Goal: Information Seeking & Learning: Learn about a topic

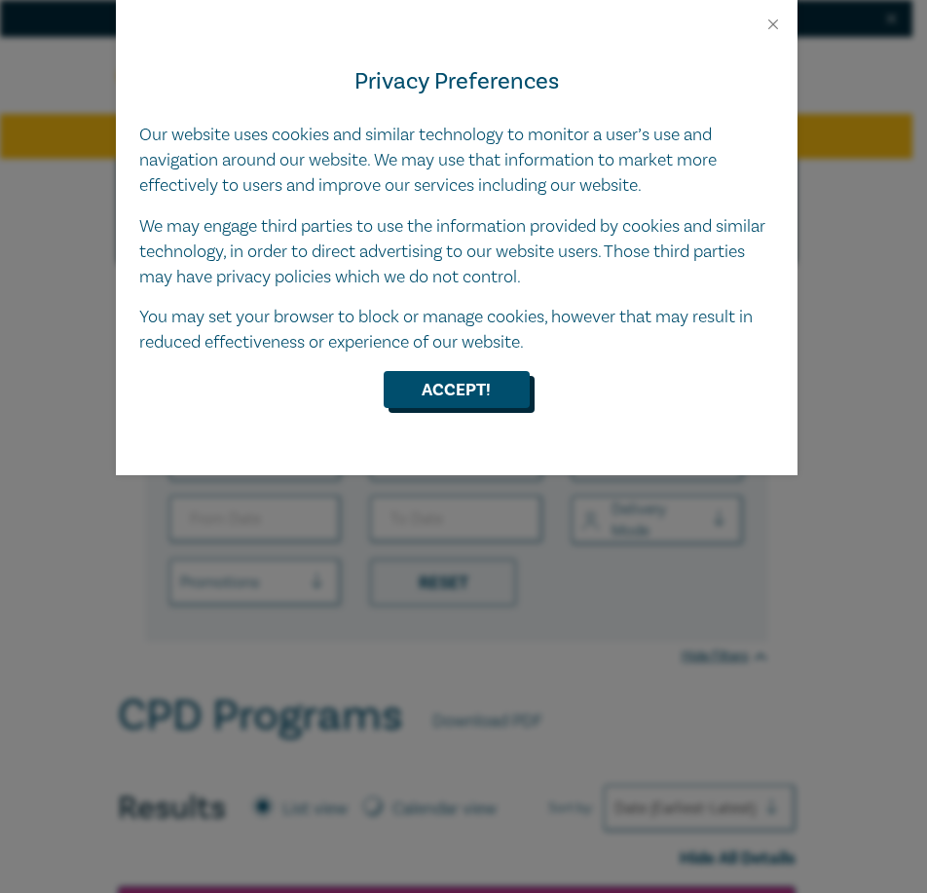
click at [475, 381] on button "Accept!" at bounding box center [457, 389] width 146 height 37
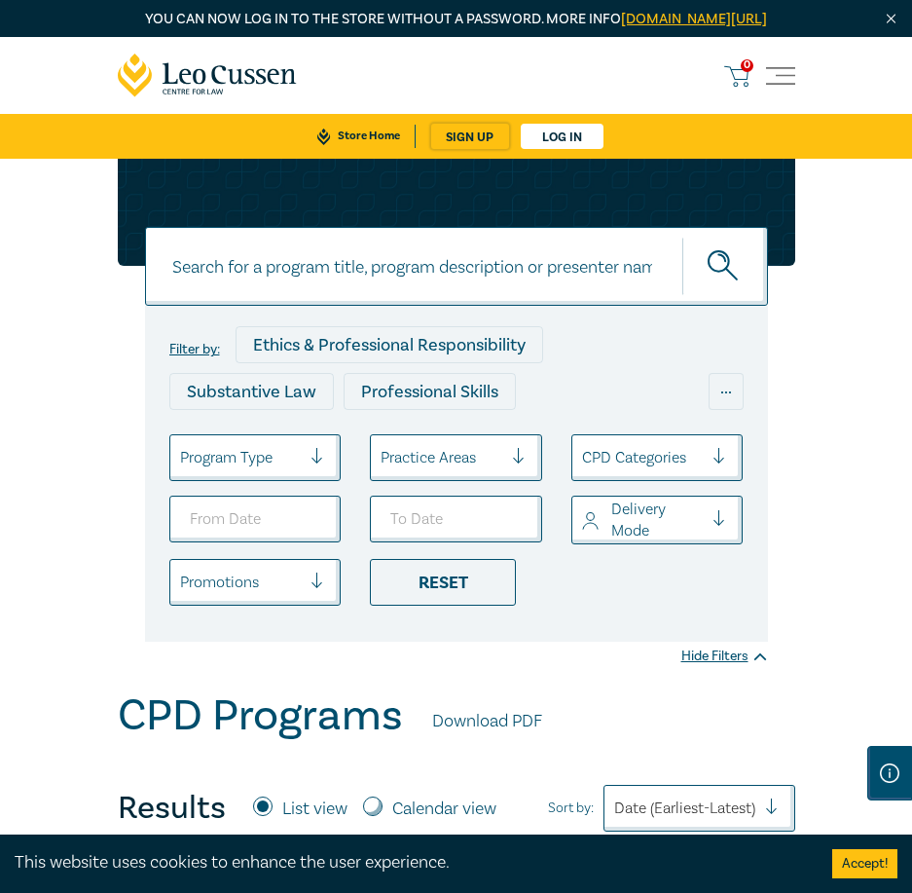
click at [339, 285] on input at bounding box center [456, 266] width 623 height 79
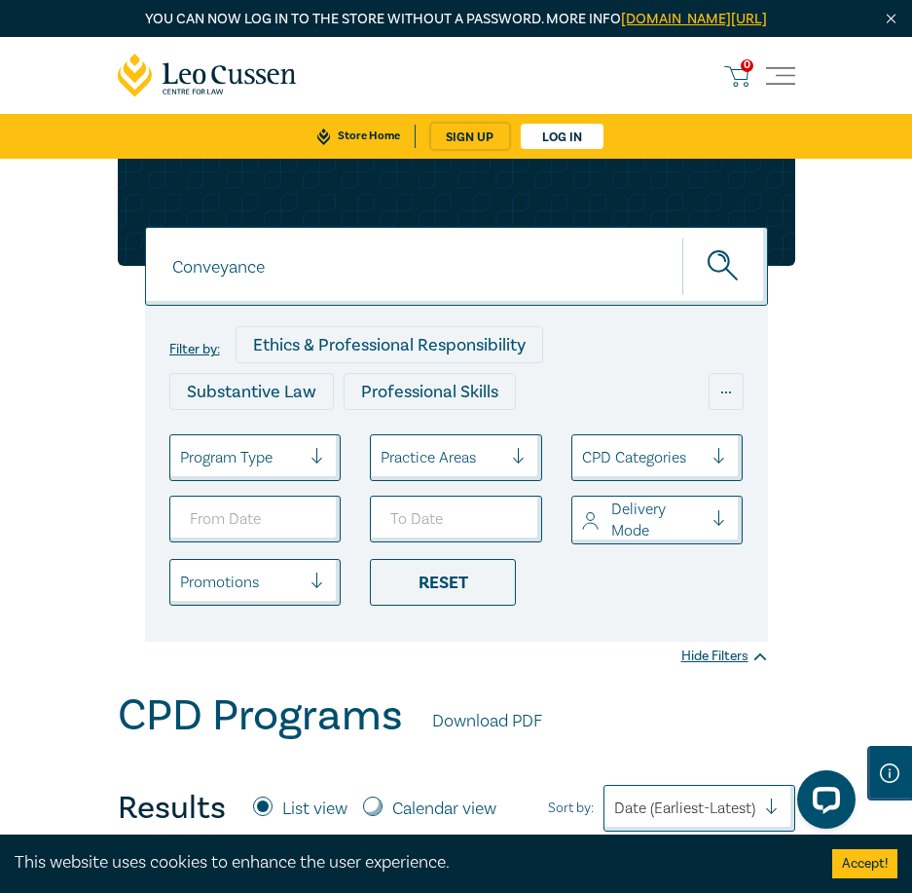
type input "Conveyance"
click at [682, 237] on button "submit" at bounding box center [725, 266] width 86 height 59
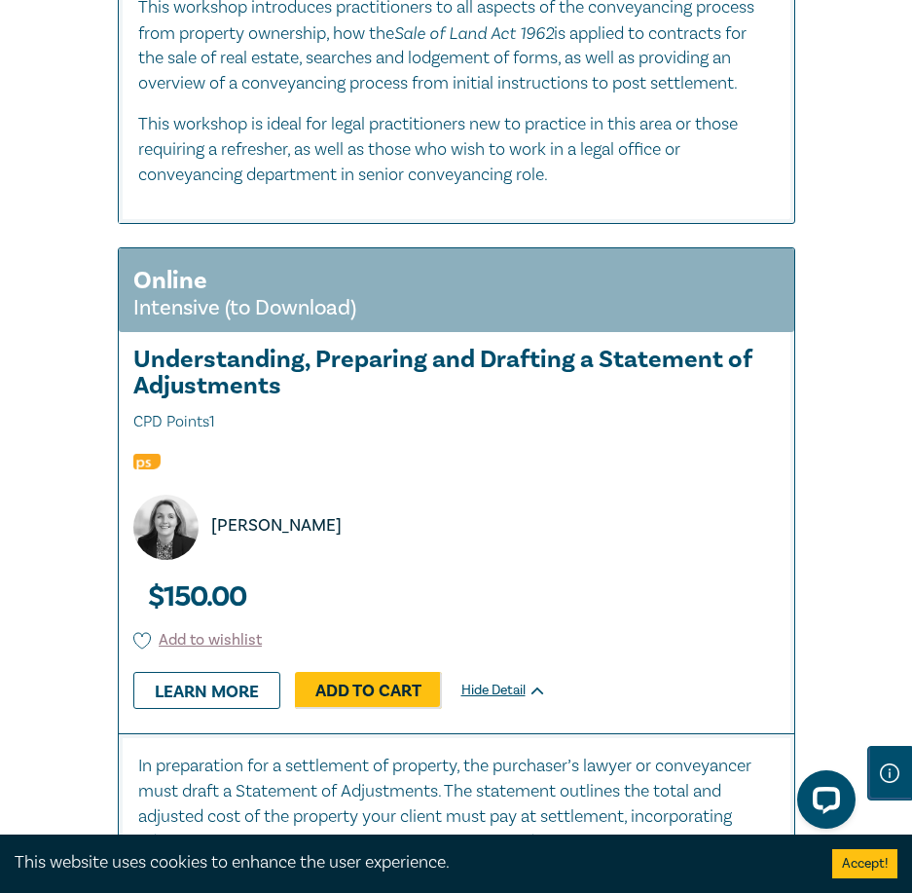
scroll to position [1849, 0]
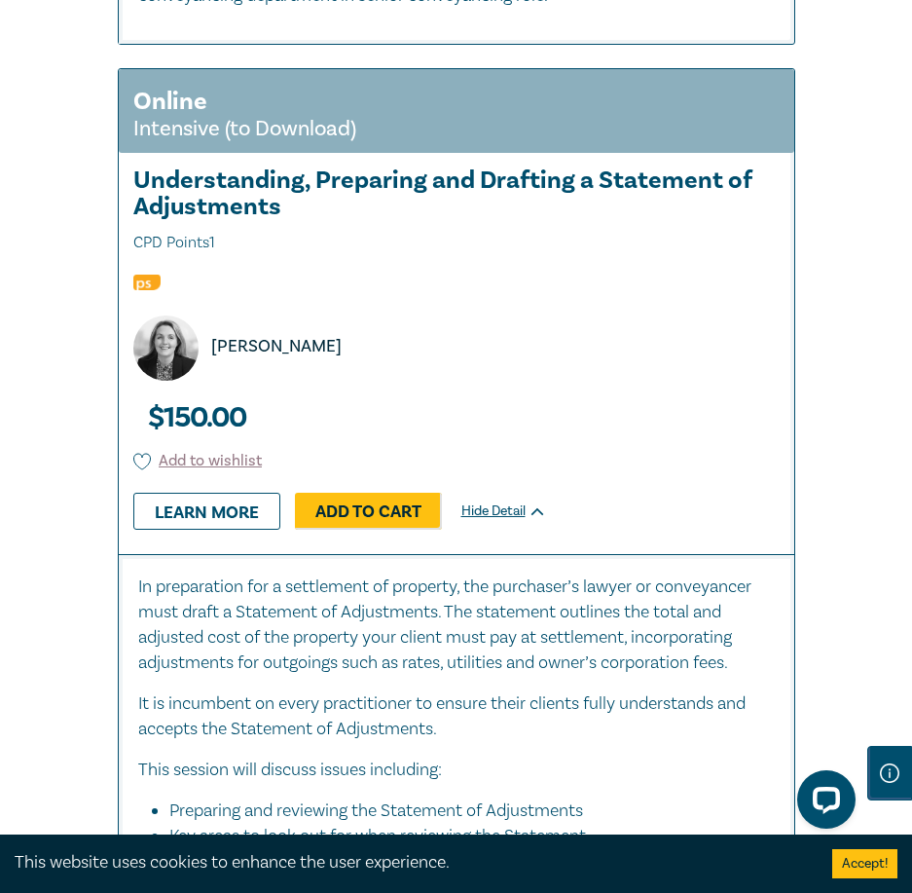
click at [799, 470] on div "Online Intensive (to Download) Understanding, Preparing and Drafting a Statemen…" at bounding box center [456, 662] width 701 height 1189
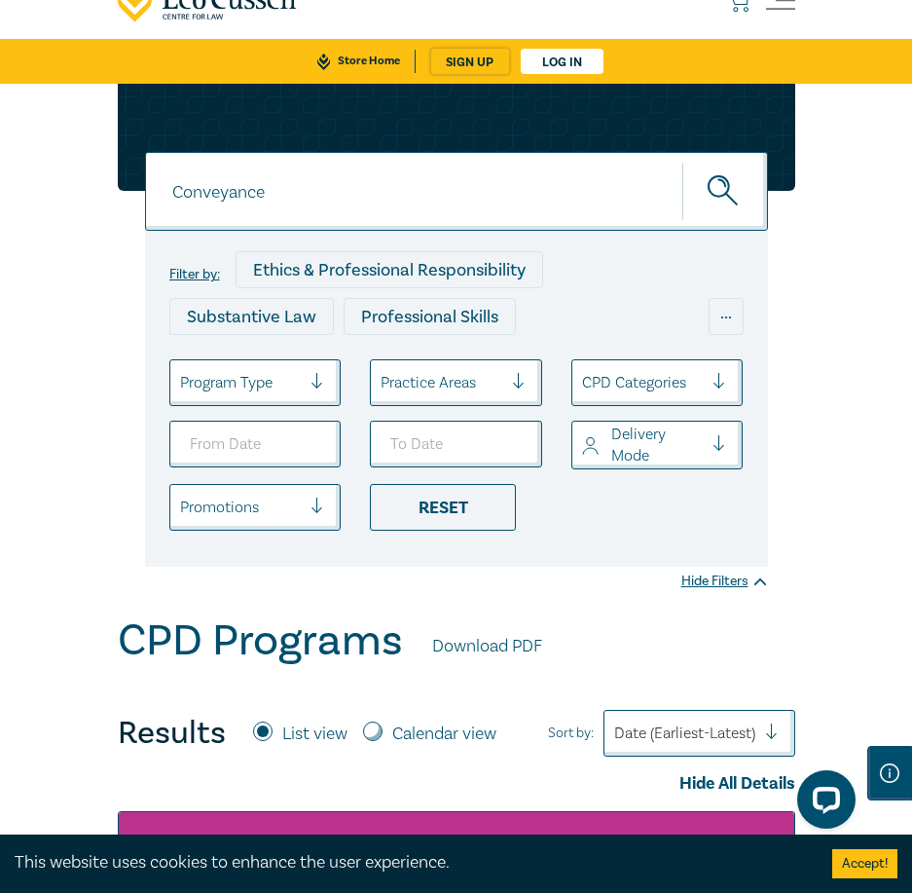
scroll to position [0, 0]
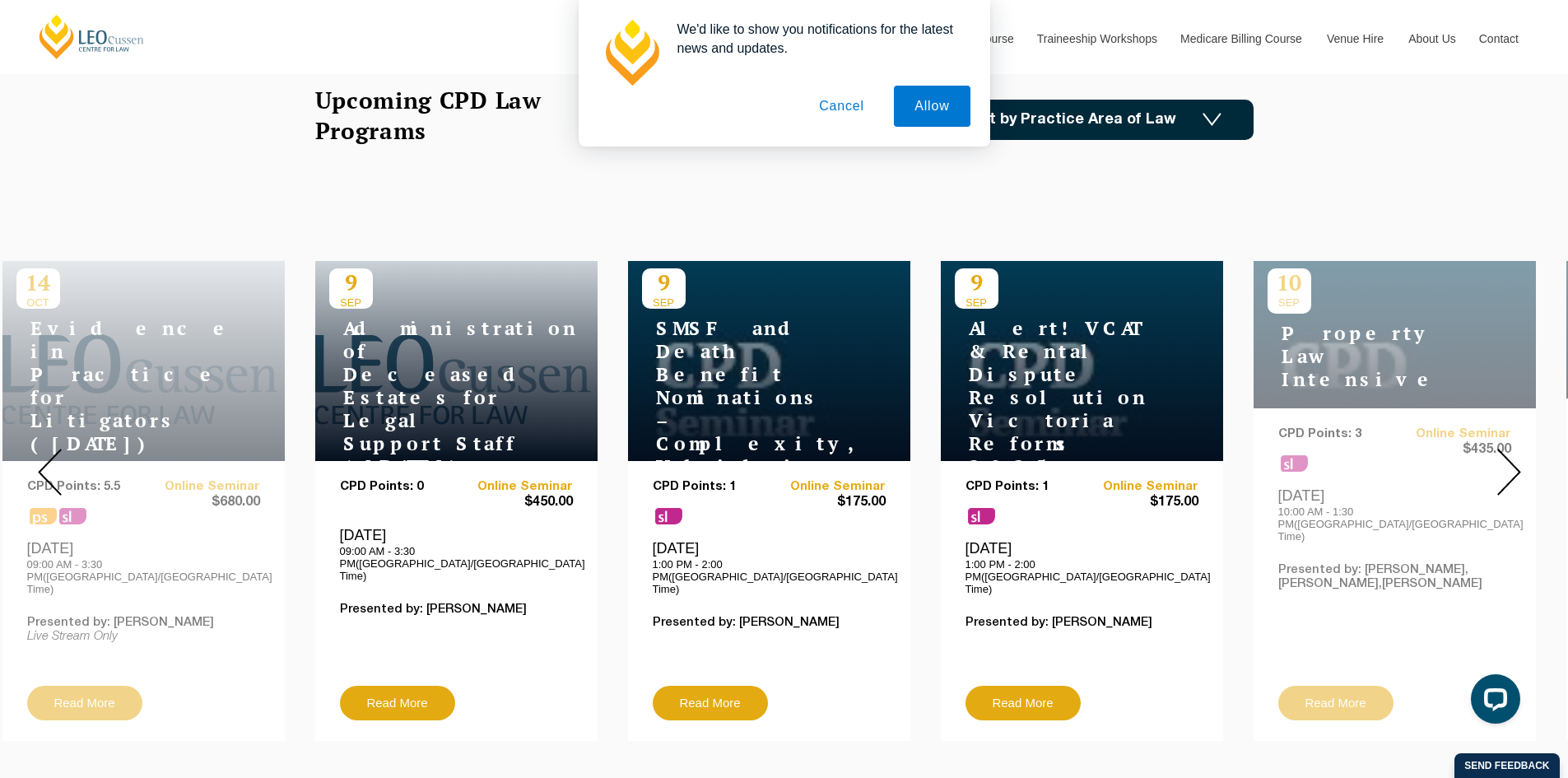
click at [1505, 481] on img at bounding box center [1510, 472] width 24 height 47
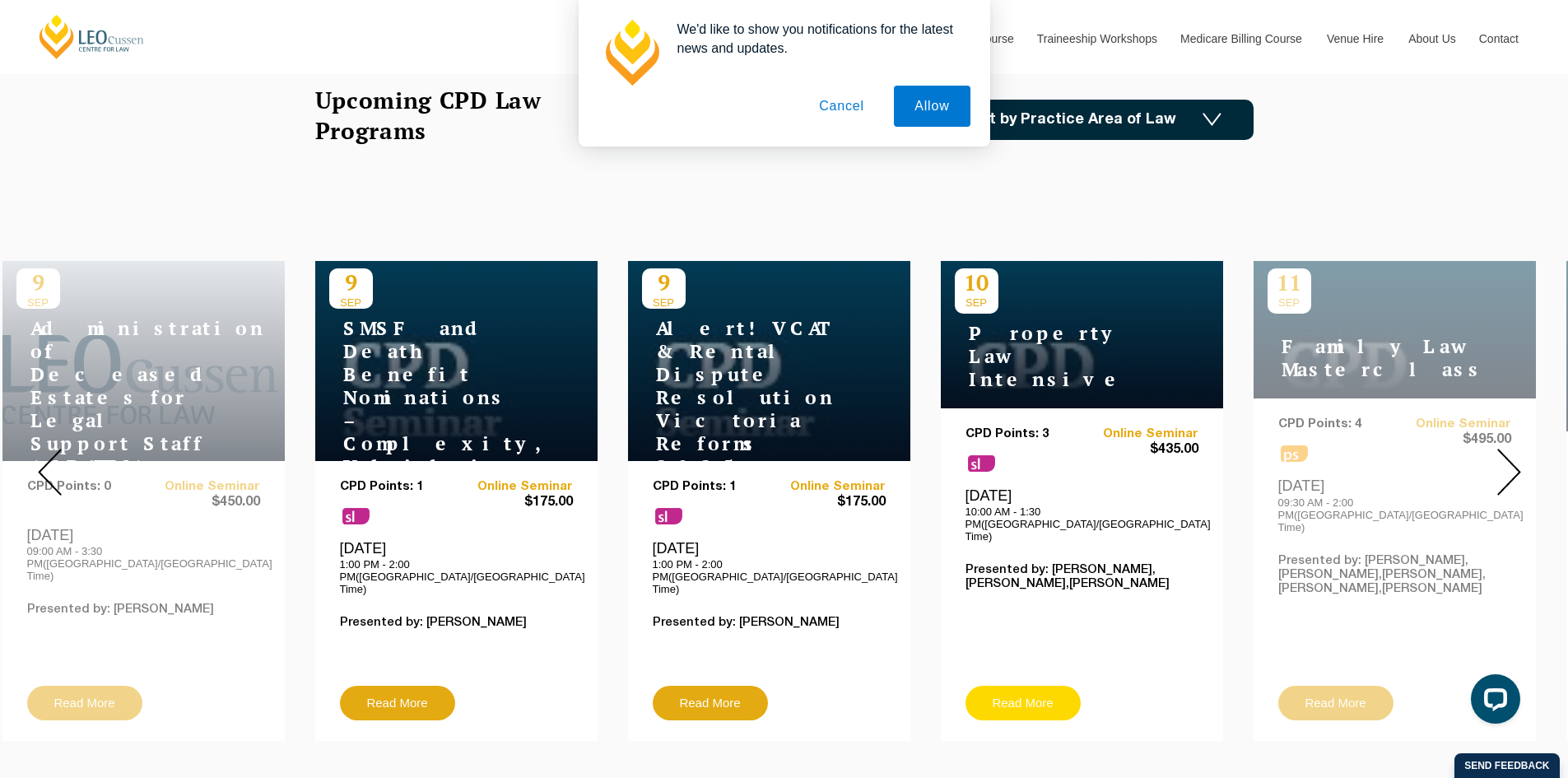
click at [1030, 686] on link "Read More" at bounding box center [1023, 703] width 115 height 35
click at [1525, 470] on div at bounding box center [1509, 472] width 118 height 562
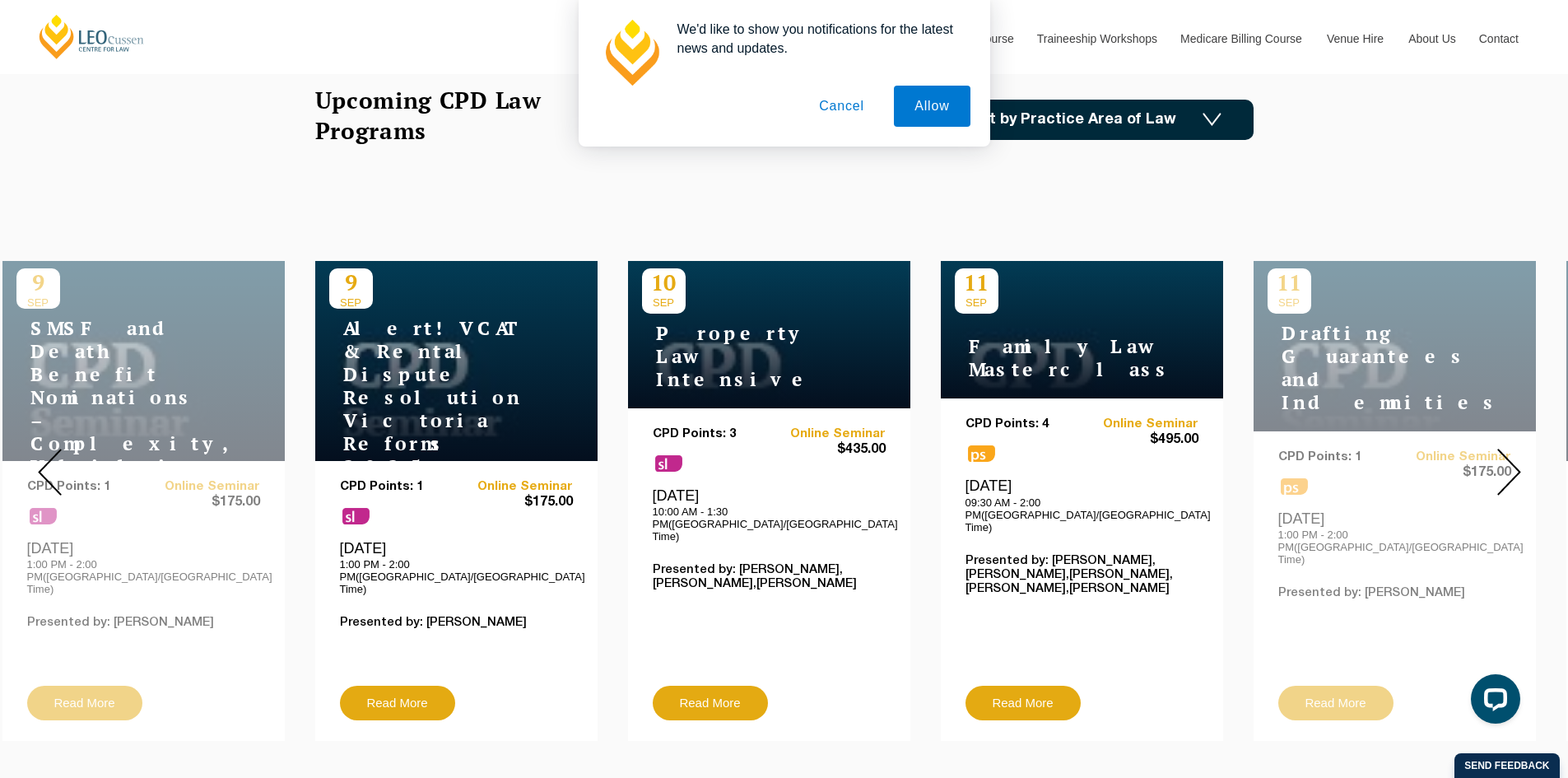
click at [1517, 469] on img at bounding box center [1510, 472] width 24 height 47
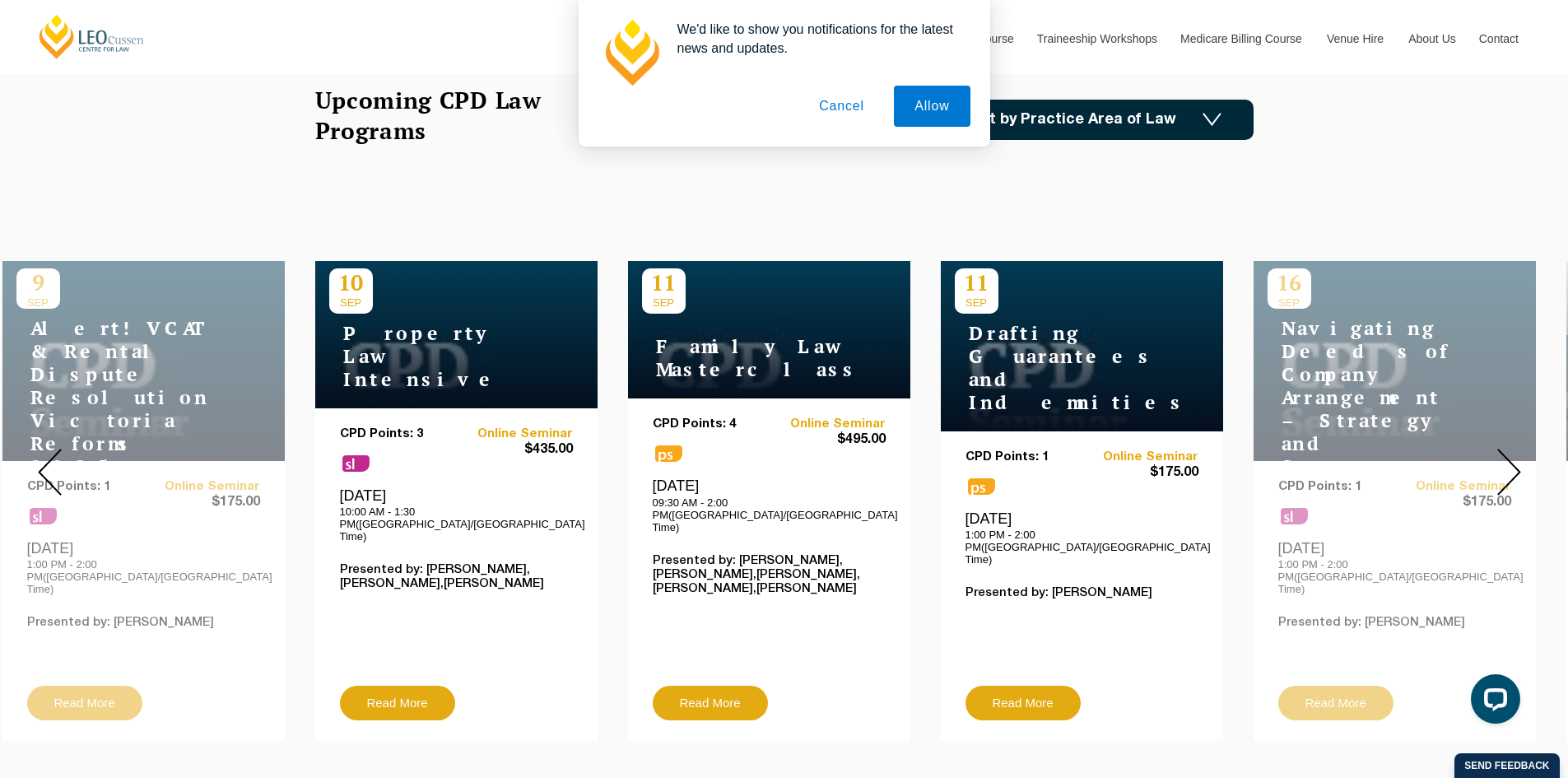
click at [1517, 469] on img at bounding box center [1510, 472] width 24 height 47
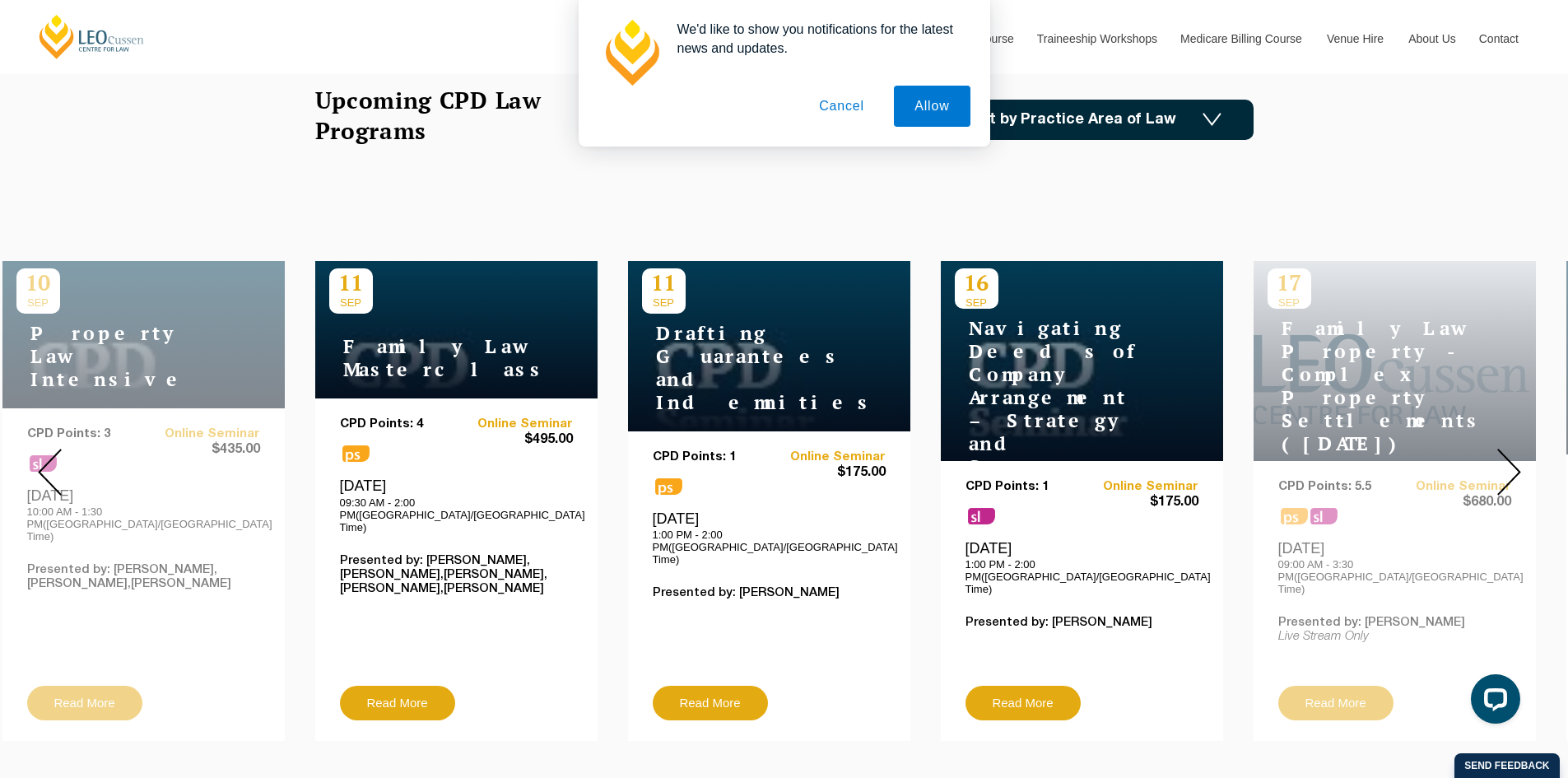
click at [1515, 470] on img at bounding box center [1510, 472] width 24 height 47
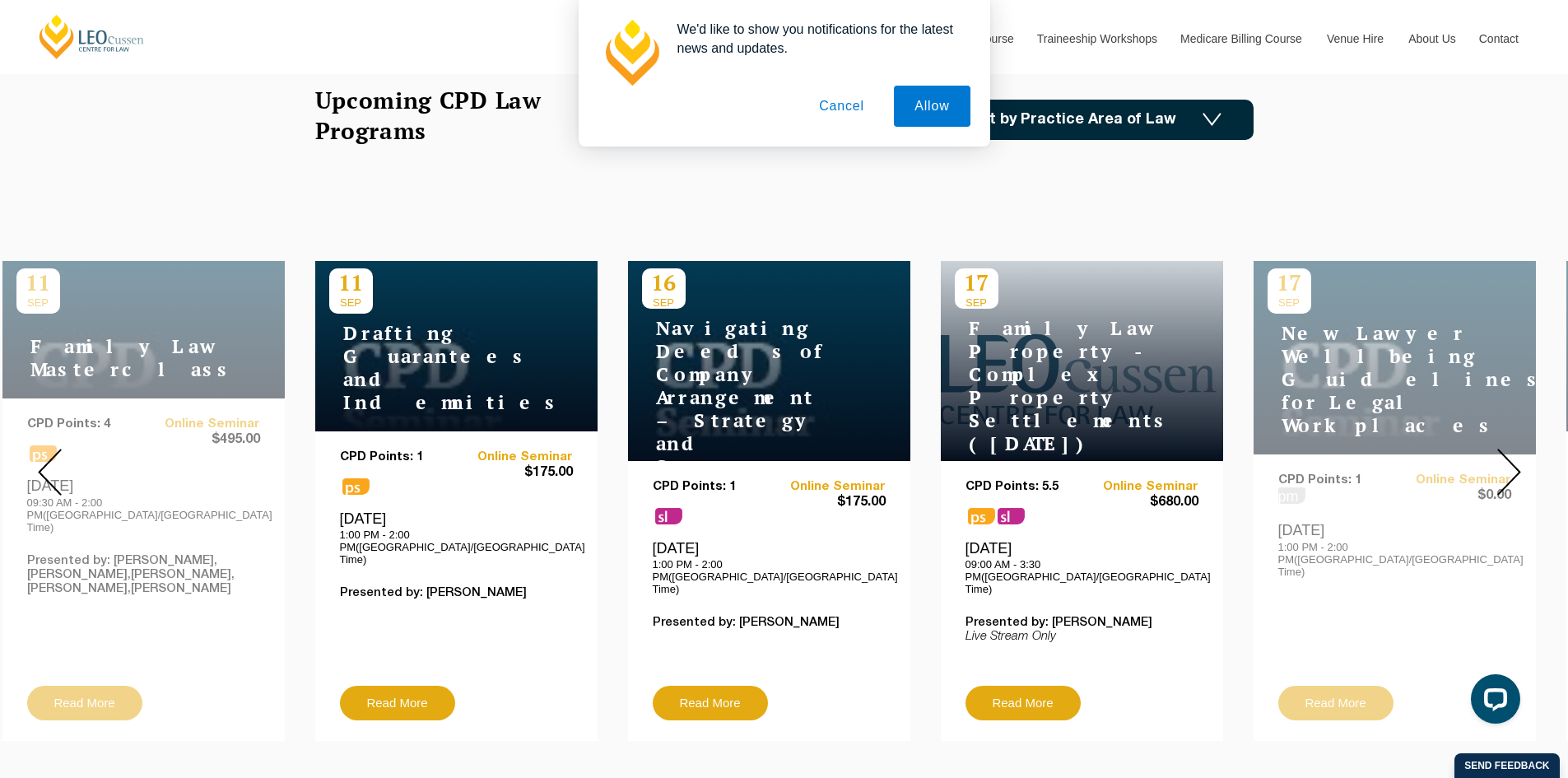
click at [1514, 471] on img at bounding box center [1510, 472] width 24 height 47
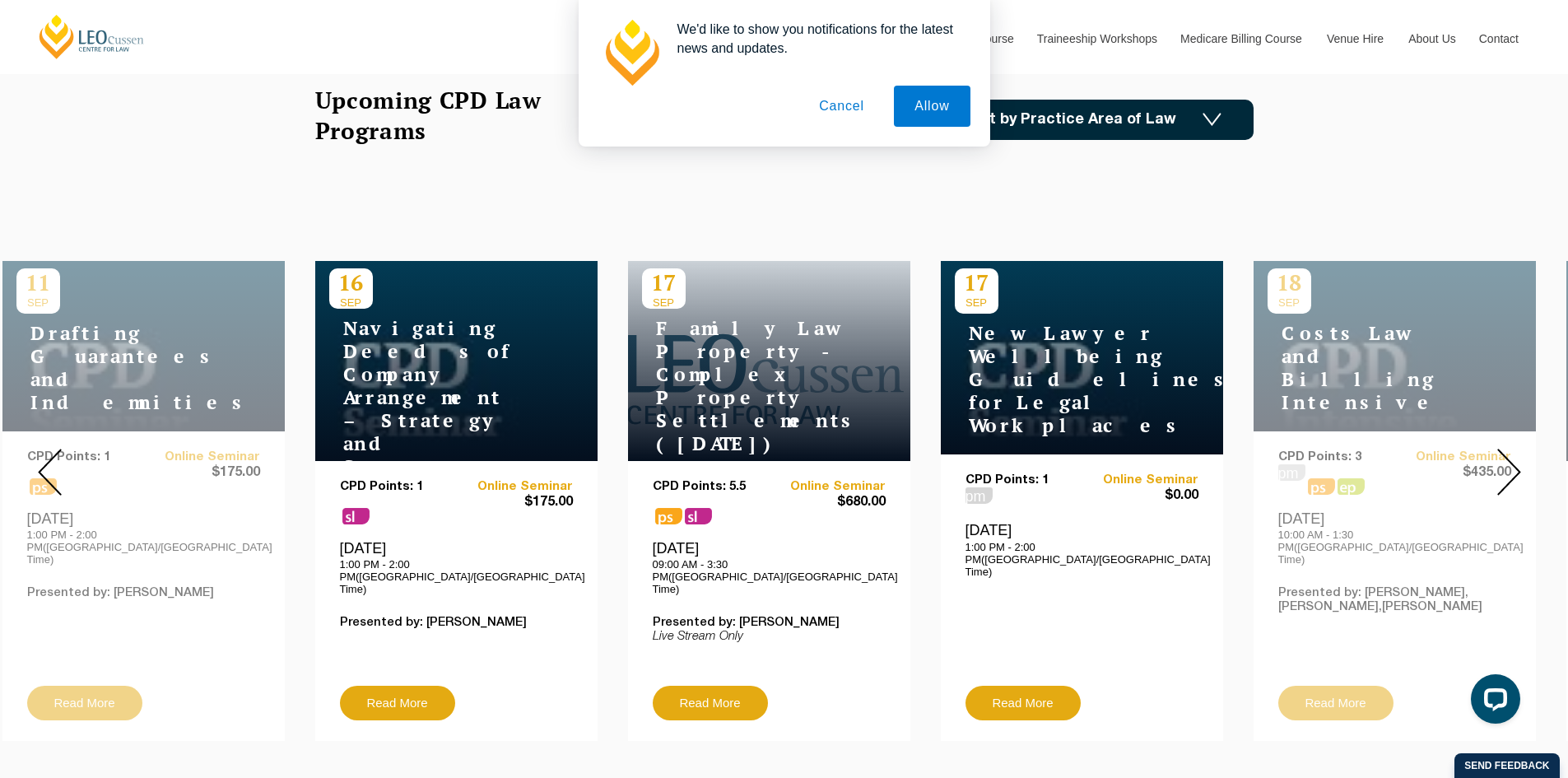
click at [1507, 471] on img at bounding box center [1510, 472] width 24 height 47
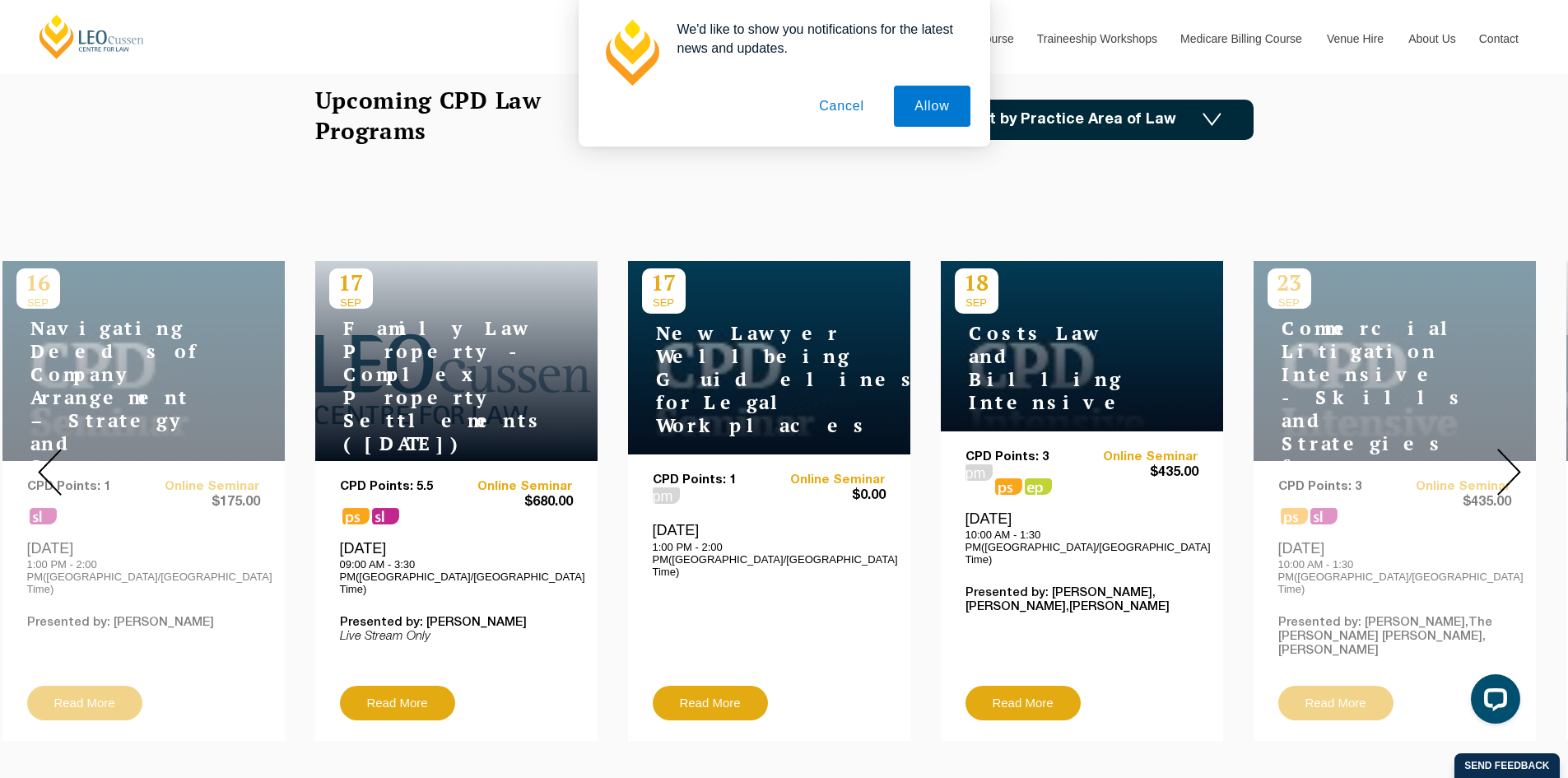
click at [1507, 471] on img at bounding box center [1510, 472] width 24 height 47
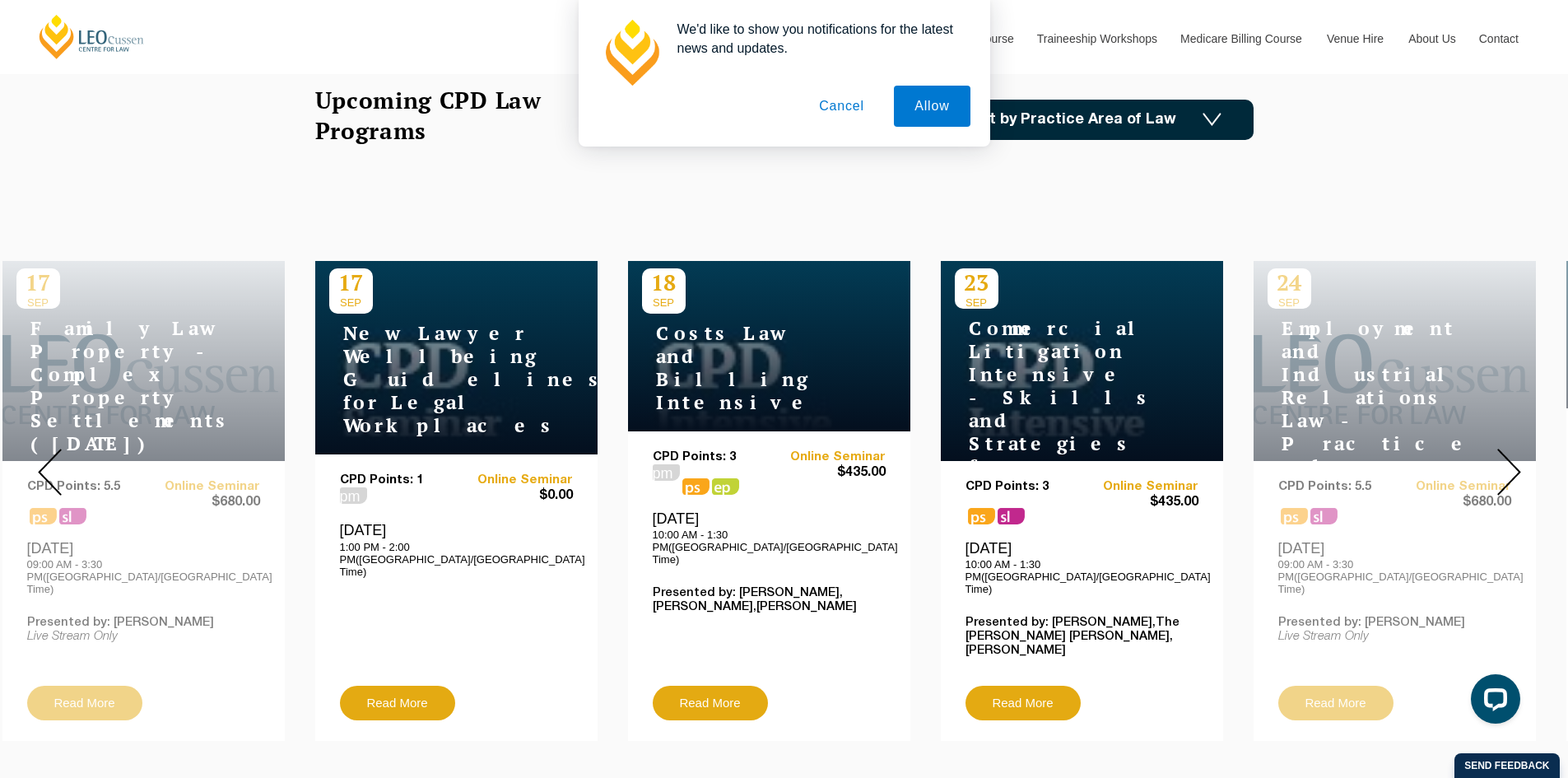
click at [1507, 471] on img at bounding box center [1510, 472] width 24 height 47
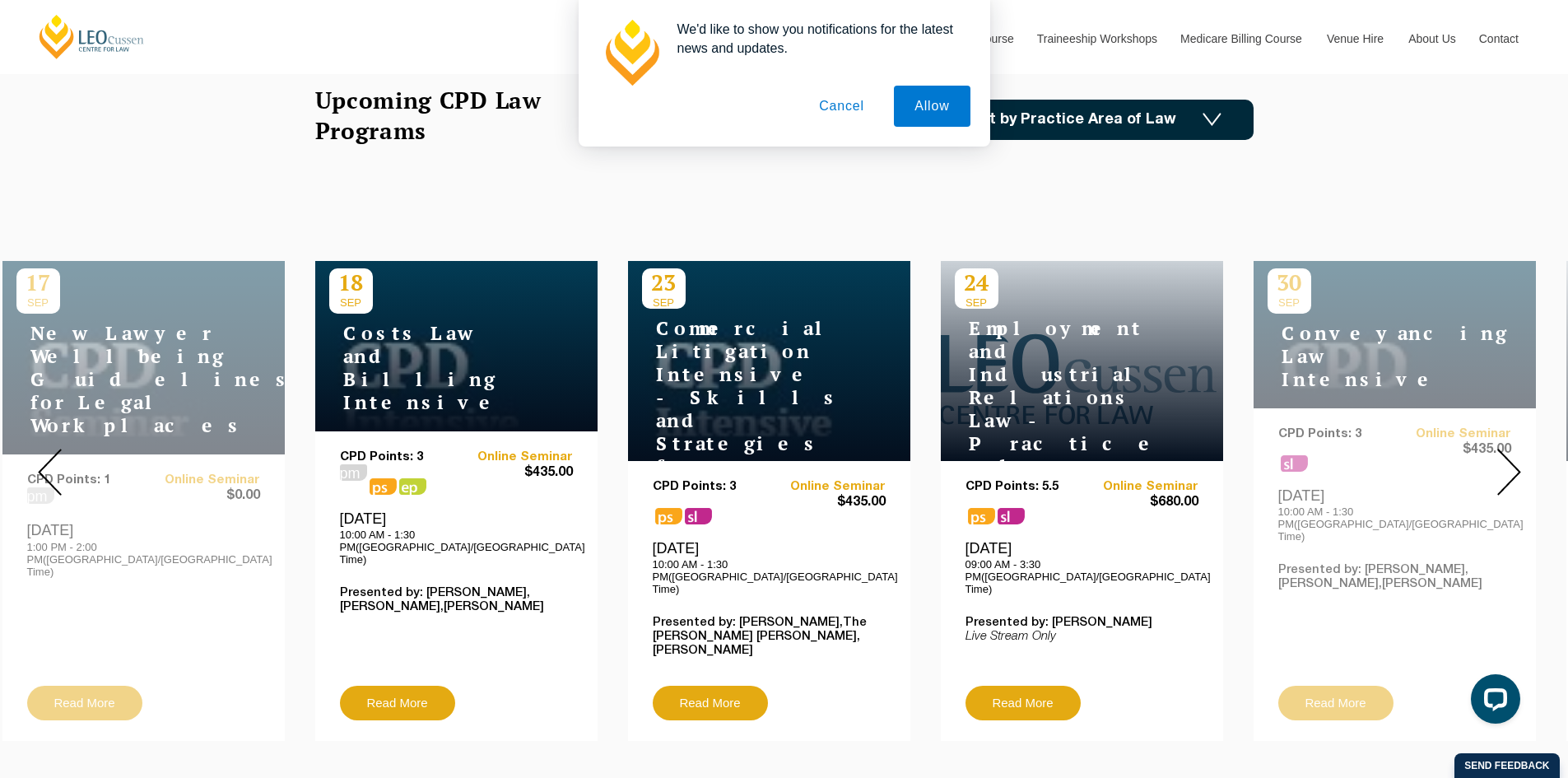
click at [1507, 471] on img at bounding box center [1510, 472] width 24 height 47
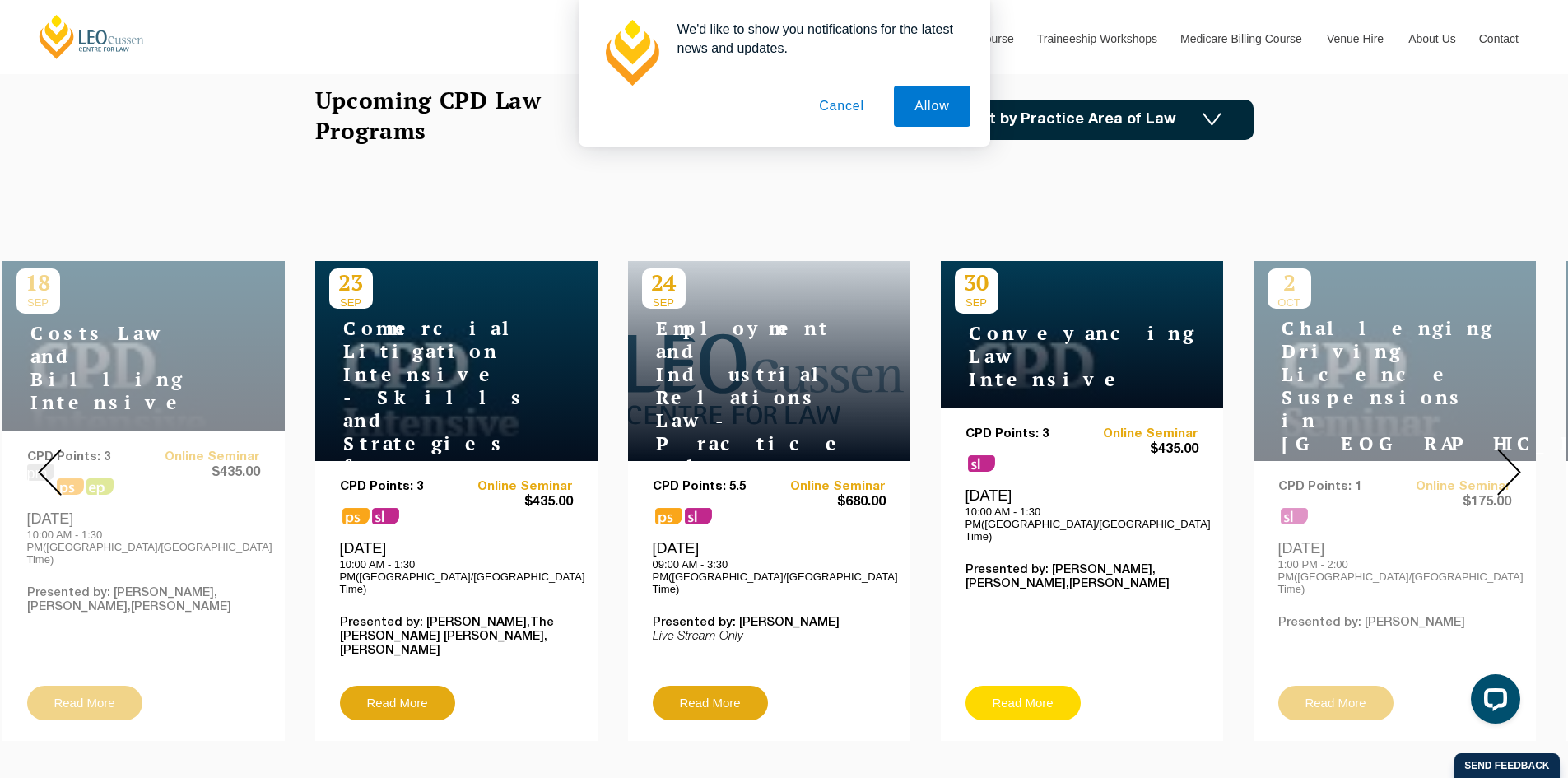
click at [1048, 686] on link "Read More" at bounding box center [1023, 703] width 115 height 35
click at [1516, 475] on img at bounding box center [1510, 472] width 24 height 47
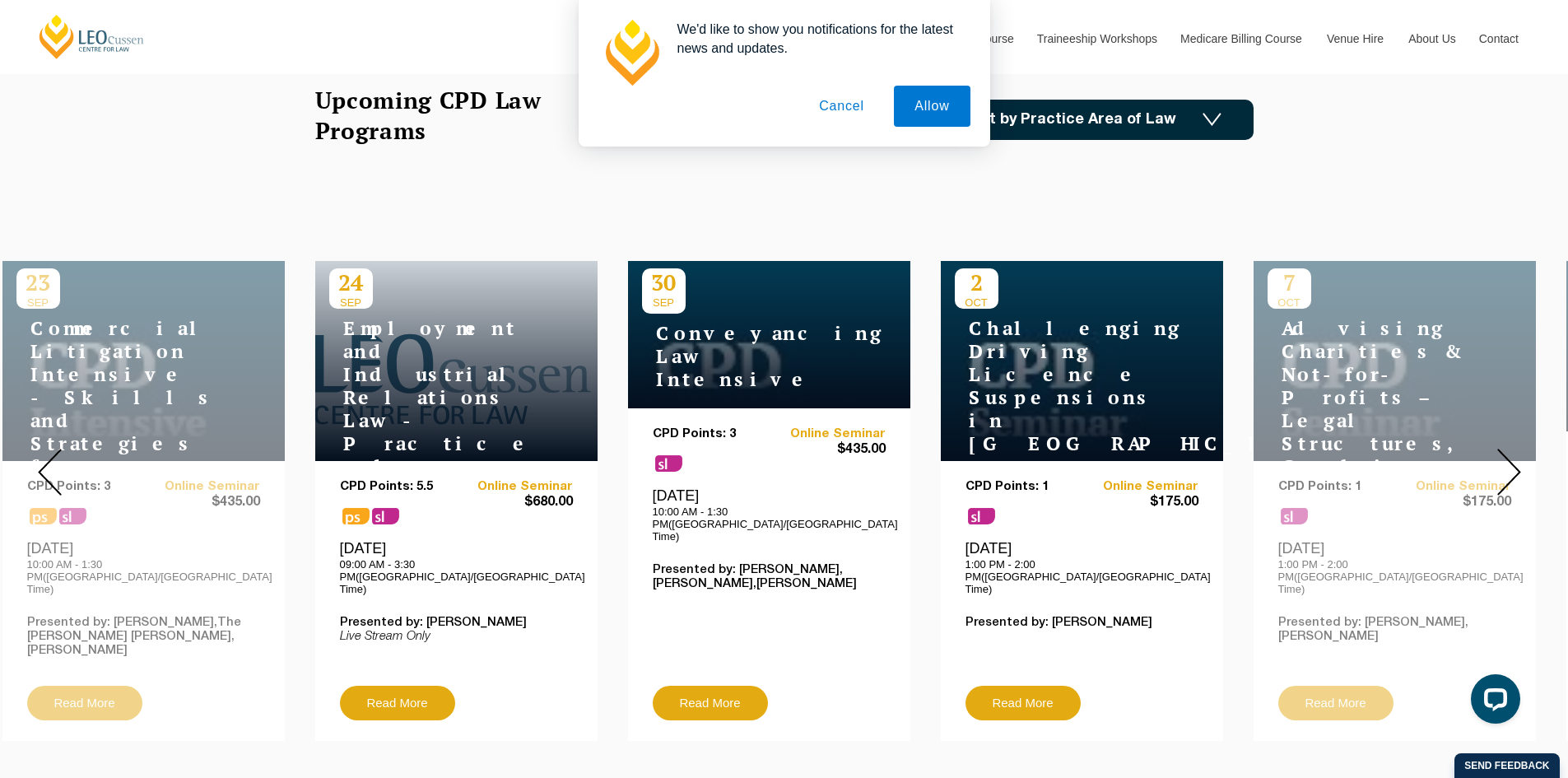
click at [1512, 471] on img at bounding box center [1510, 472] width 24 height 47
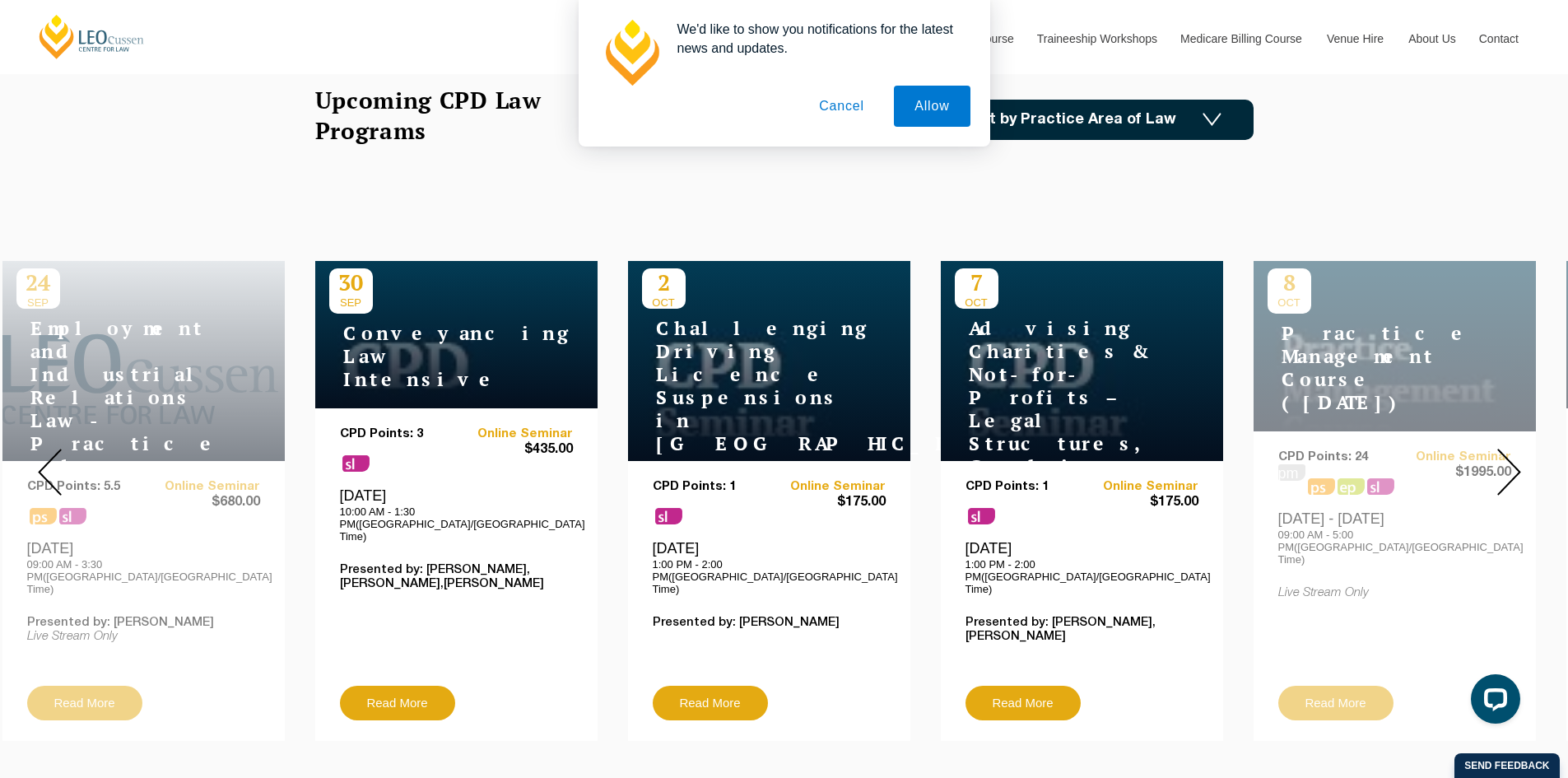
click at [1512, 471] on img at bounding box center [1510, 472] width 24 height 47
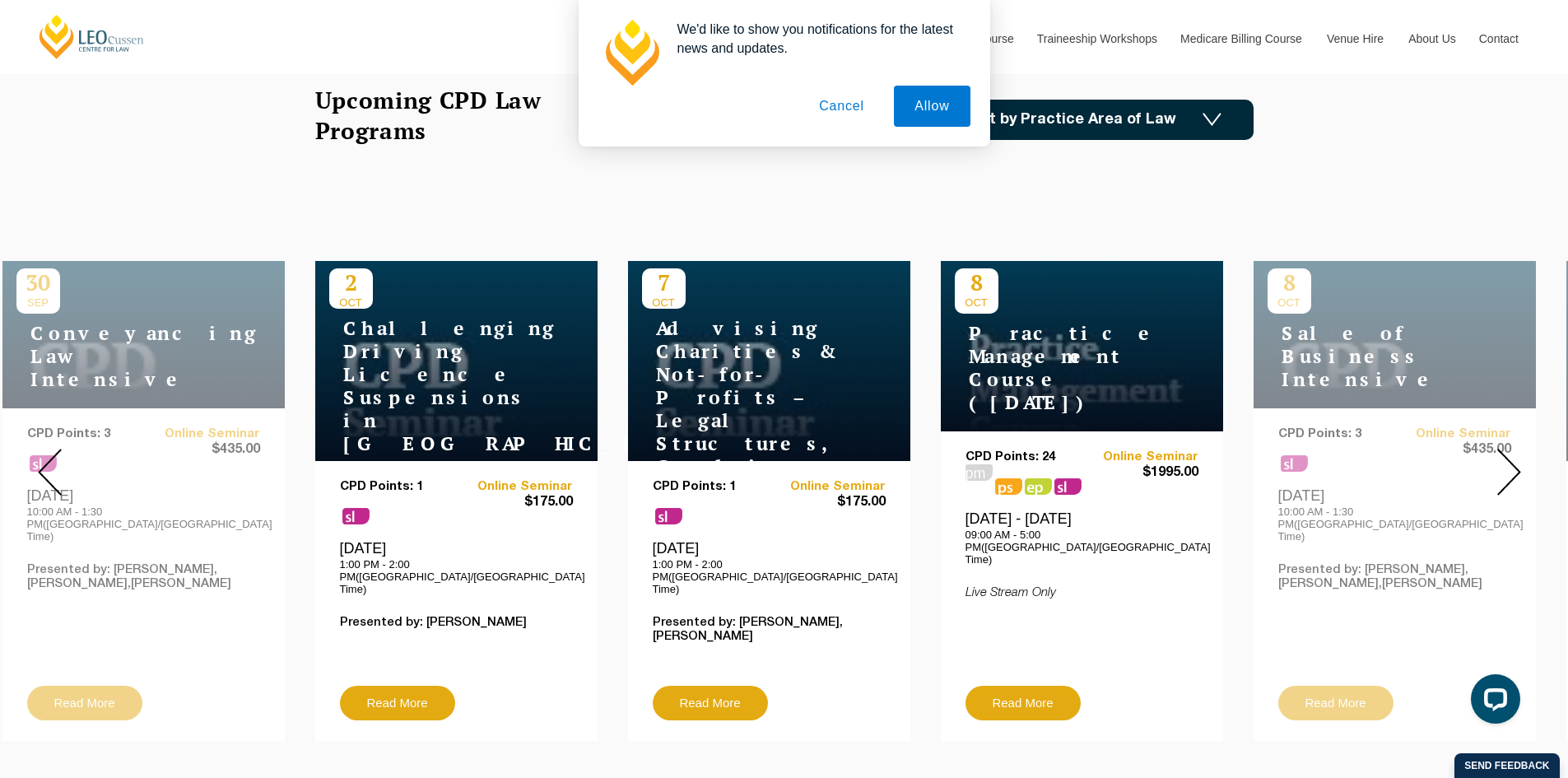
click at [1510, 471] on img at bounding box center [1510, 472] width 24 height 47
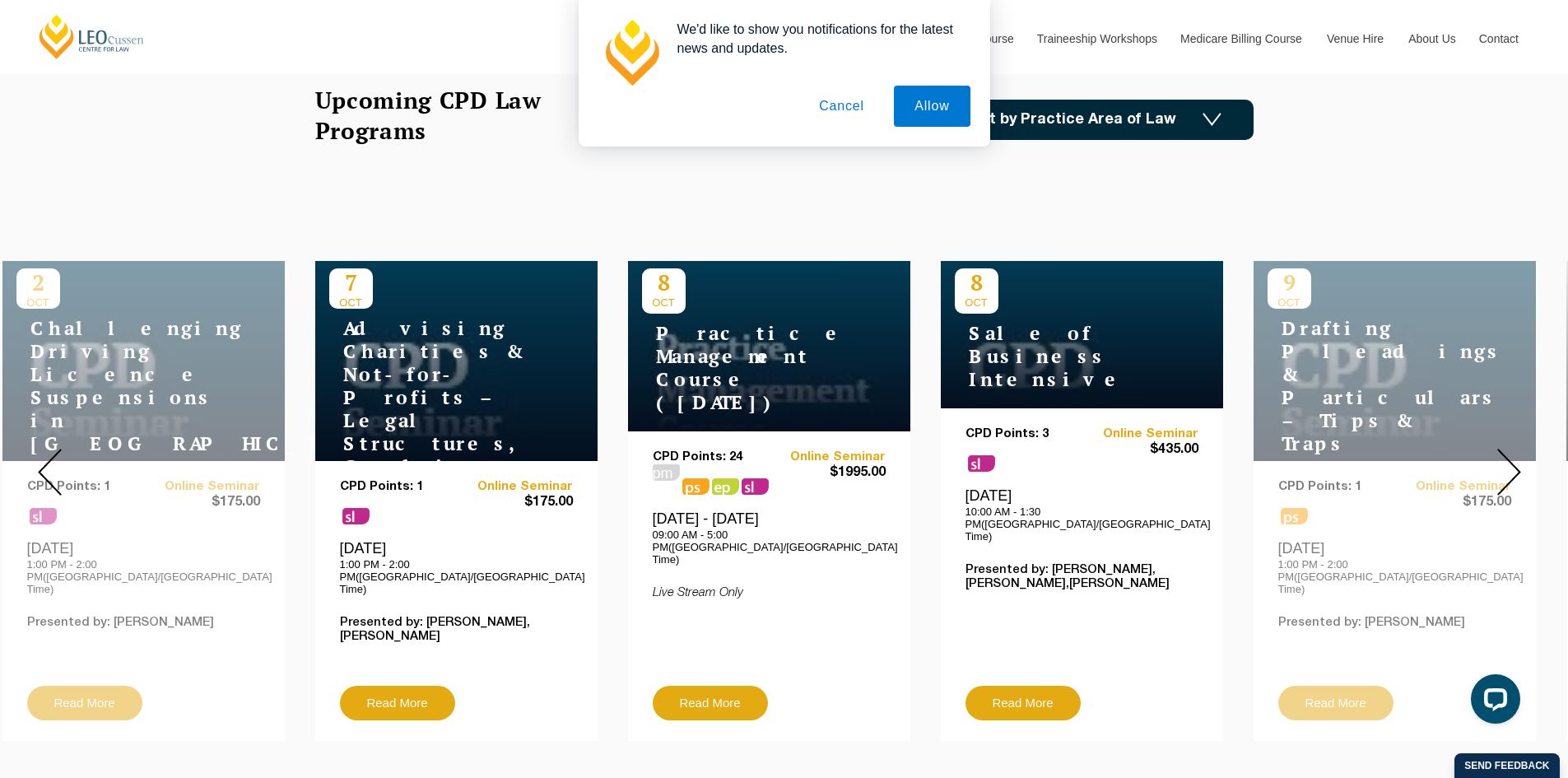
click at [1510, 471] on img at bounding box center [1510, 472] width 24 height 47
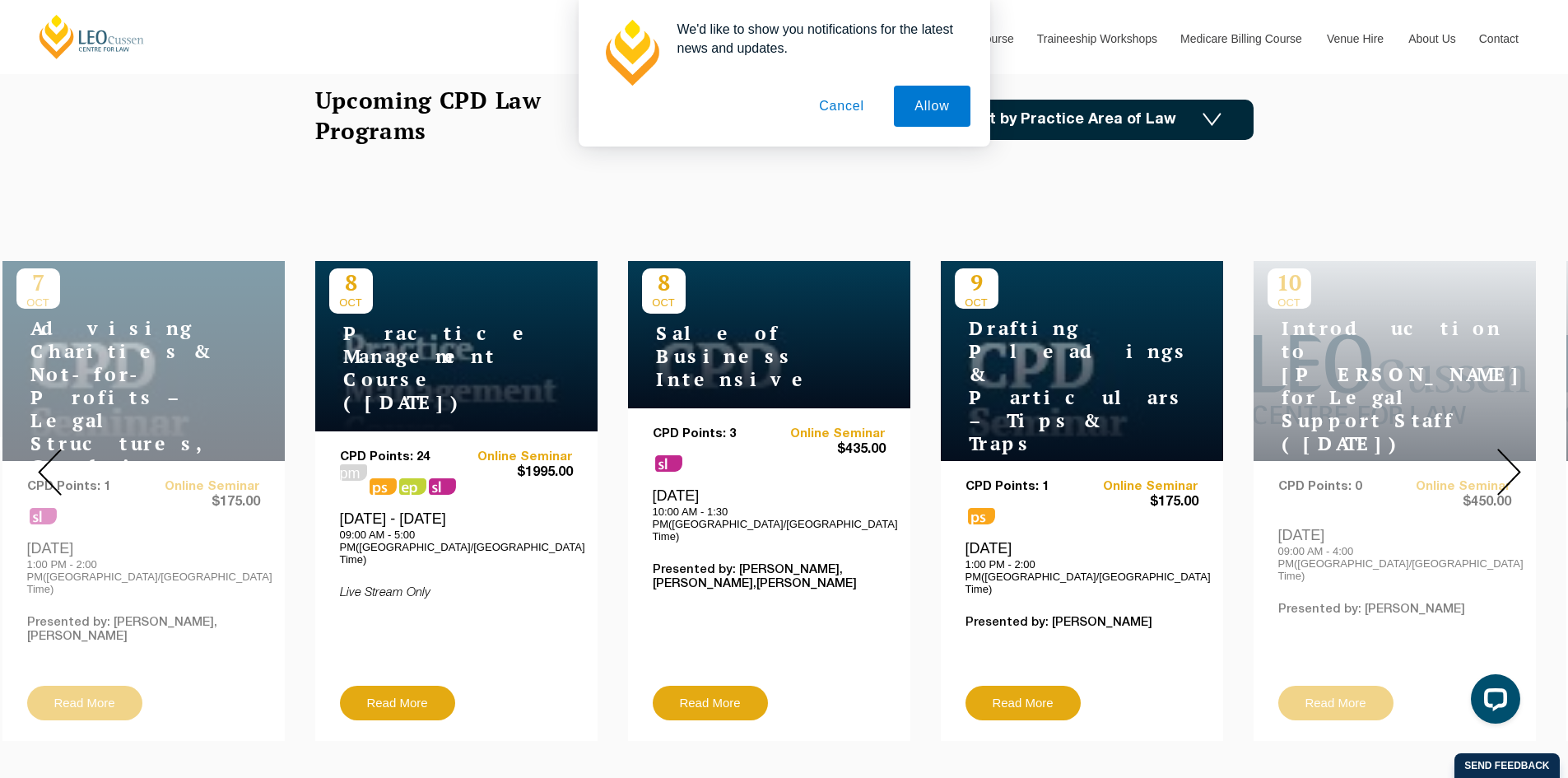
click at [1510, 471] on img at bounding box center [1510, 472] width 24 height 47
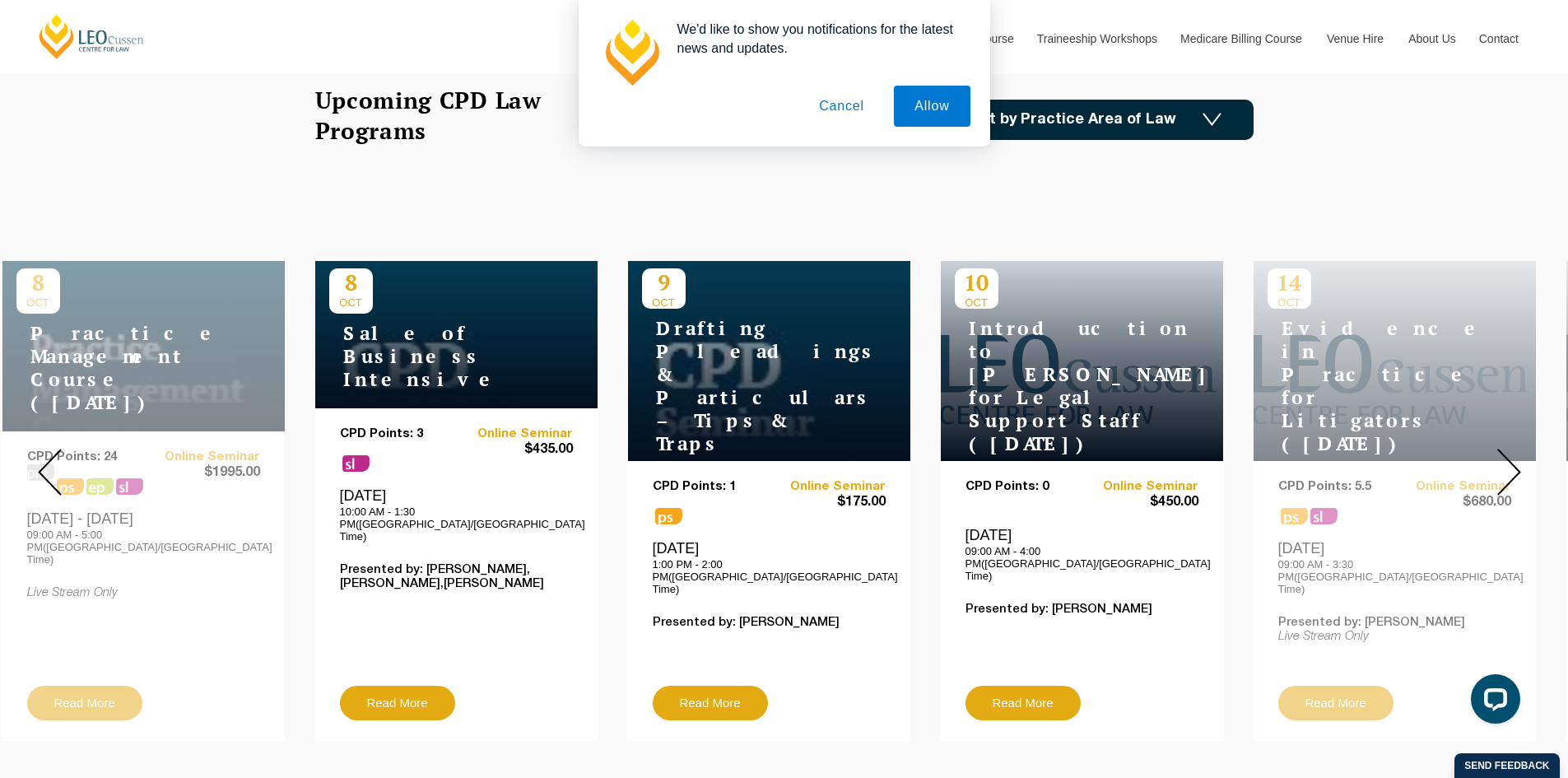
click at [1510, 471] on img at bounding box center [1510, 472] width 24 height 47
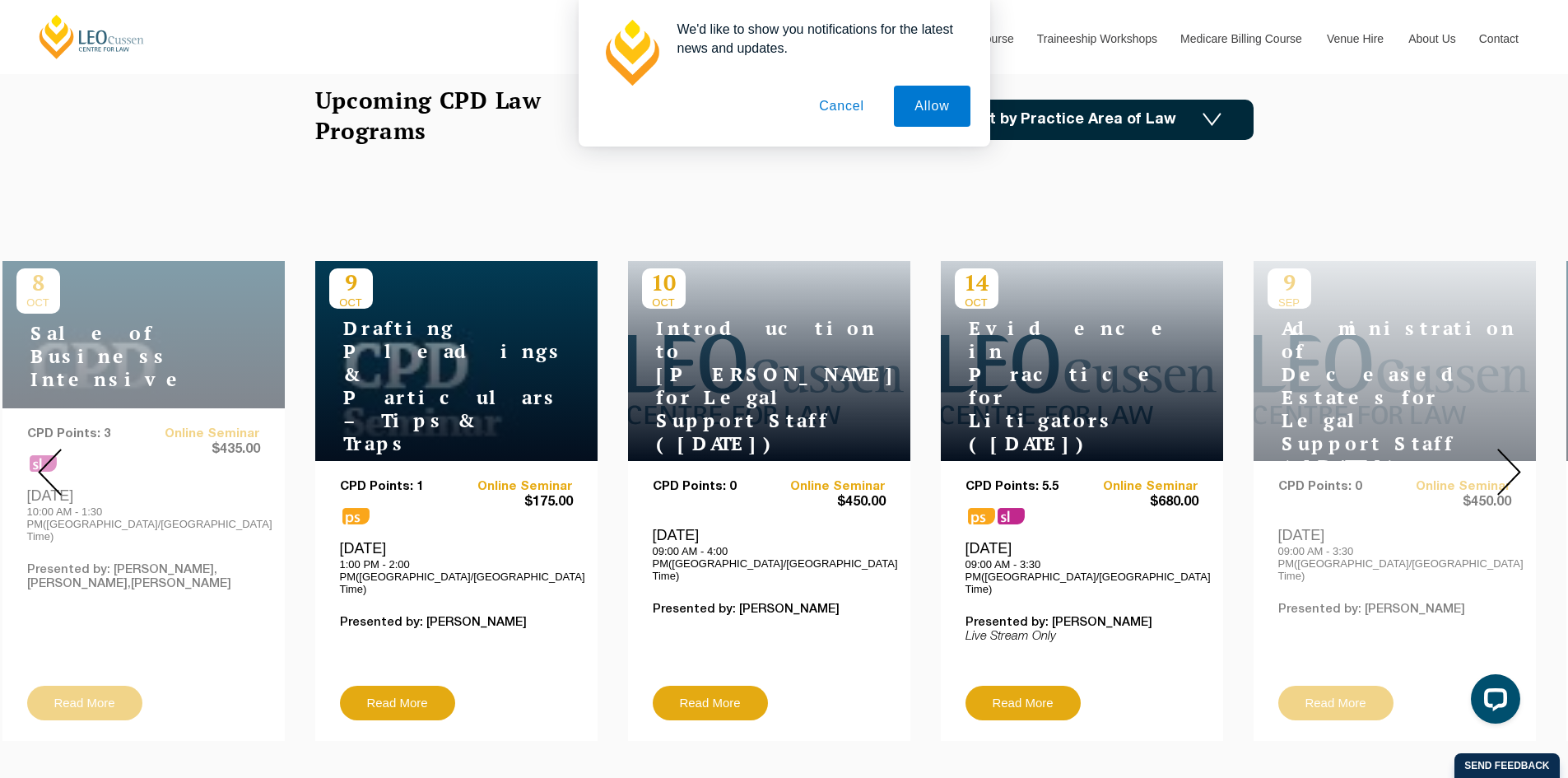
click at [1510, 471] on img at bounding box center [1510, 472] width 24 height 47
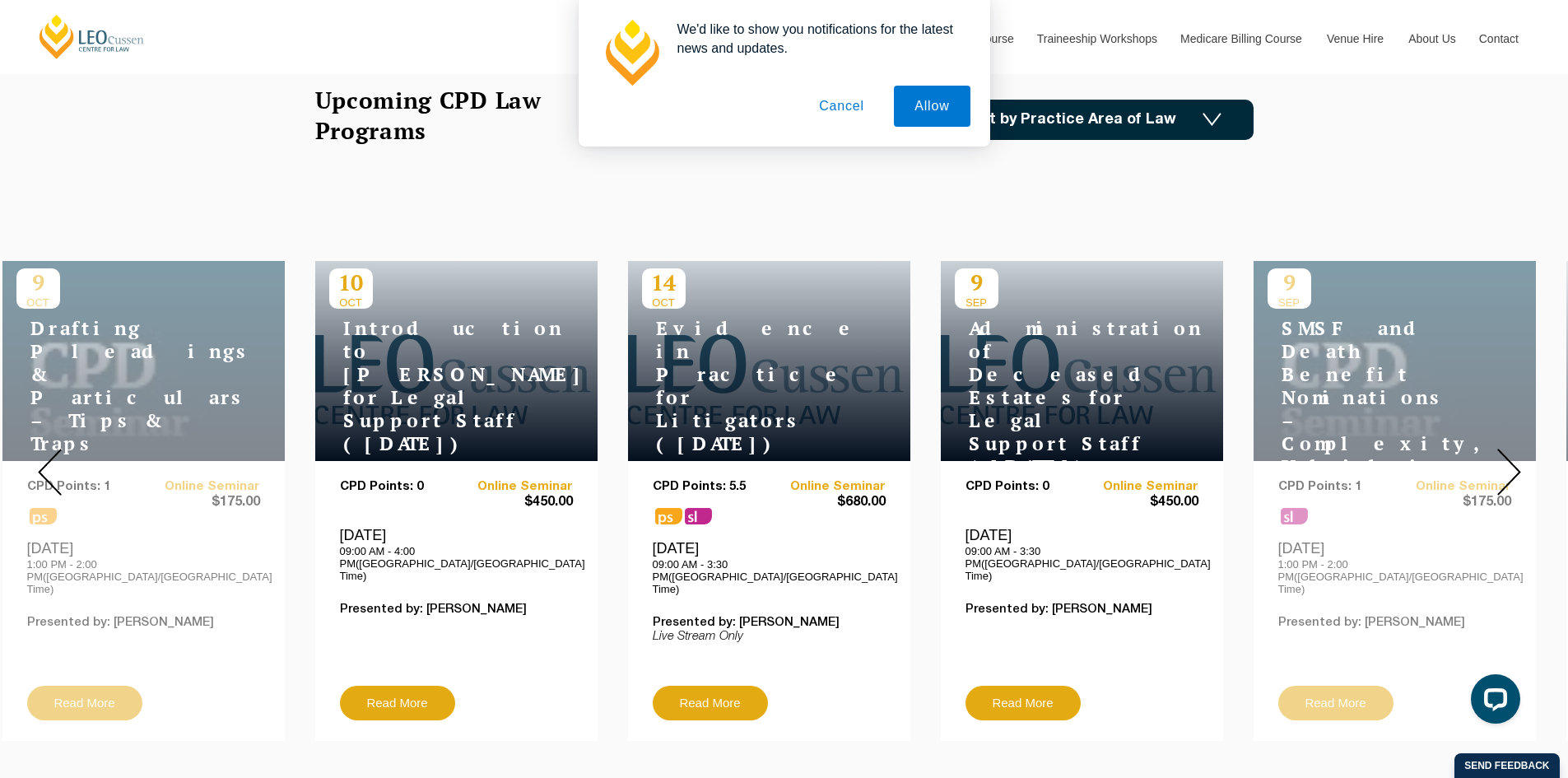
click at [1510, 471] on img at bounding box center [1510, 472] width 24 height 47
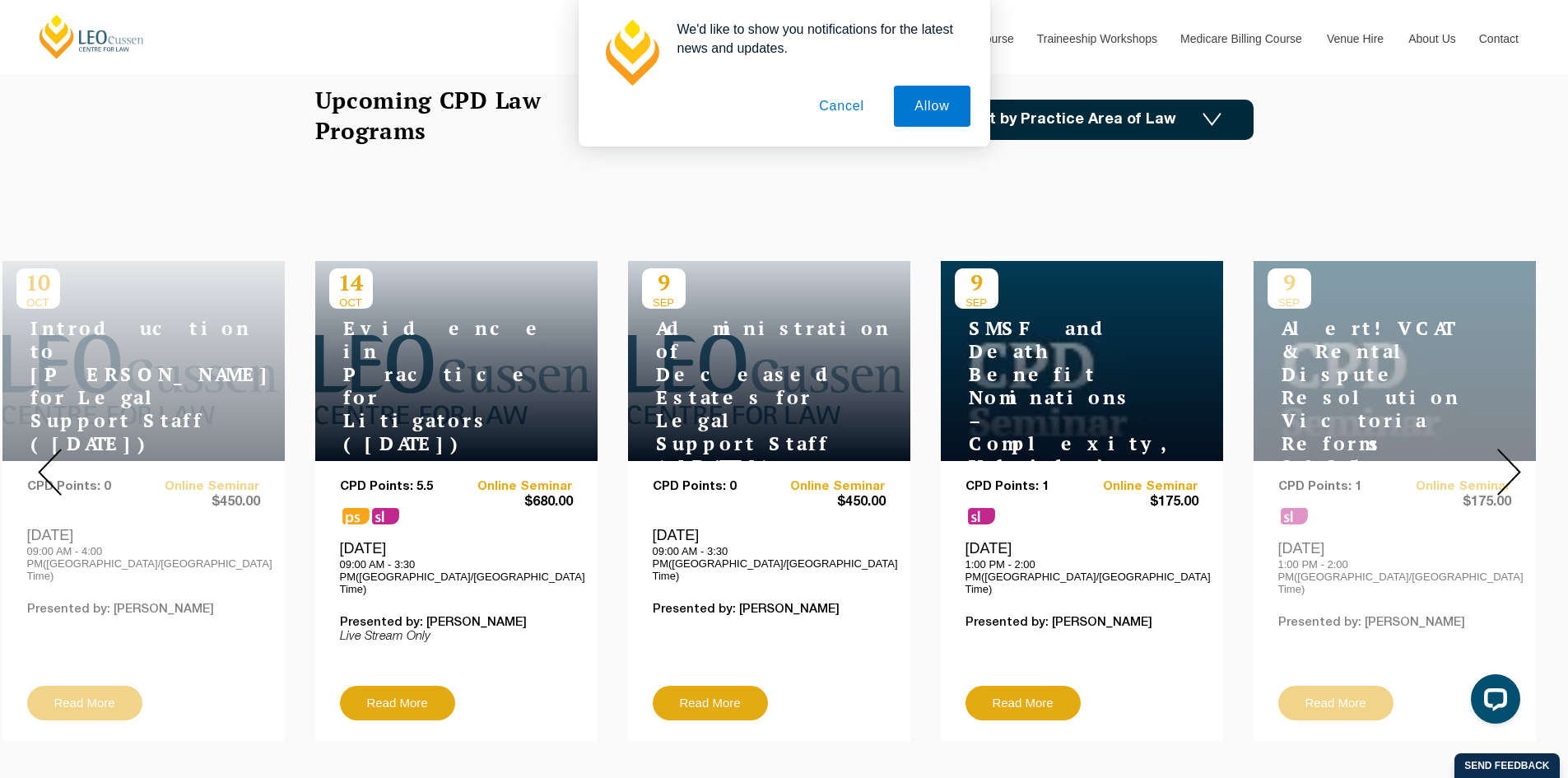
click at [1510, 471] on img at bounding box center [1510, 472] width 24 height 47
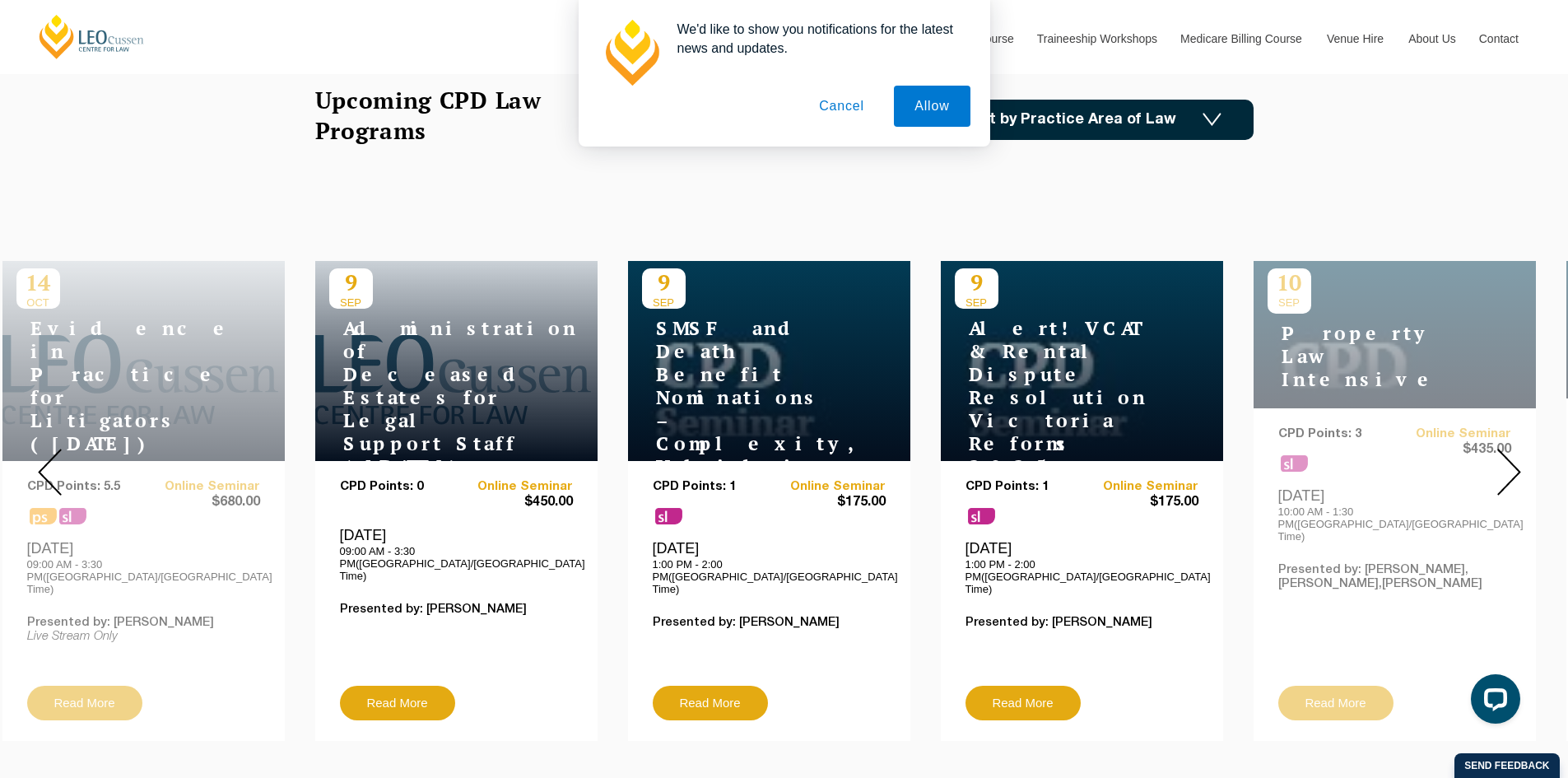
click at [1510, 471] on img at bounding box center [1510, 472] width 24 height 47
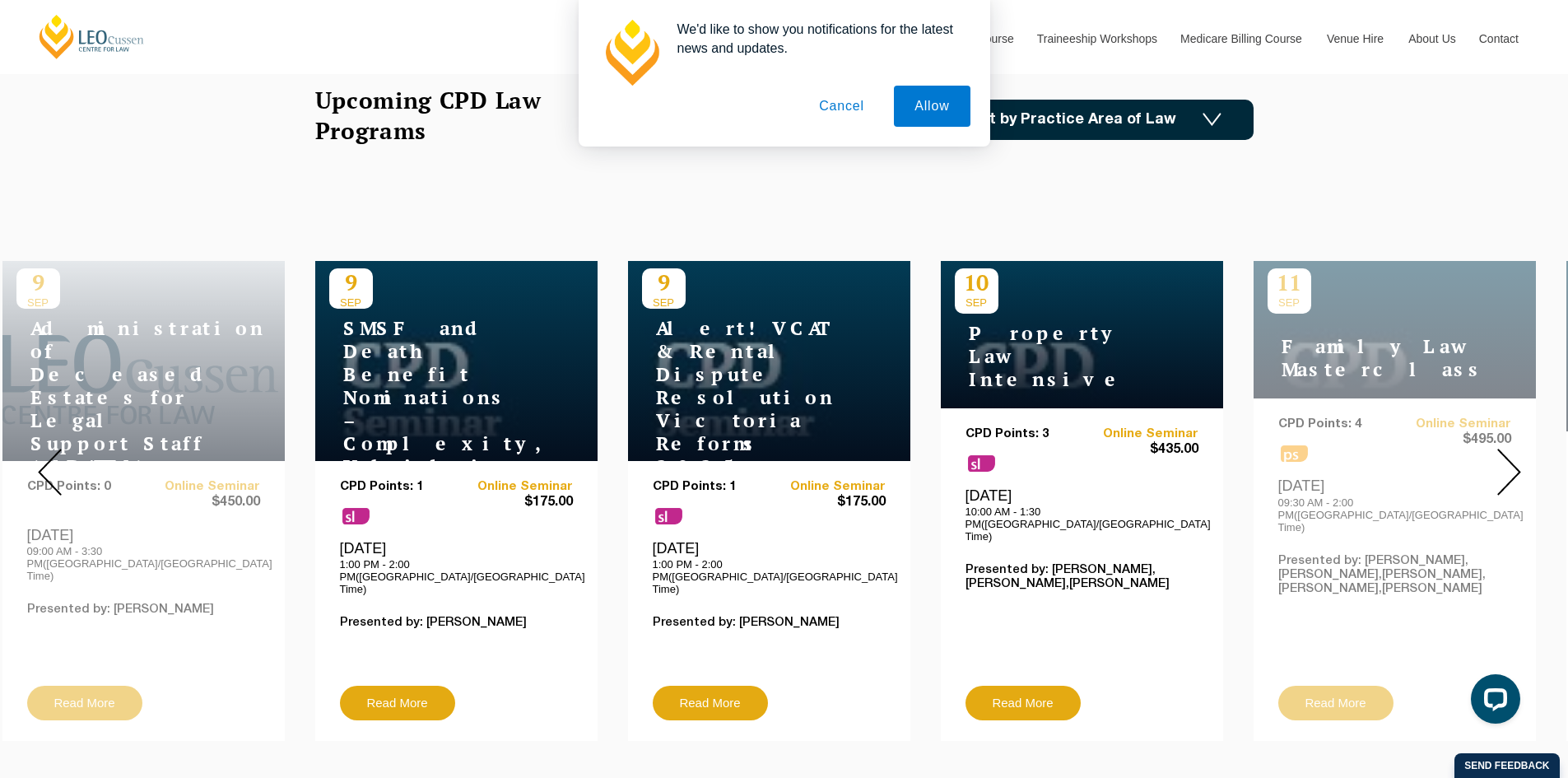
click at [1510, 471] on img at bounding box center [1510, 472] width 24 height 47
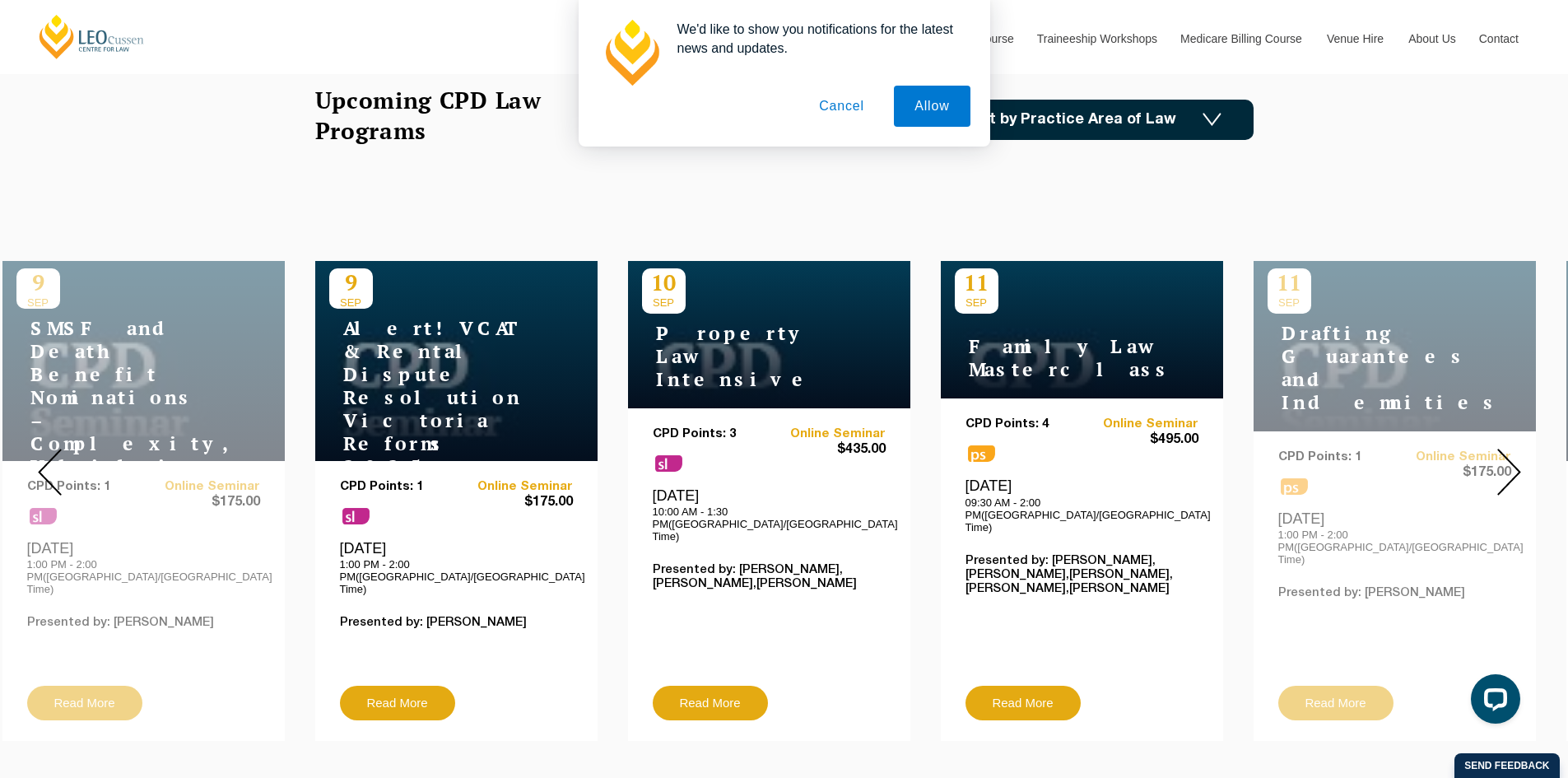
click at [1510, 471] on img at bounding box center [1510, 472] width 24 height 47
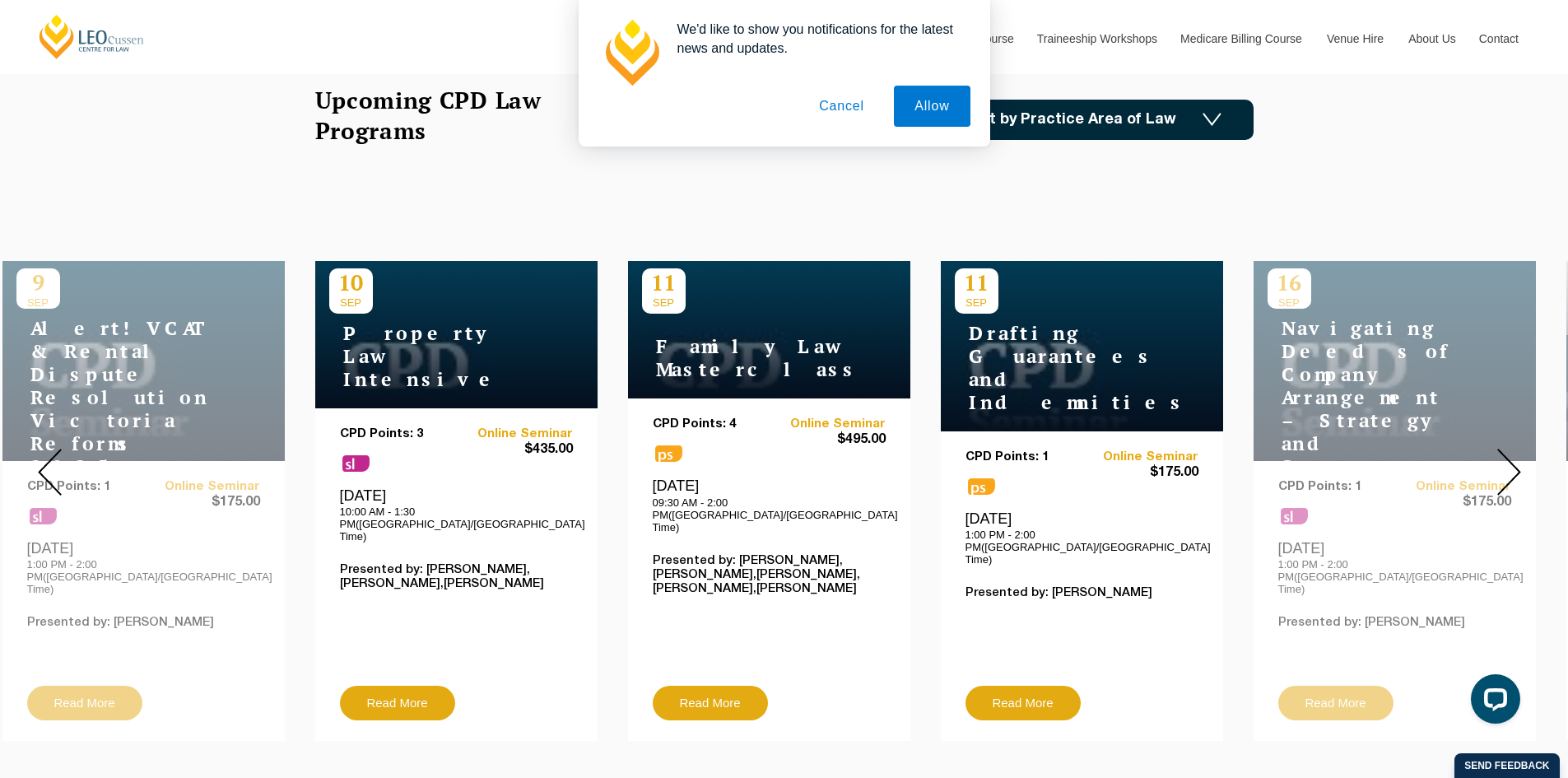
click at [1510, 471] on img at bounding box center [1510, 472] width 24 height 47
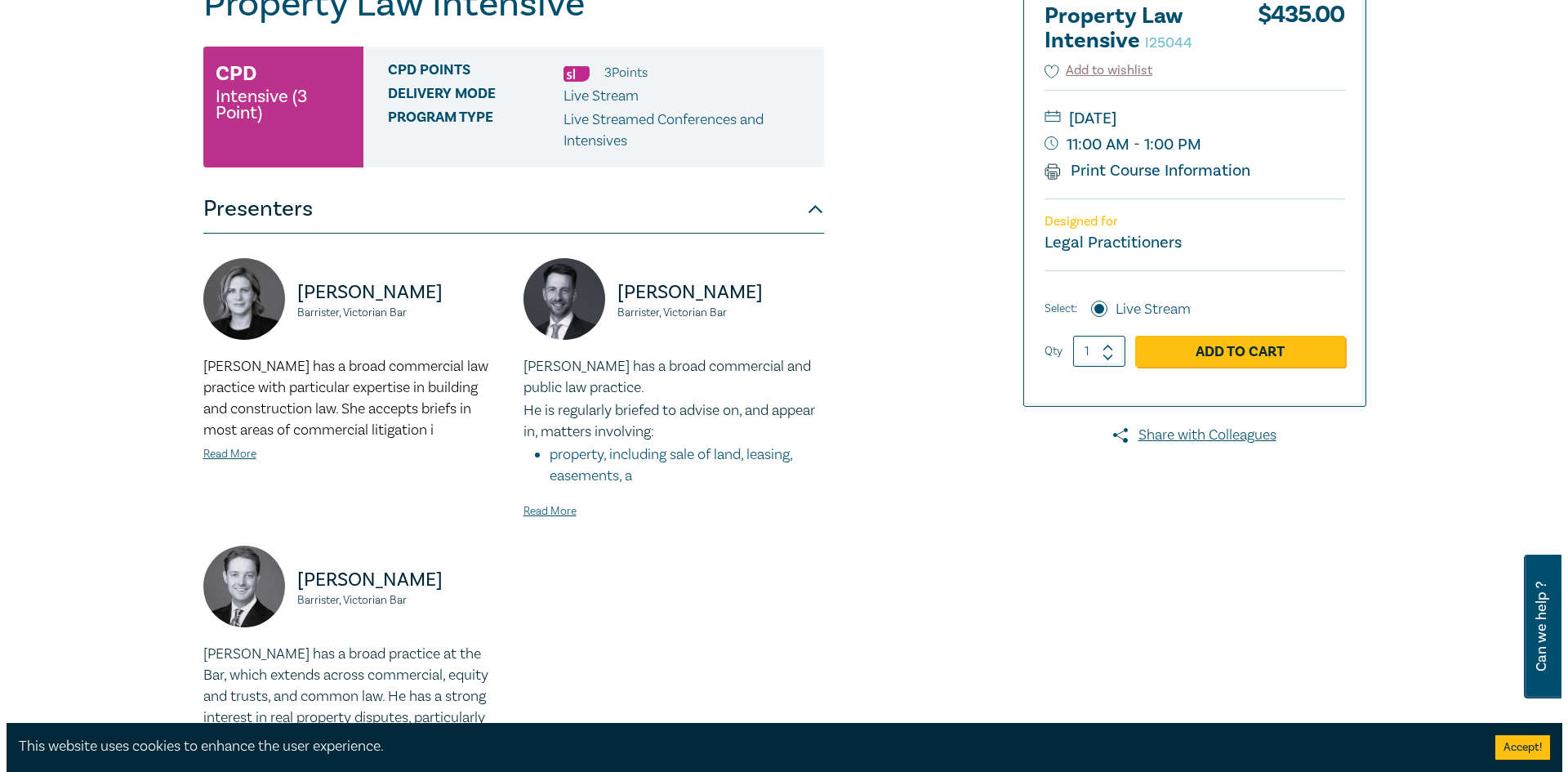
scroll to position [245, 0]
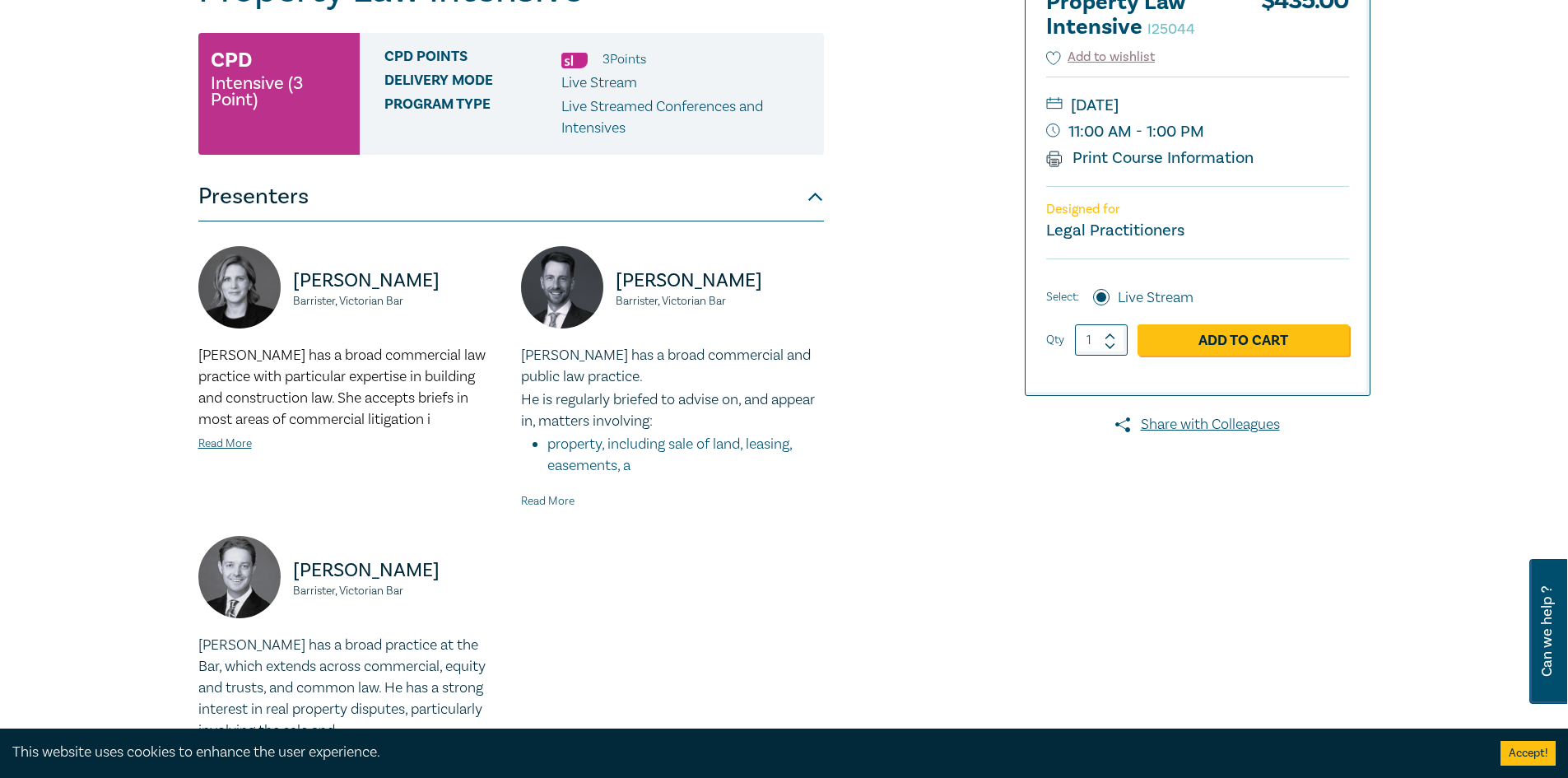
click at [531, 500] on link "Read More" at bounding box center [547, 501] width 53 height 15
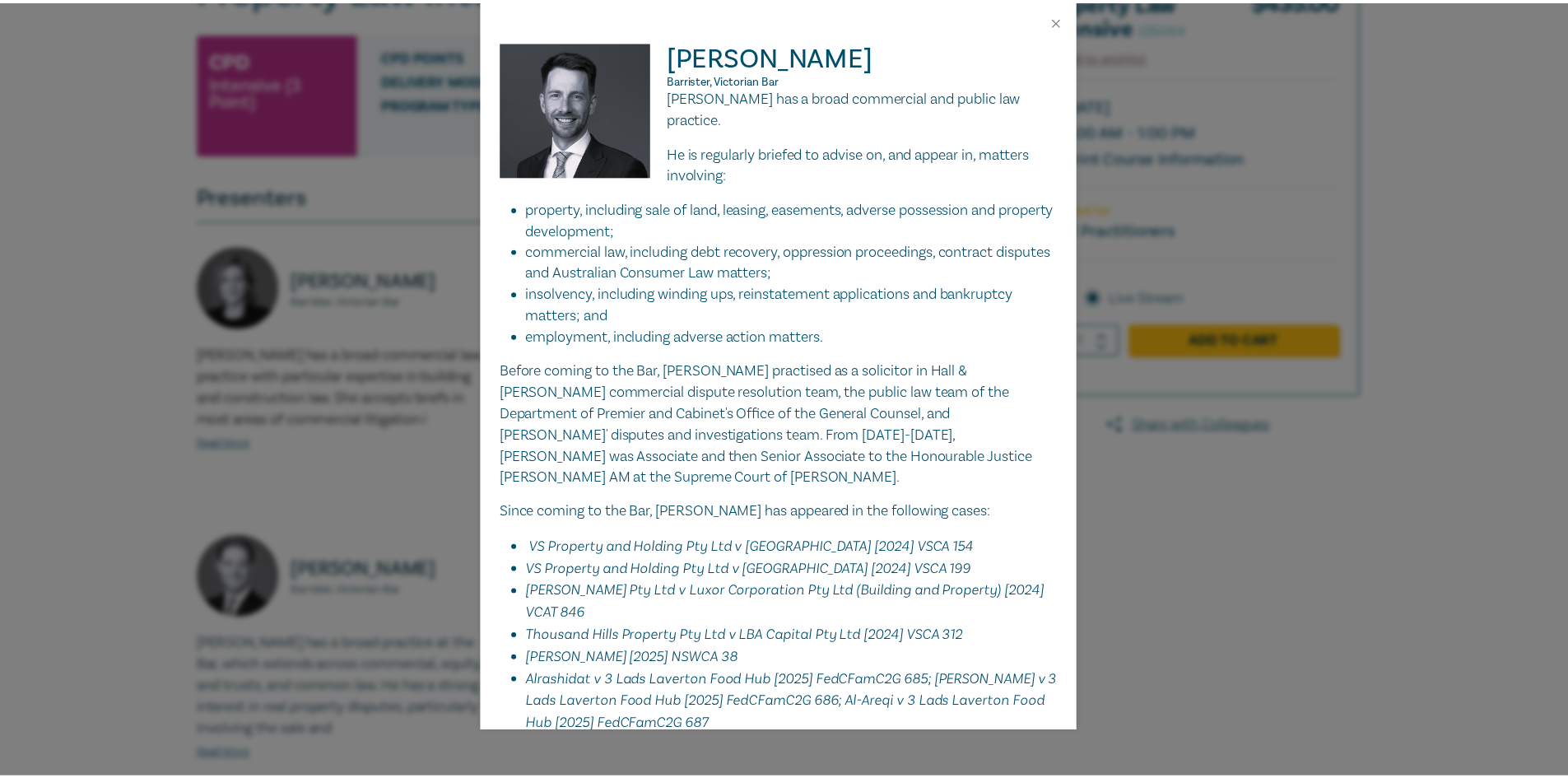
scroll to position [0, 0]
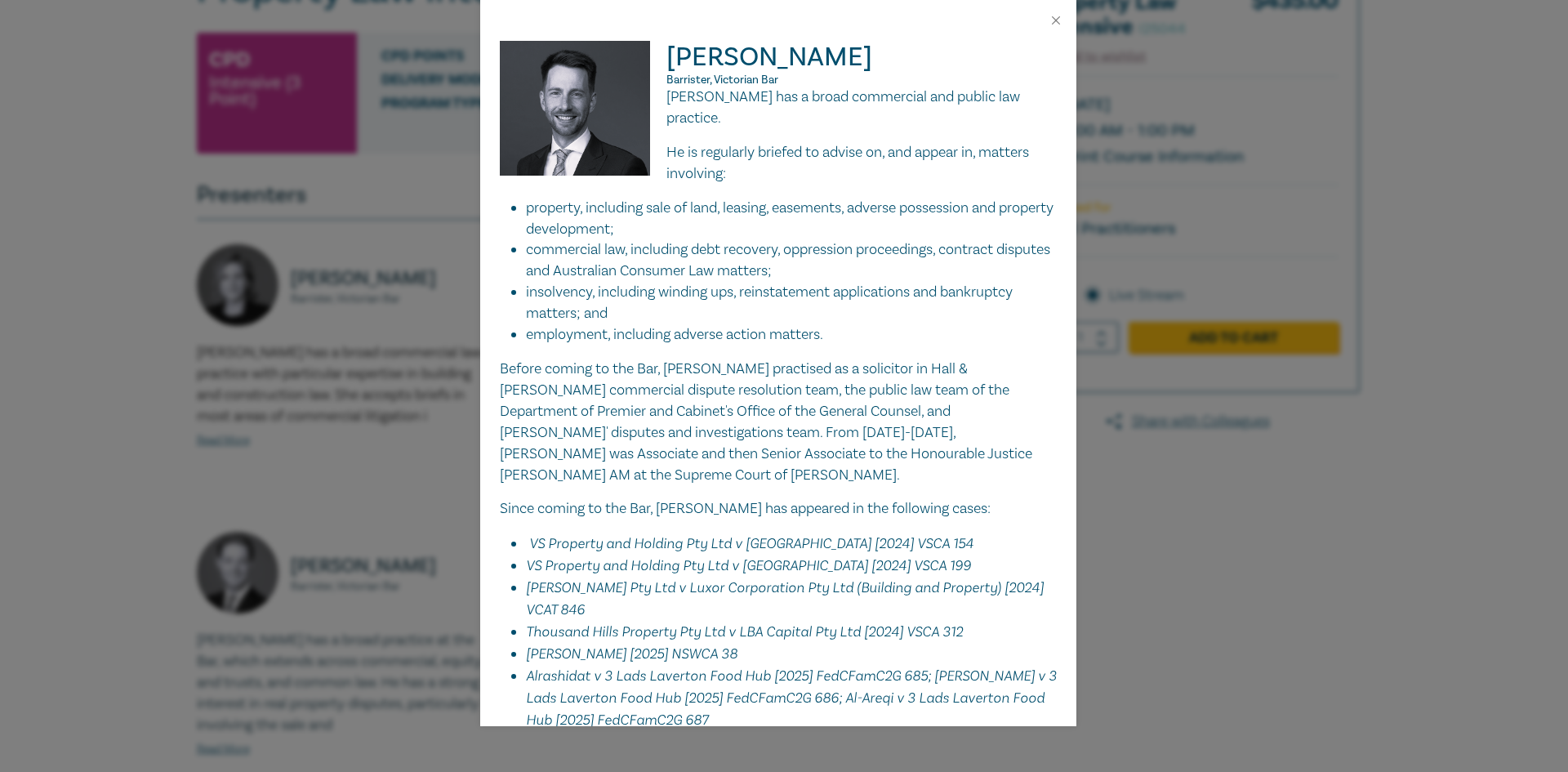
click at [1048, 14] on div at bounding box center [778, 20] width 596 height 41
click at [1044, 17] on div at bounding box center [778, 20] width 596 height 41
click at [1049, 20] on div at bounding box center [778, 20] width 596 height 41
click at [1053, 22] on button "Close" at bounding box center [1056, 21] width 15 height 15
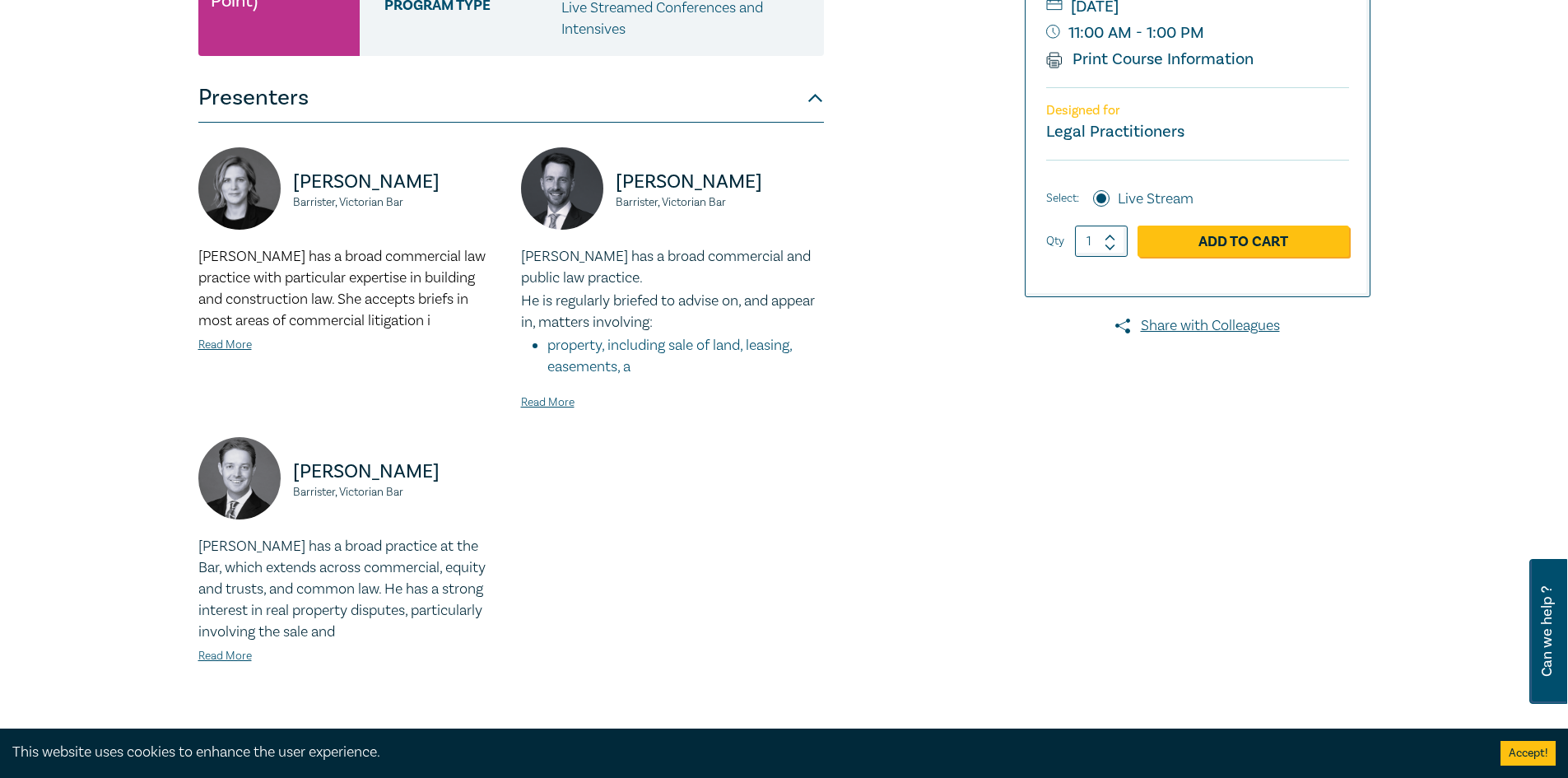
scroll to position [494, 0]
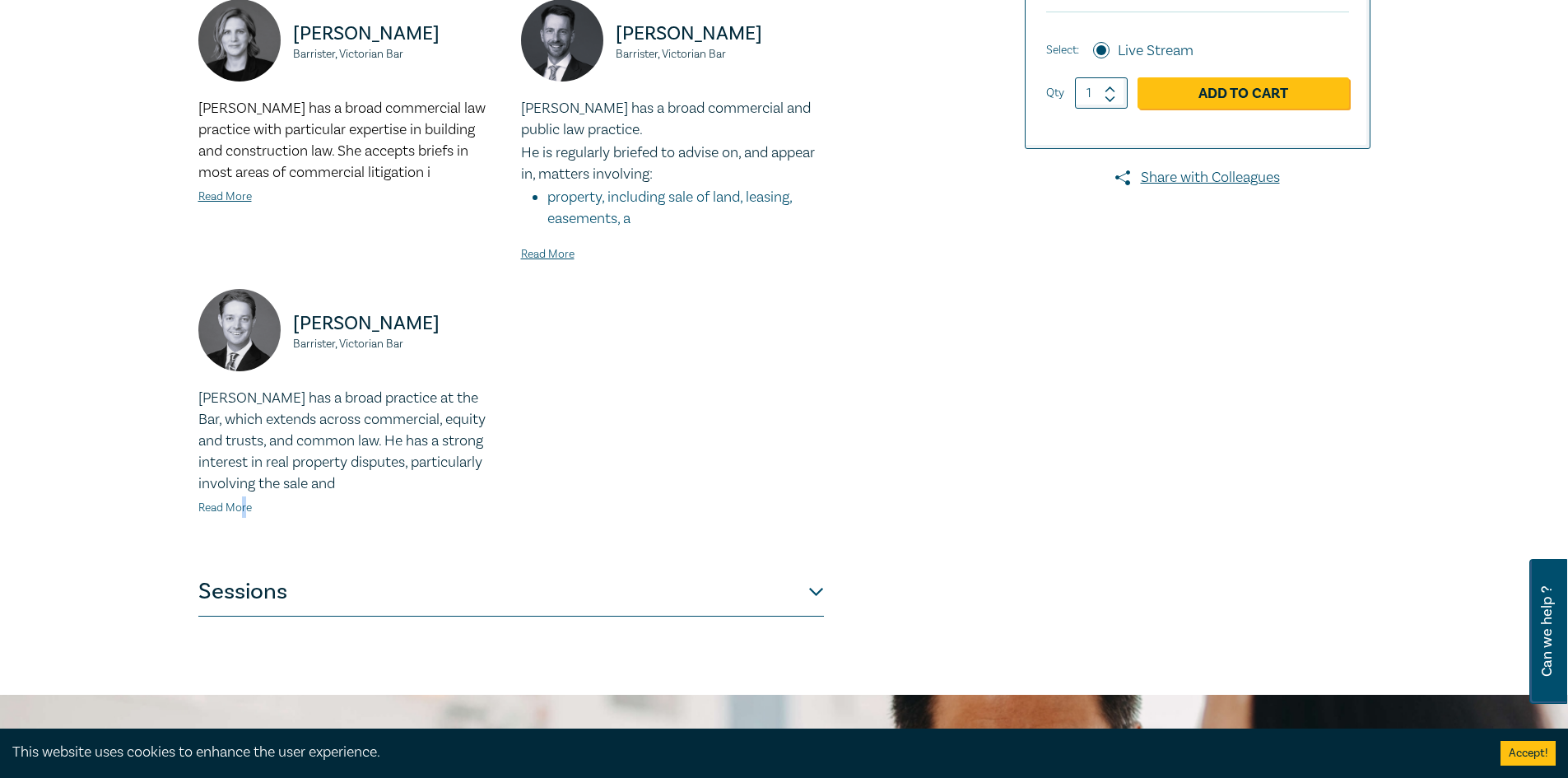
click at [244, 507] on link "Read More" at bounding box center [225, 508] width 53 height 15
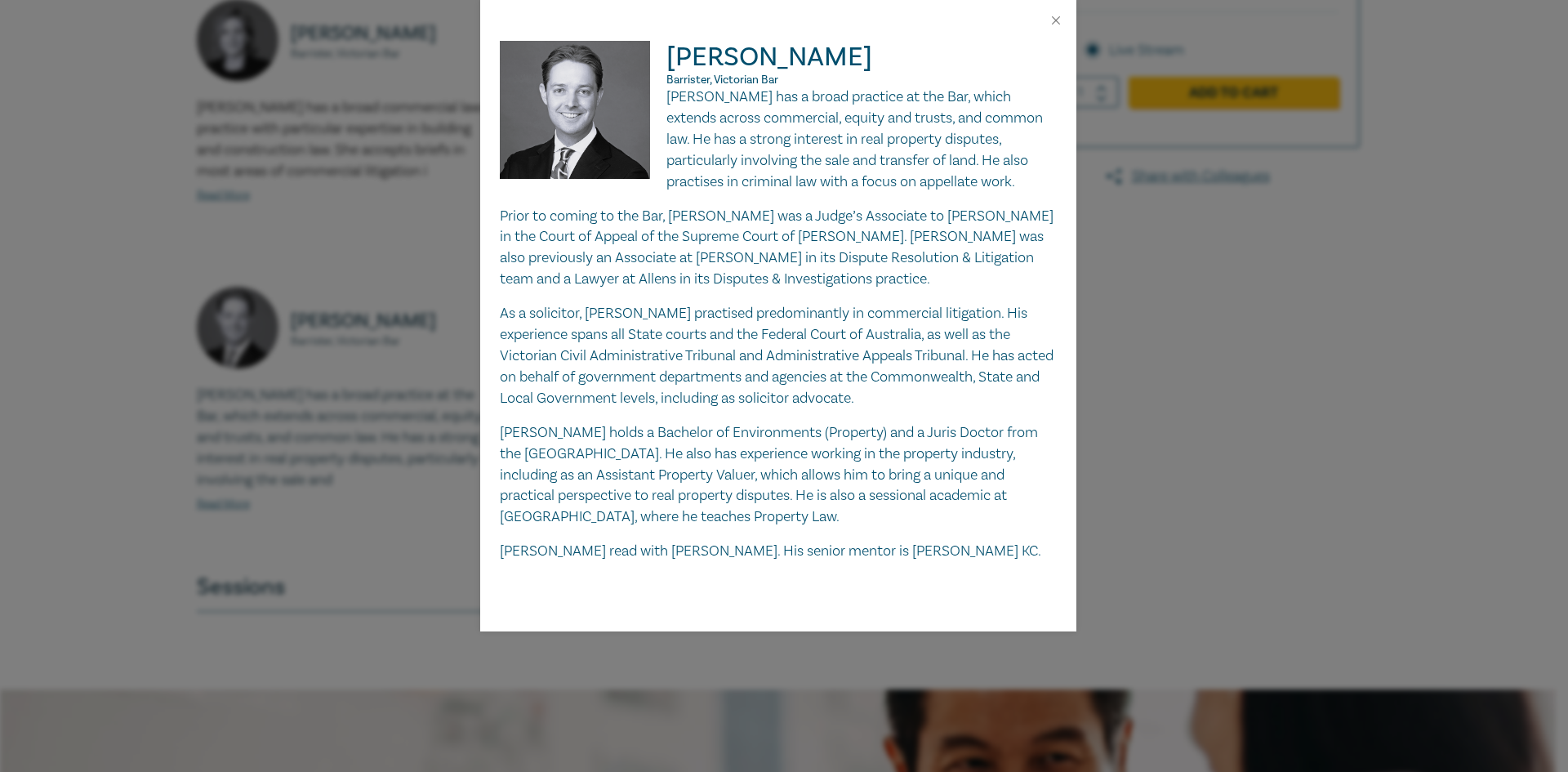
click at [1039, 18] on div at bounding box center [778, 20] width 596 height 41
click at [1045, 18] on div at bounding box center [778, 20] width 596 height 41
click at [1049, 20] on div at bounding box center [778, 20] width 596 height 41
click at [1051, 20] on button "Close" at bounding box center [1056, 21] width 15 height 15
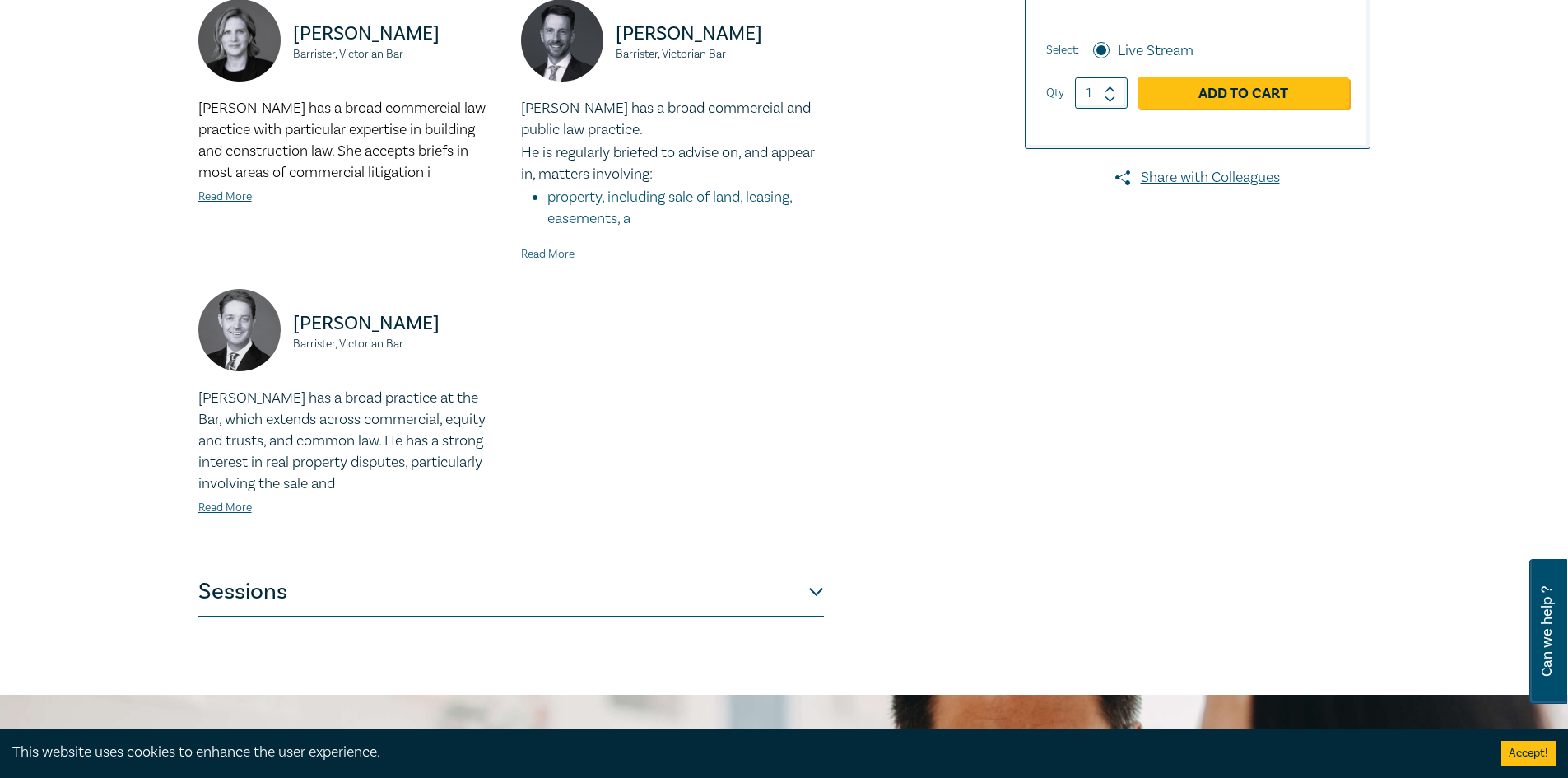
click at [777, 590] on button "Sessions" at bounding box center [512, 592] width 626 height 49
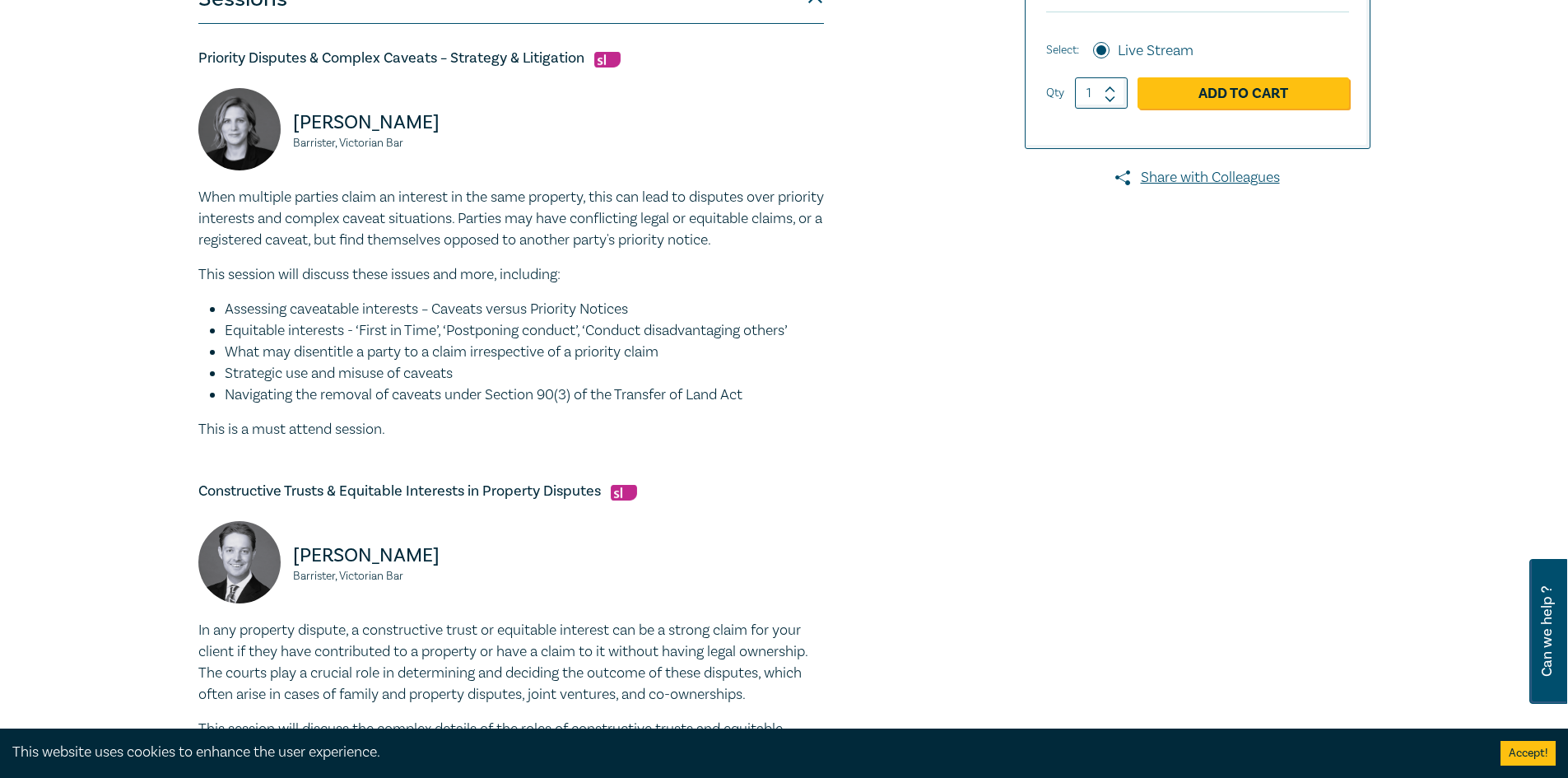
drag, startPoint x: 726, startPoint y: 668, endPoint x: 352, endPoint y: 288, distance: 533.2
click at [352, 288] on div "When multiple parties claim an interest in the same property, this can lead to …" at bounding box center [512, 314] width 626 height 254
drag, startPoint x: 260, startPoint y: 314, endPoint x: 387, endPoint y: 332, distance: 128.3
click at [387, 332] on ul "Assessing caveatable interests – Caveats versus Priority Notices Equitable inte…" at bounding box center [512, 352] width 626 height 107
click at [397, 368] on li "Strategic use and misuse of caveats" at bounding box center [524, 373] width 600 height 21
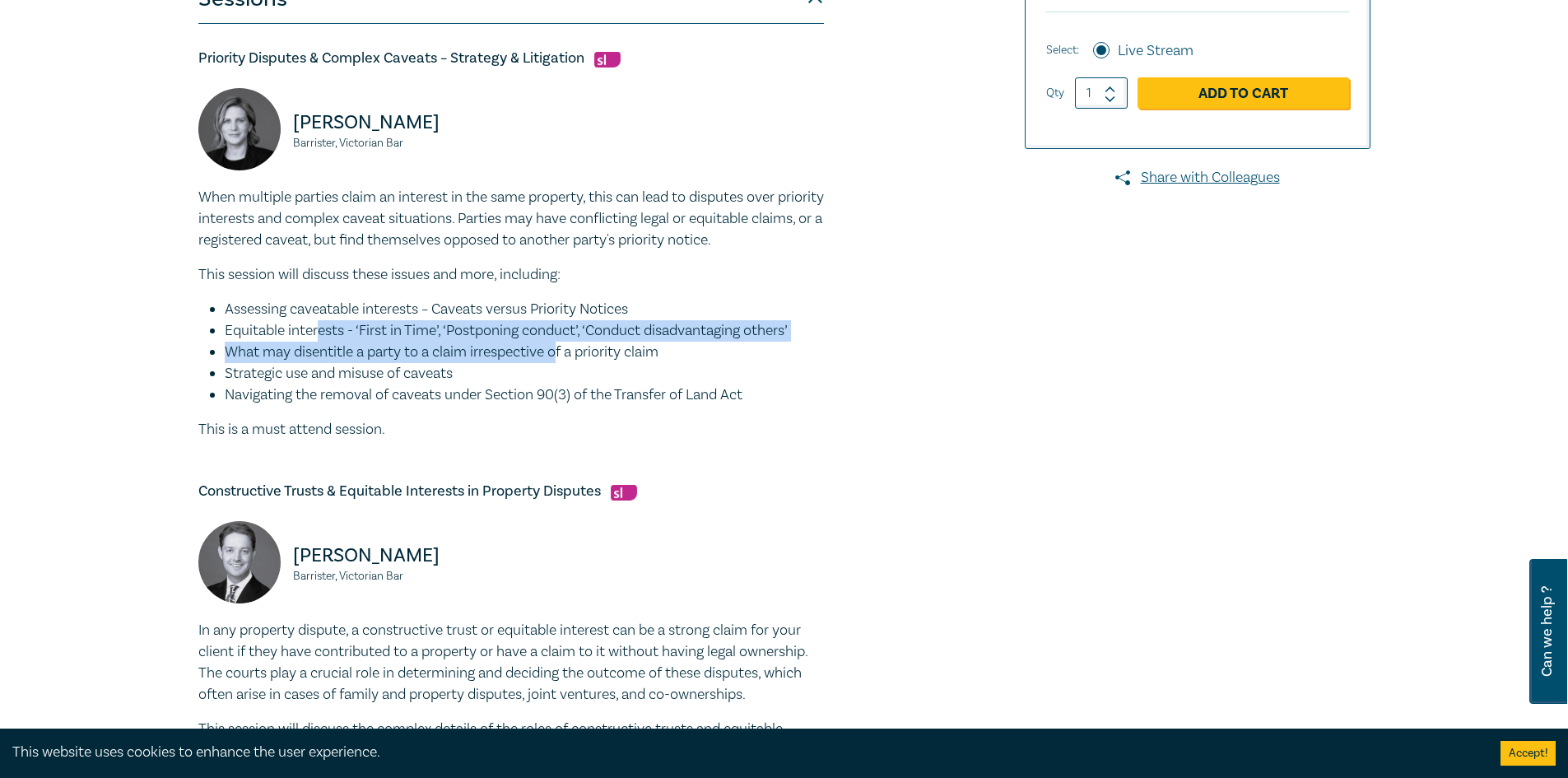
drag, startPoint x: 319, startPoint y: 331, endPoint x: 559, endPoint y: 349, distance: 240.7
click at [559, 349] on ul "Assessing caveatable interests – Caveats versus Priority Notices Equitable inte…" at bounding box center [512, 352] width 626 height 107
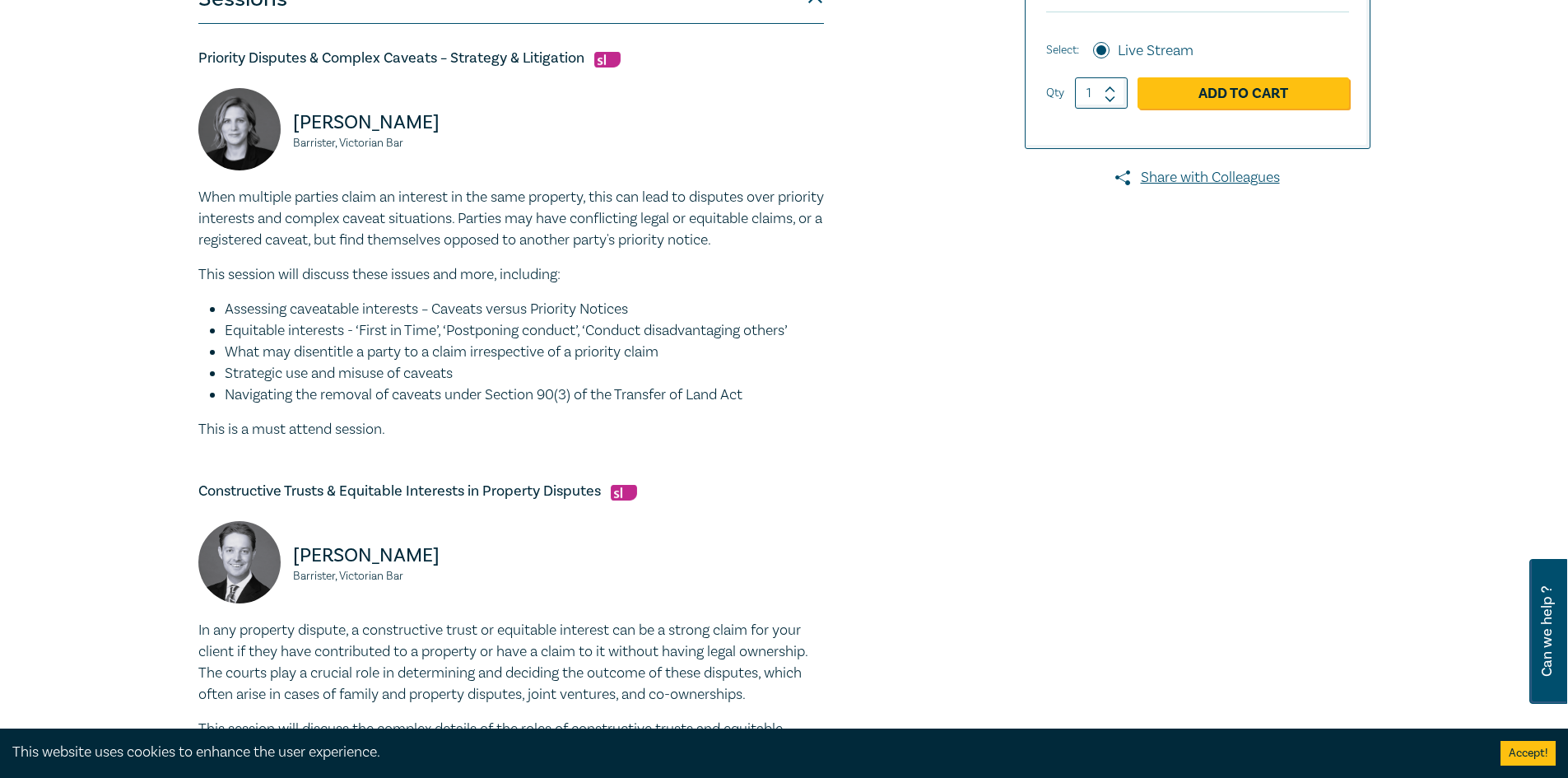
click at [441, 411] on div "When multiple parties claim an interest in the same property, this can lead to …" at bounding box center [512, 314] width 626 height 254
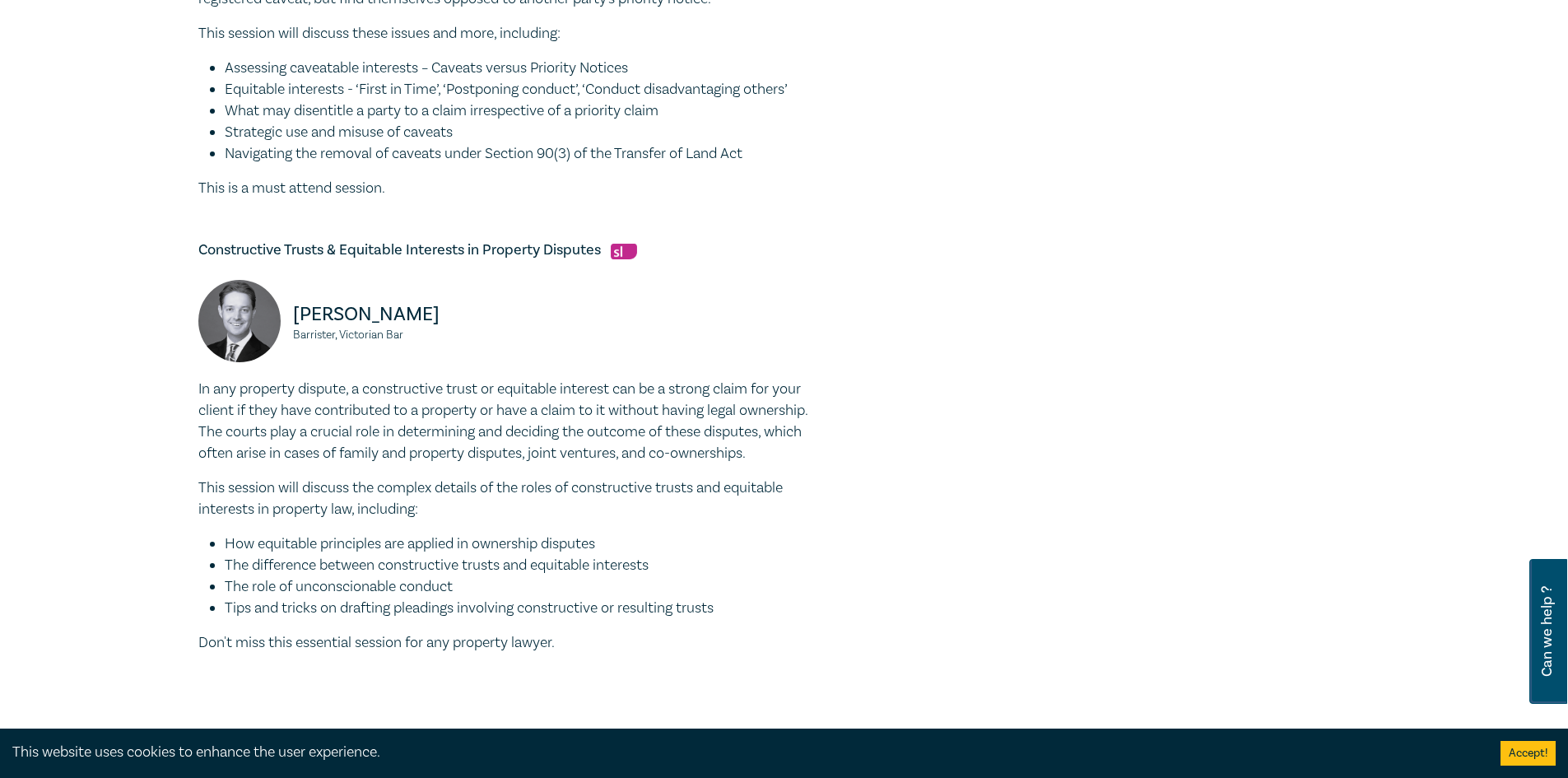
scroll to position [741, 0]
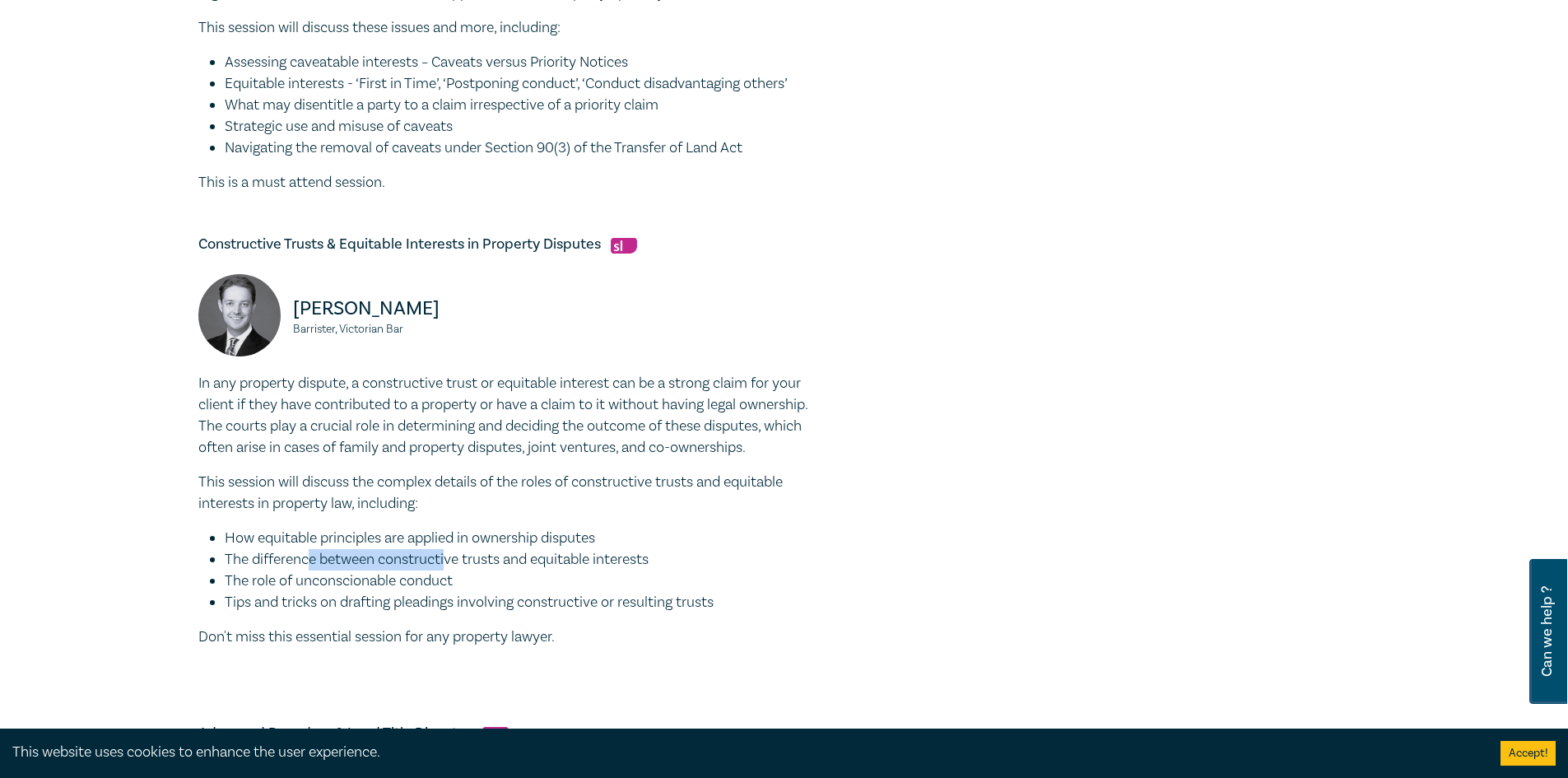
drag, startPoint x: 309, startPoint y: 553, endPoint x: 451, endPoint y: 565, distance: 142.5
click at [451, 565] on li "The difference between constructive trusts and equitable interests" at bounding box center [524, 559] width 600 height 21
click at [447, 582] on li "The role of unconscionable conduct" at bounding box center [524, 581] width 600 height 21
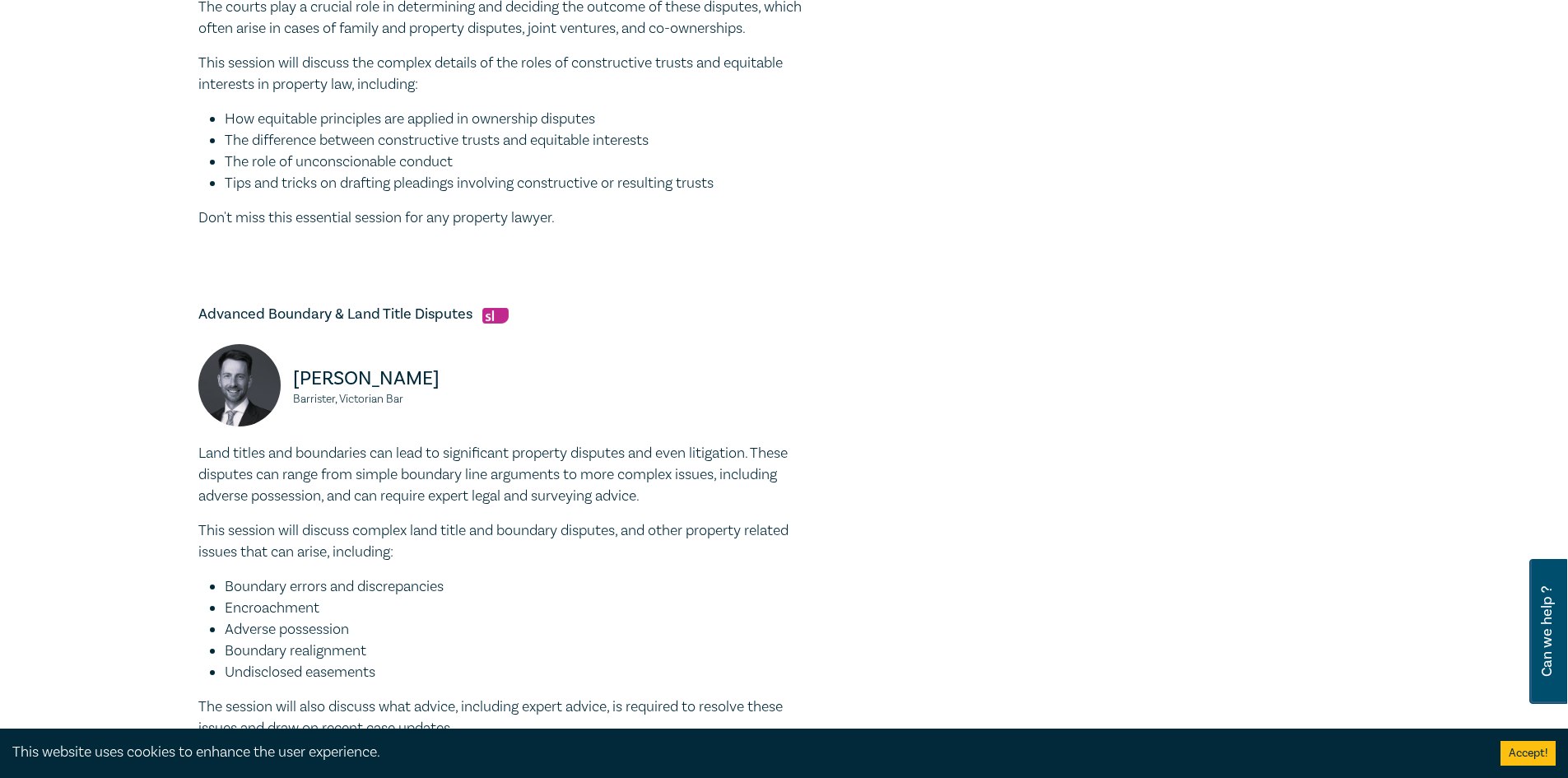
scroll to position [1317, 0]
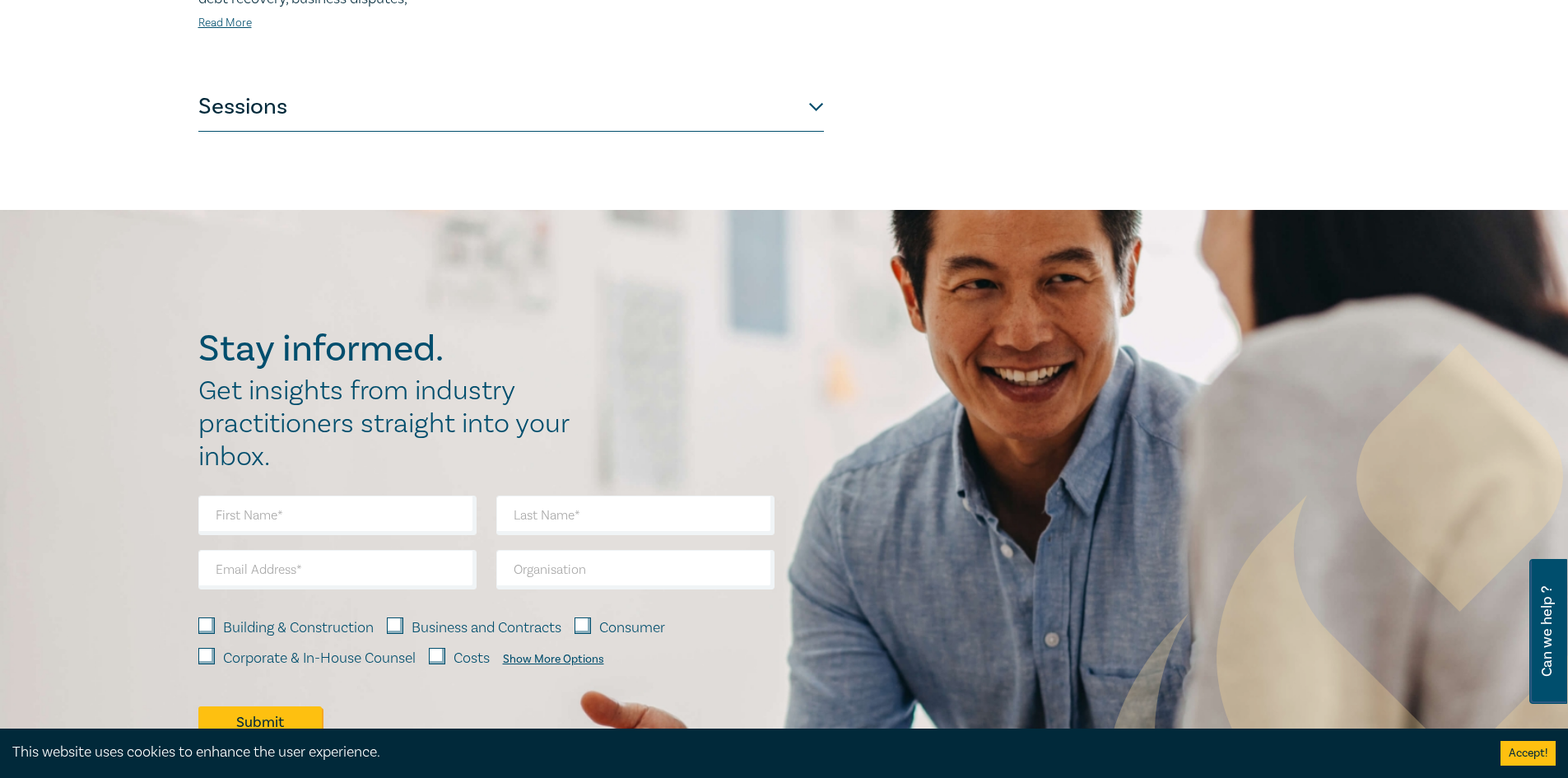
scroll to position [823, 0]
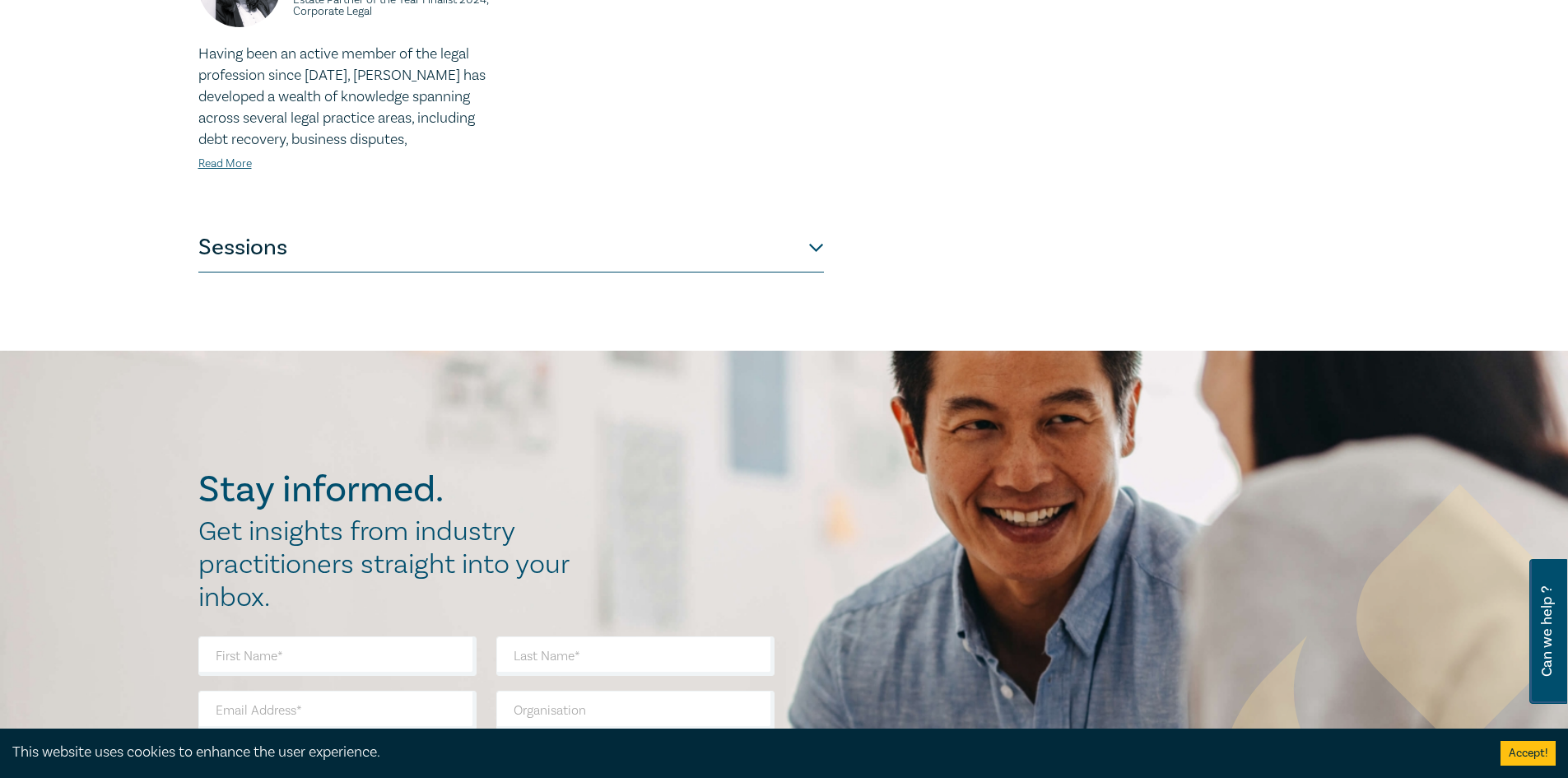
drag, startPoint x: 397, startPoint y: 337, endPoint x: 350, endPoint y: 203, distance: 142.0
click at [350, 223] on button "Sessions" at bounding box center [512, 248] width 626 height 49
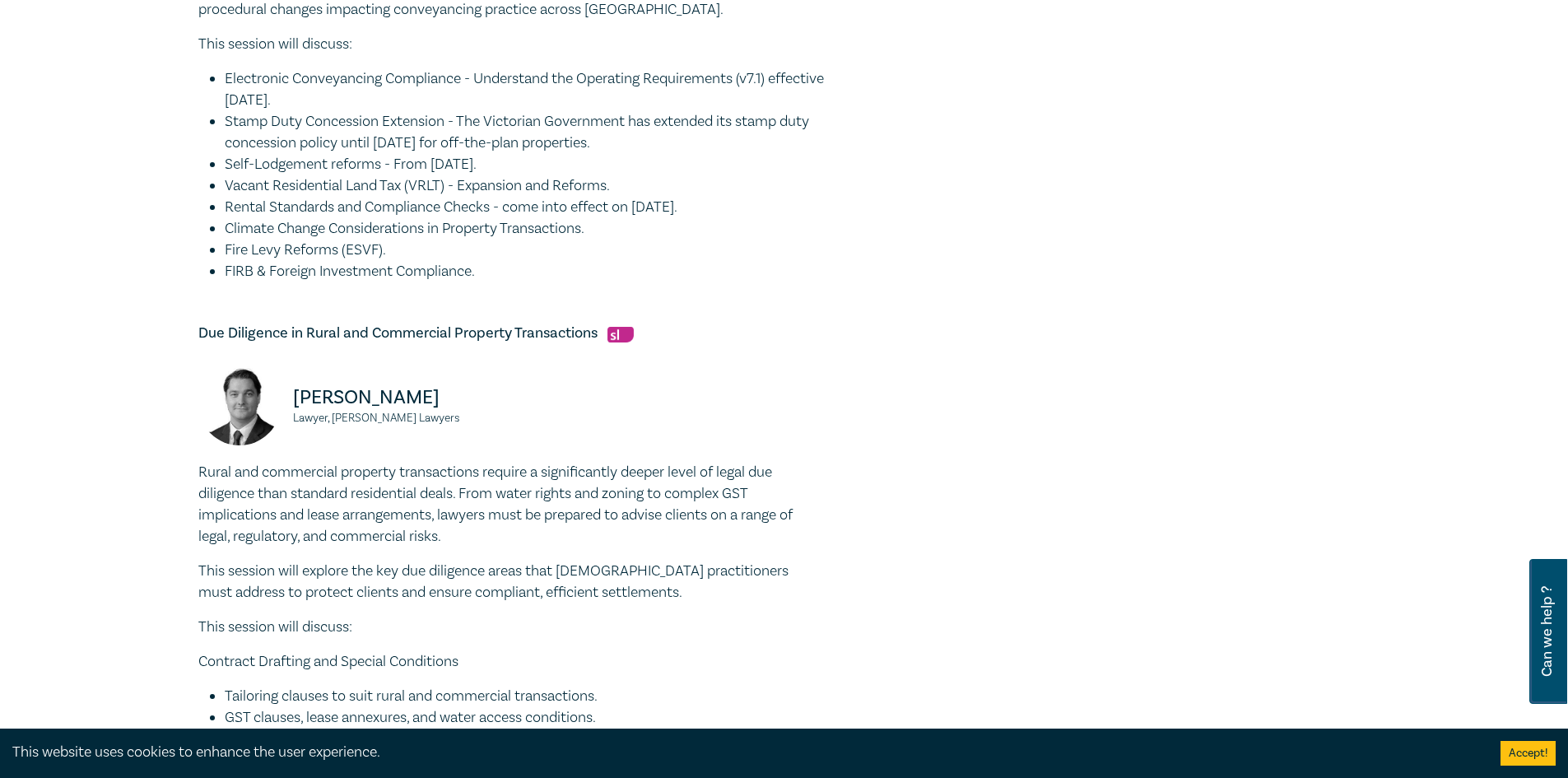
click at [350, 223] on div "The Victorian property and conveyancing landscape brings legislative and regula…" at bounding box center [512, 70] width 626 height 425
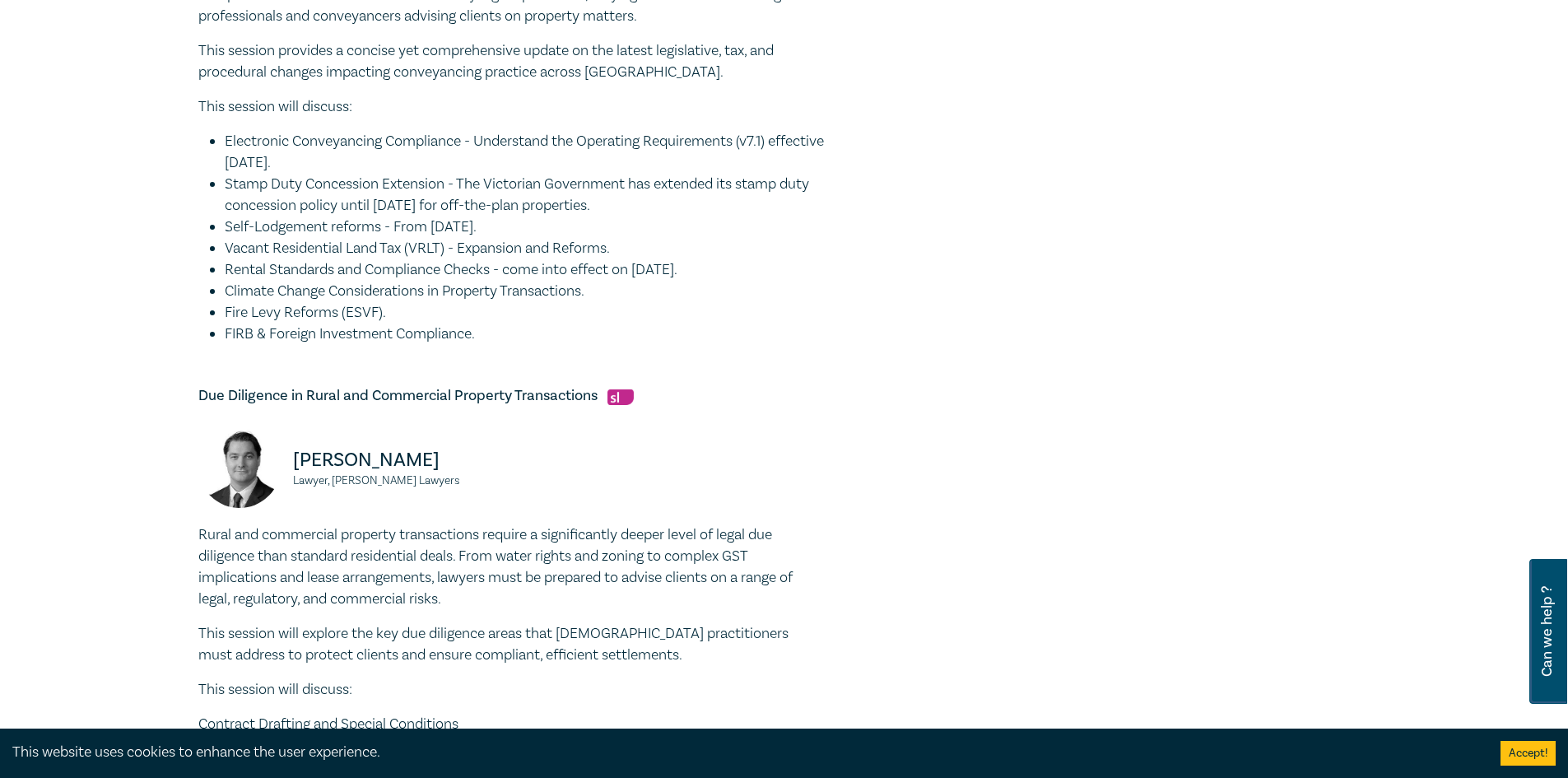
scroll to position [659, 0]
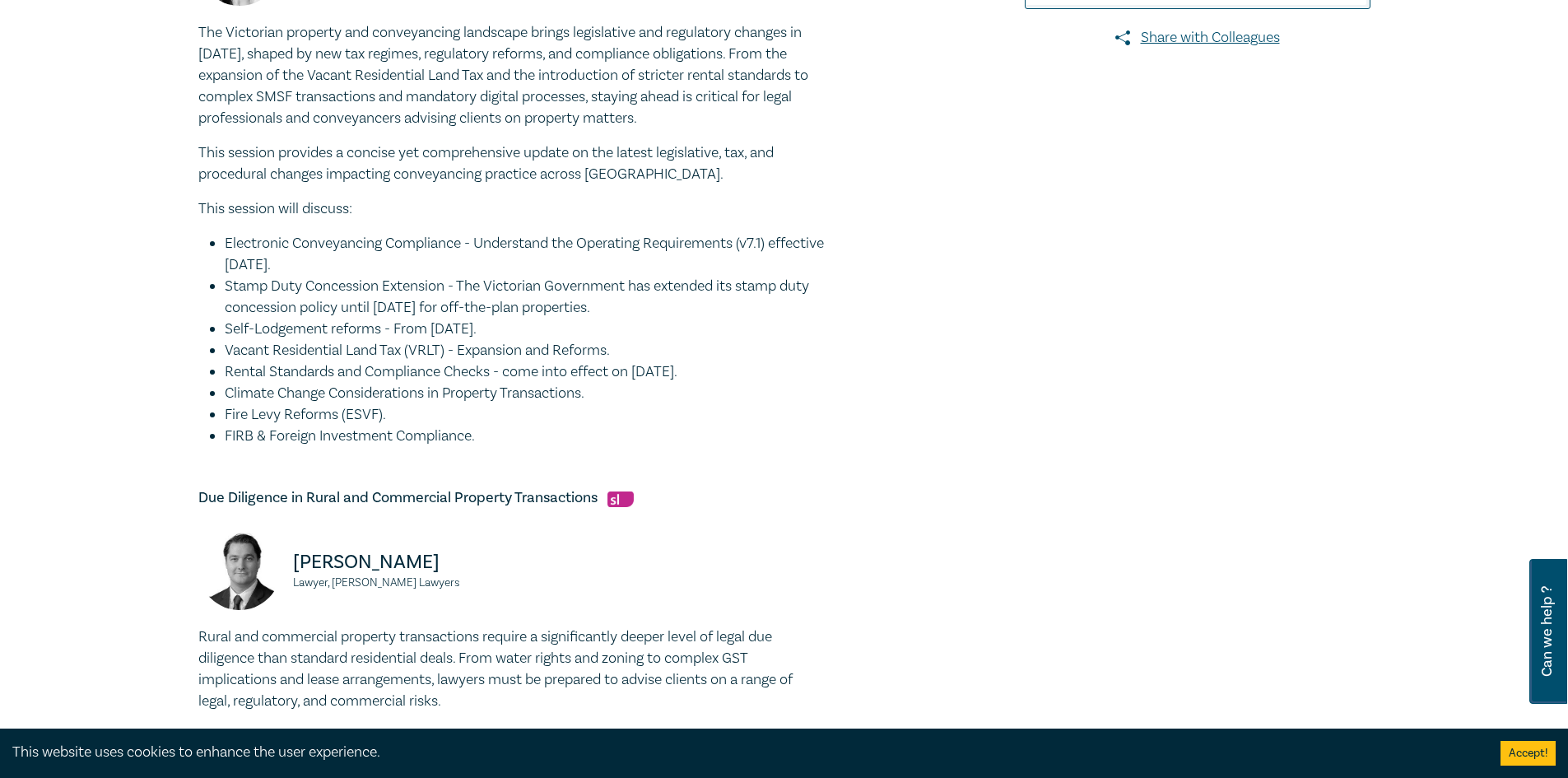
drag, startPoint x: 289, startPoint y: 251, endPoint x: 491, endPoint y: 273, distance: 203.2
click at [491, 273] on li "Electronic Conveyancing Compliance - Understand the Operating Requirements (v7.…" at bounding box center [524, 254] width 600 height 43
click at [470, 299] on li "Stamp Duty Concession Extension - The Victorian Government has extended its sta…" at bounding box center [524, 297] width 600 height 43
drag, startPoint x: 281, startPoint y: 283, endPoint x: 753, endPoint y: 309, distance: 472.7
click at [753, 309] on li "Stamp Duty Concession Extension - The Victorian Government has extended its sta…" at bounding box center [524, 297] width 600 height 43
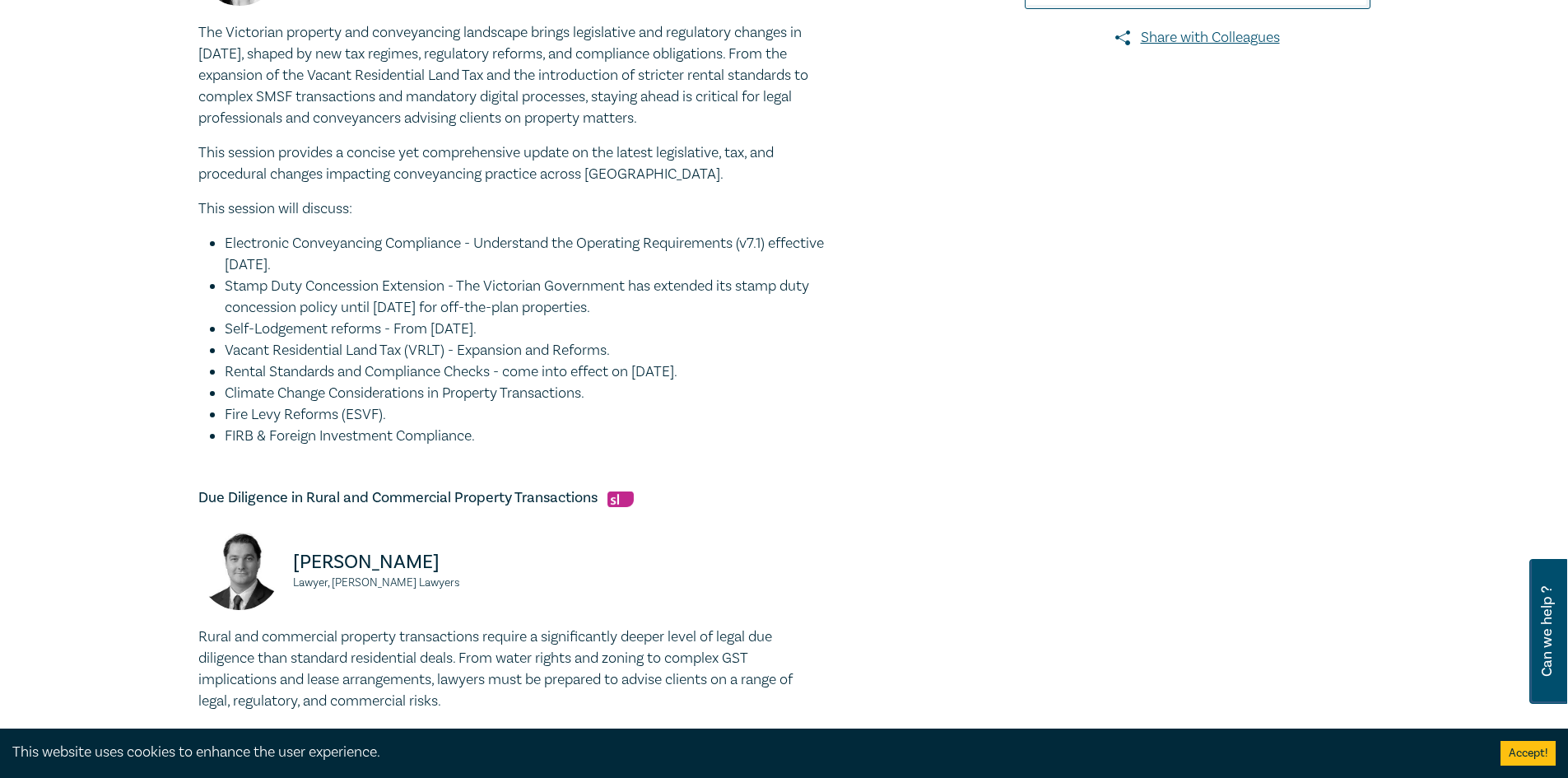
click at [745, 325] on li "Self-Lodgement reforms - From [DATE]." at bounding box center [524, 329] width 600 height 21
drag, startPoint x: 255, startPoint y: 326, endPoint x: 513, endPoint y: 343, distance: 258.6
click at [513, 343] on ul "Electronic Conveyancing Compliance - Understand the Operating Requirements (v7.…" at bounding box center [512, 339] width 626 height 214
click at [381, 386] on li "Climate Change Considerations in Property Transactions." at bounding box center [524, 393] width 600 height 21
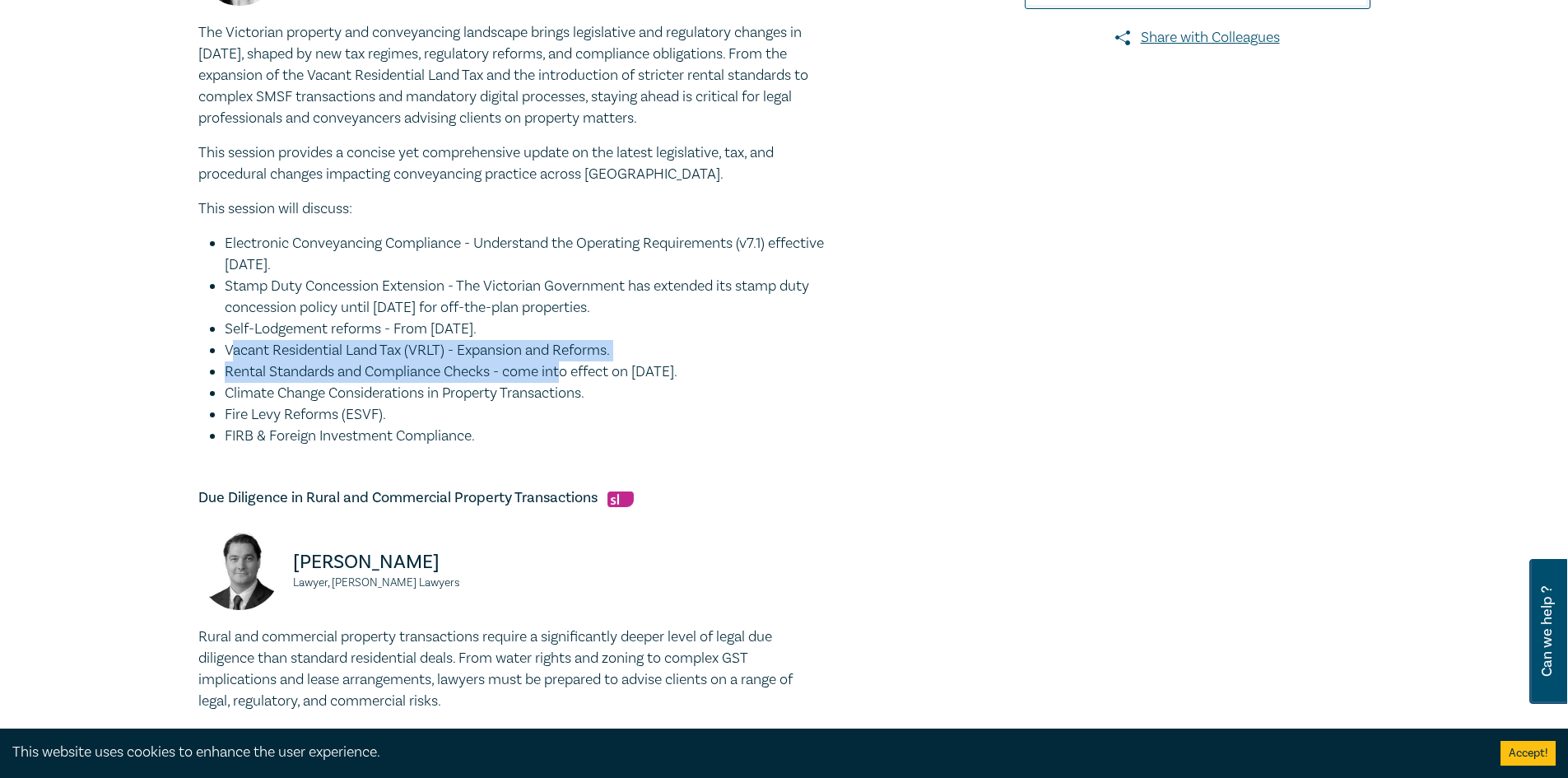
drag, startPoint x: 232, startPoint y: 348, endPoint x: 567, endPoint y: 364, distance: 335.4
click at [567, 364] on ul "Electronic Conveyancing Compliance - Understand the Operating Requirements (v7.…" at bounding box center [512, 339] width 626 height 214
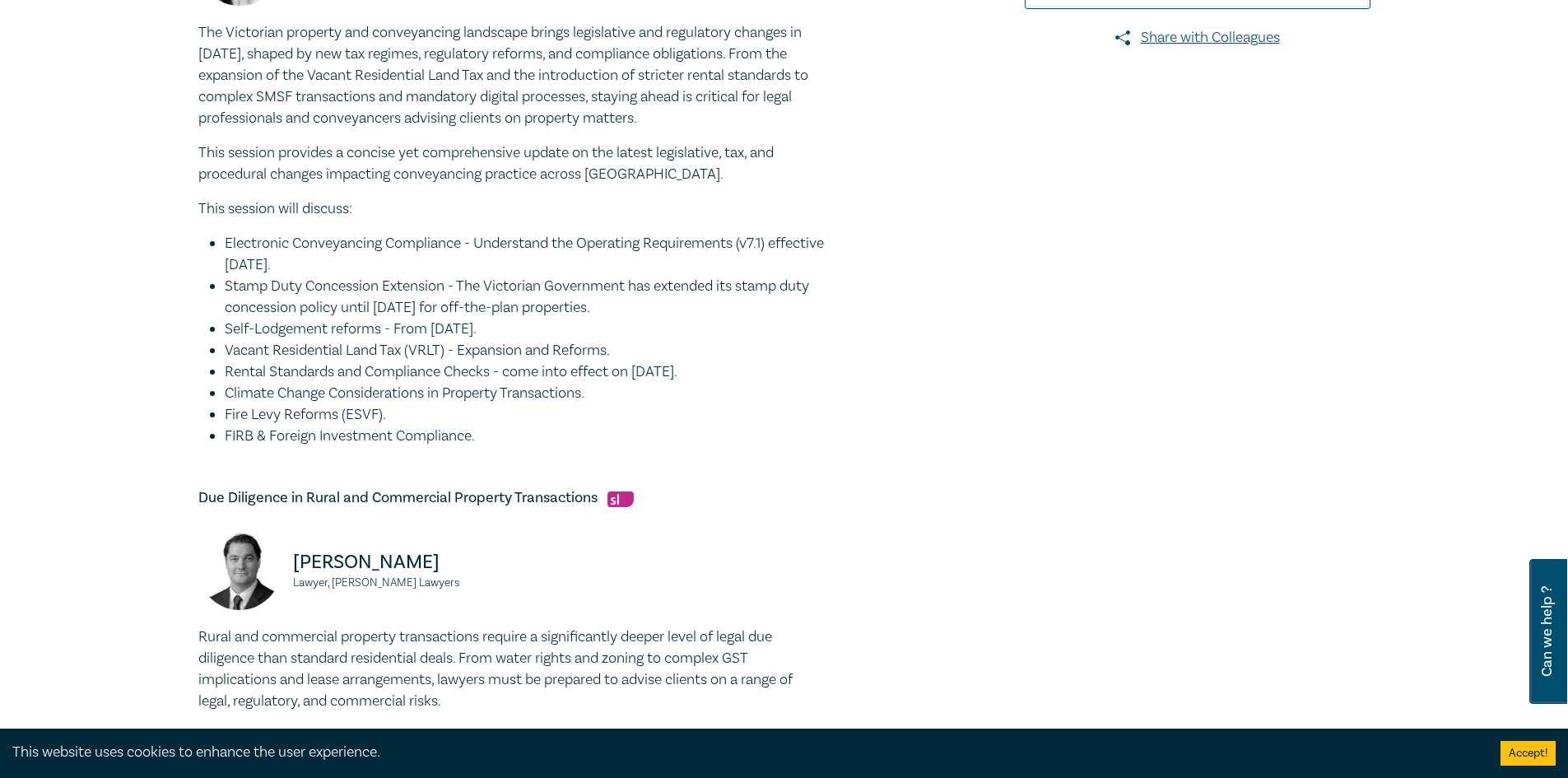
click at [441, 394] on li "Climate Change Considerations in Property Transactions." at bounding box center [524, 393] width 600 height 21
drag, startPoint x: 224, startPoint y: 368, endPoint x: 543, endPoint y: 376, distance: 319.1
click at [543, 376] on li "Rental Standards and Compliance Checks - come into effect on [DATE]." at bounding box center [524, 371] width 600 height 21
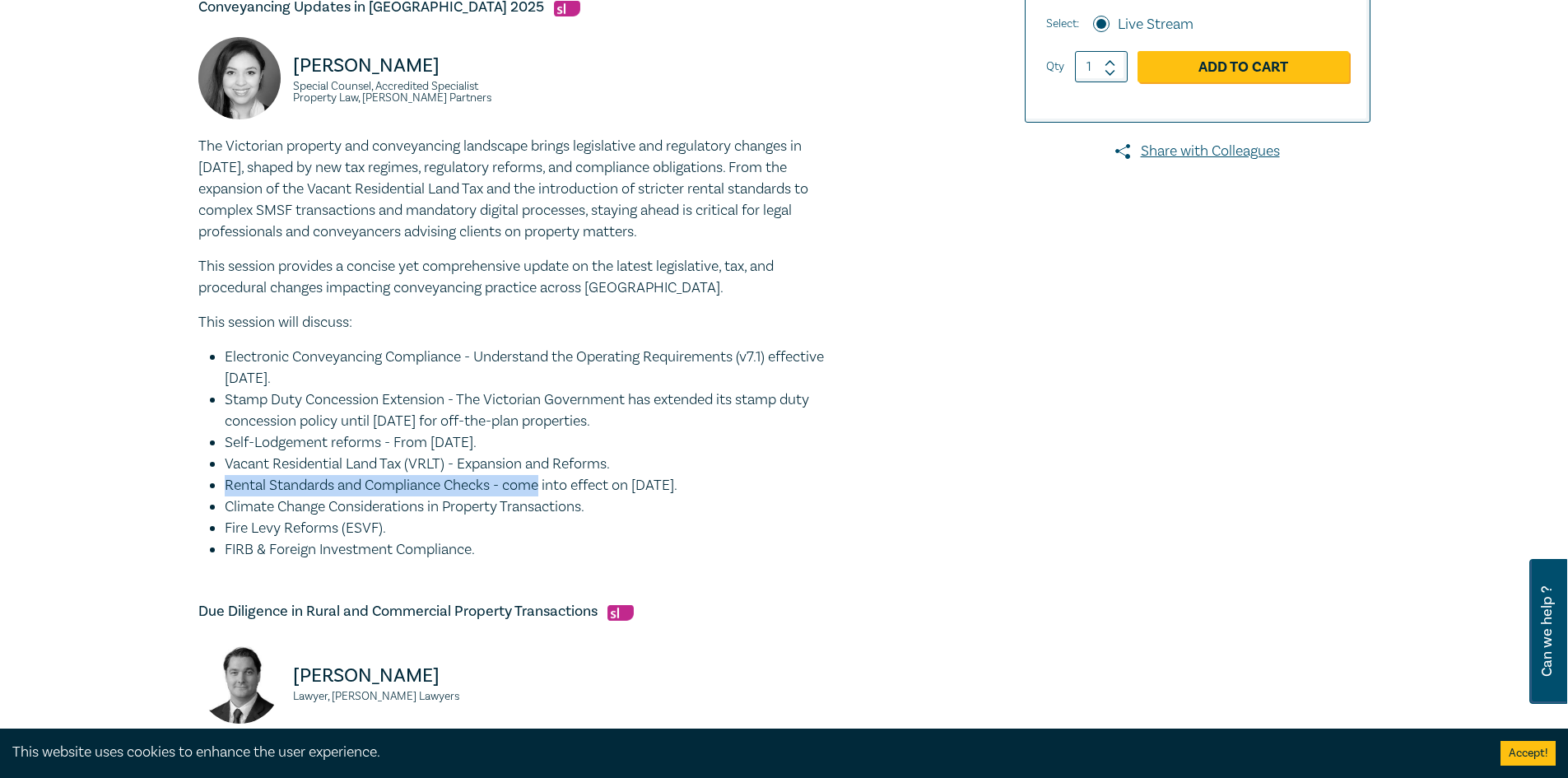
scroll to position [576, 0]
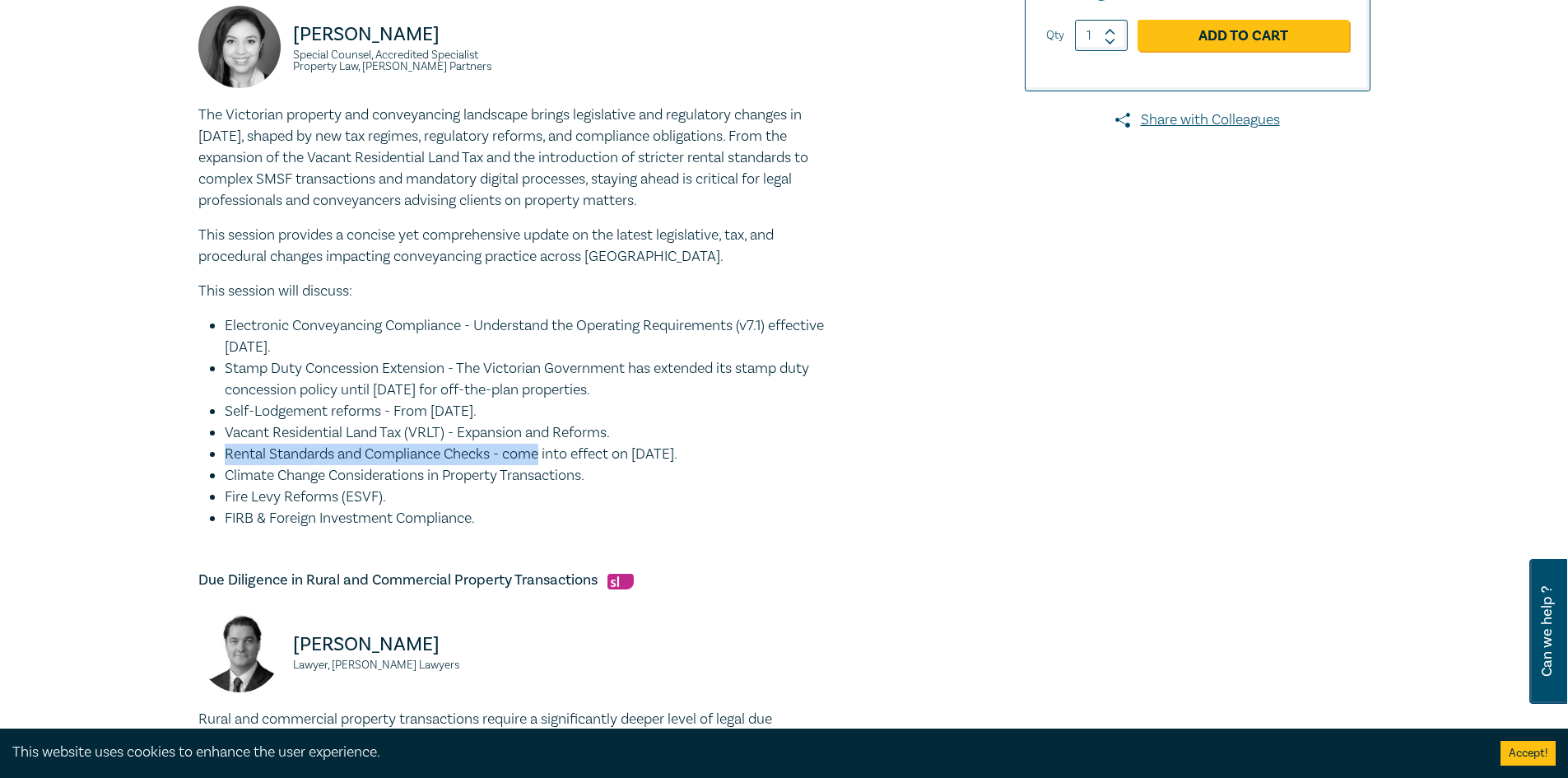
drag, startPoint x: 293, startPoint y: 321, endPoint x: 407, endPoint y: 342, distance: 115.9
click at [407, 342] on li "Electronic Conveyancing Compliance - Understand the Operating Requirements (v7.…" at bounding box center [524, 337] width 600 height 43
click at [407, 353] on li "Electronic Conveyancing Compliance - Understand the Operating Requirements (v7.…" at bounding box center [524, 337] width 600 height 43
drag, startPoint x: 513, startPoint y: 417, endPoint x: 995, endPoint y: 487, distance: 487.1
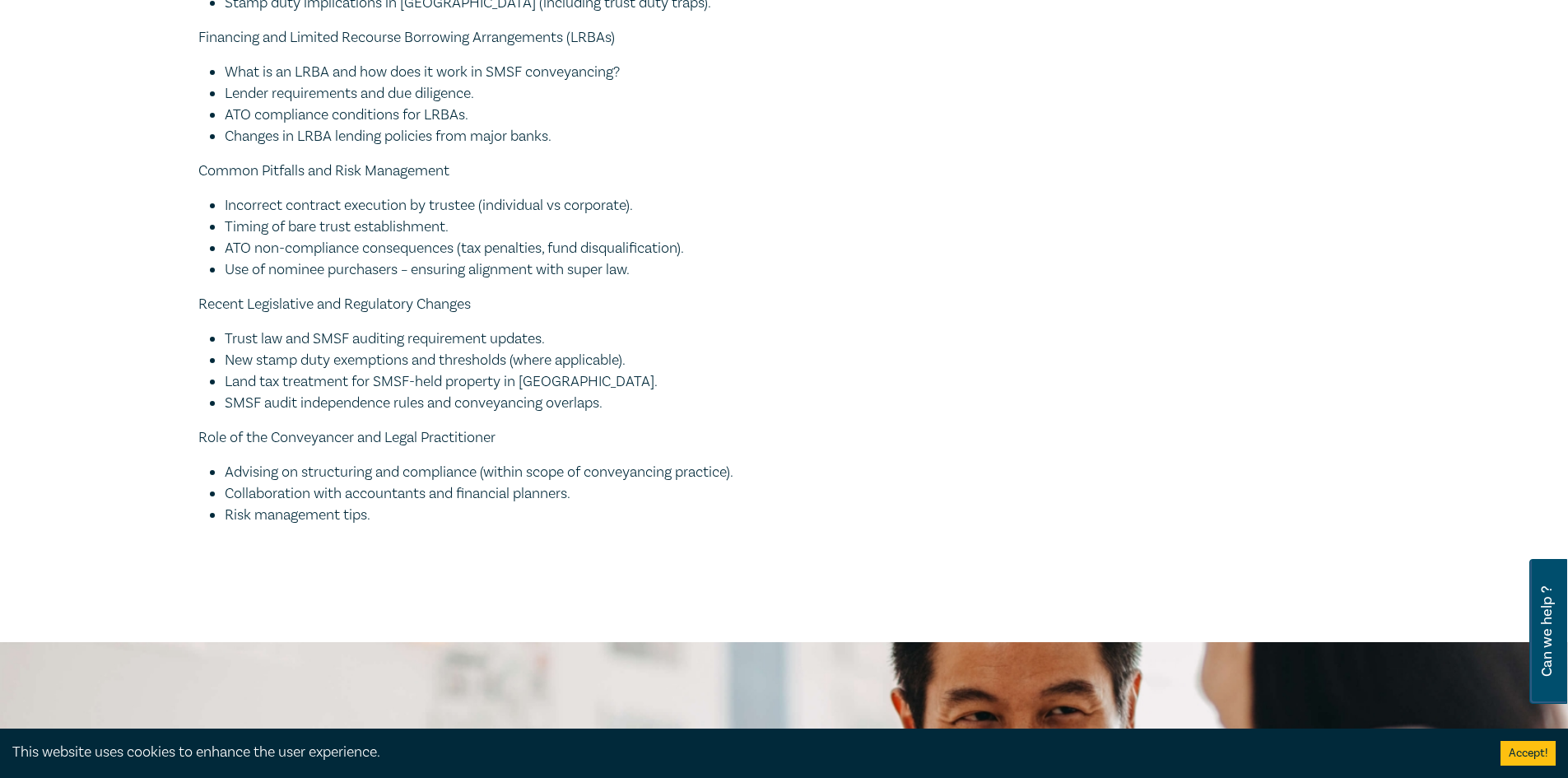
scroll to position [2716, 0]
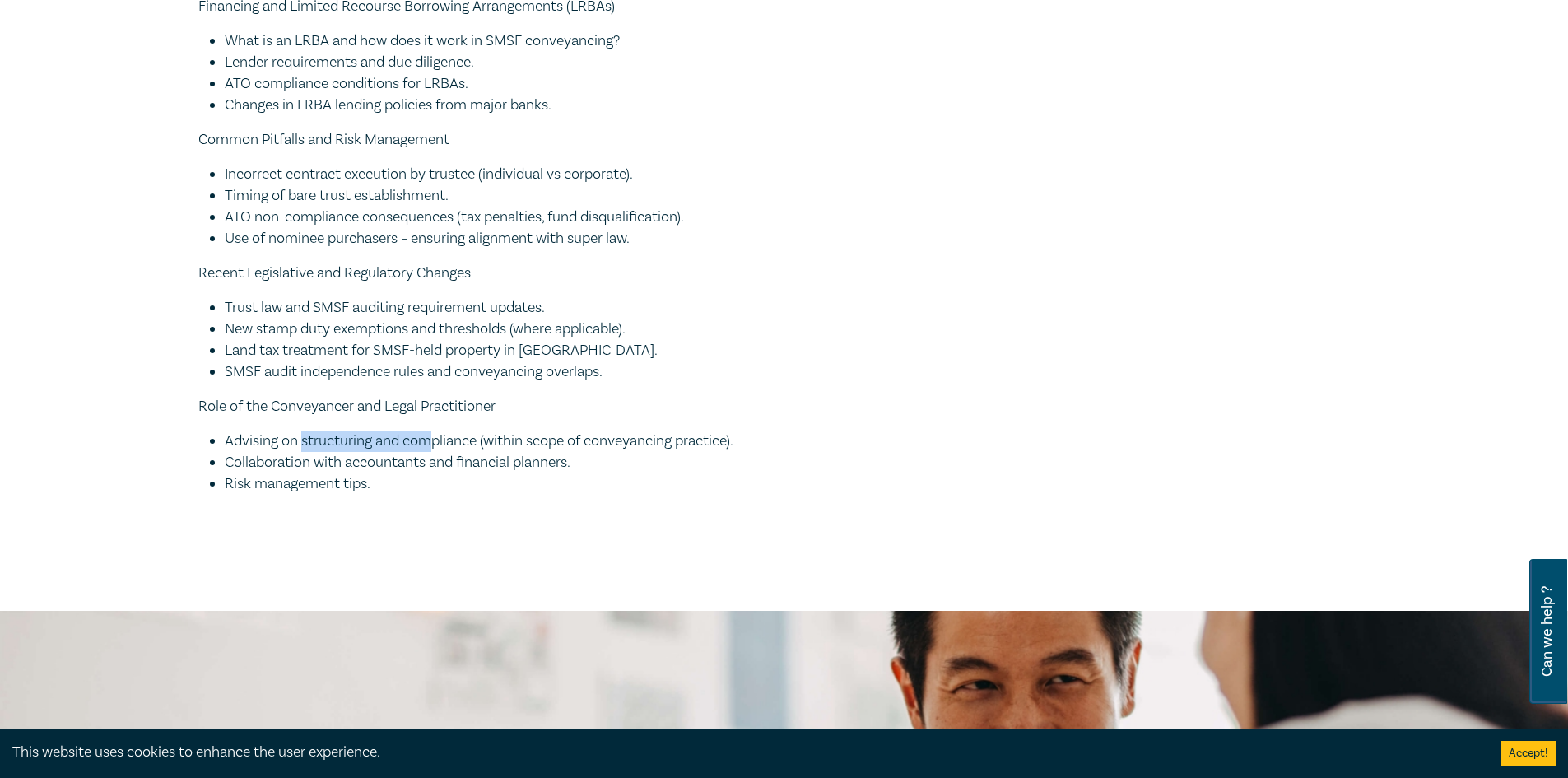
drag, startPoint x: 304, startPoint y: 441, endPoint x: 431, endPoint y: 451, distance: 127.4
click at [431, 451] on li "Advising on structuring and compliance (within scope of conveyancing practice)." at bounding box center [524, 441] width 600 height 21
click at [420, 463] on li "Collaboration with accountants and financial planners." at bounding box center [524, 462] width 600 height 21
drag, startPoint x: 218, startPoint y: 463, endPoint x: 569, endPoint y: 475, distance: 351.2
click at [569, 475] on ul "Advising on structuring and compliance (within scope of conveyancing practice).…" at bounding box center [512, 463] width 626 height 64
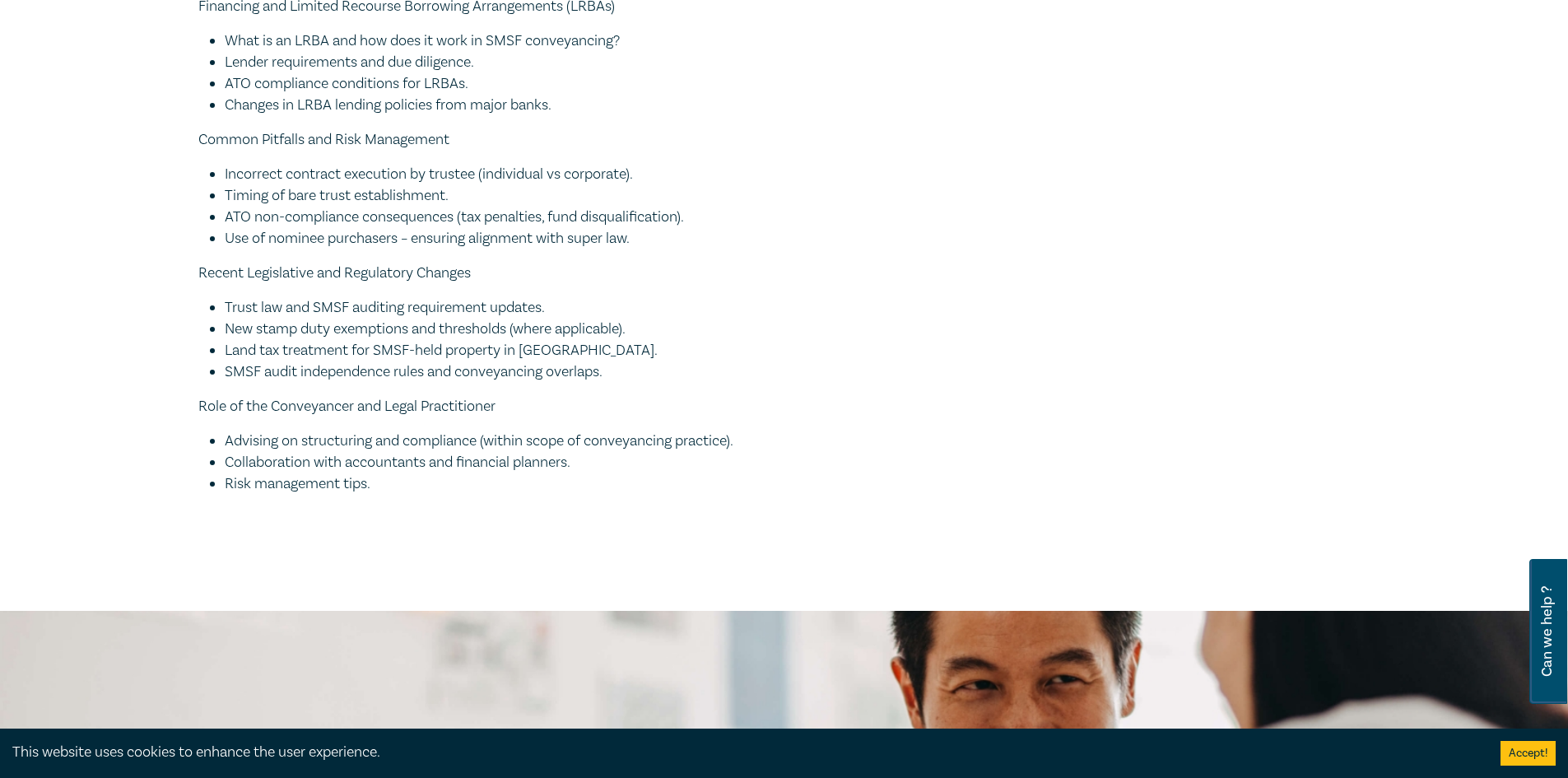
click at [524, 490] on li "Risk management tips." at bounding box center [524, 484] width 600 height 21
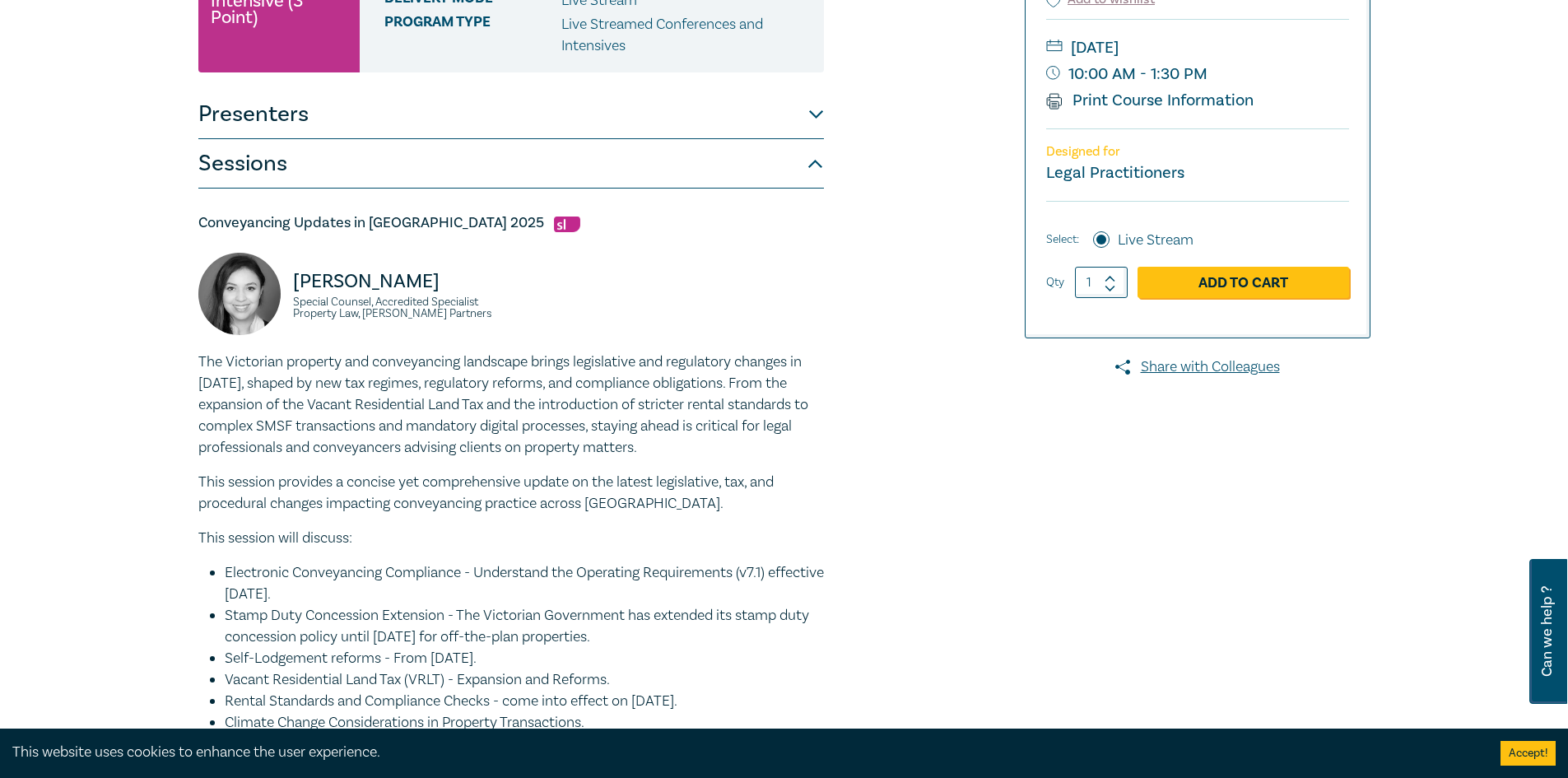
scroll to position [0, 0]
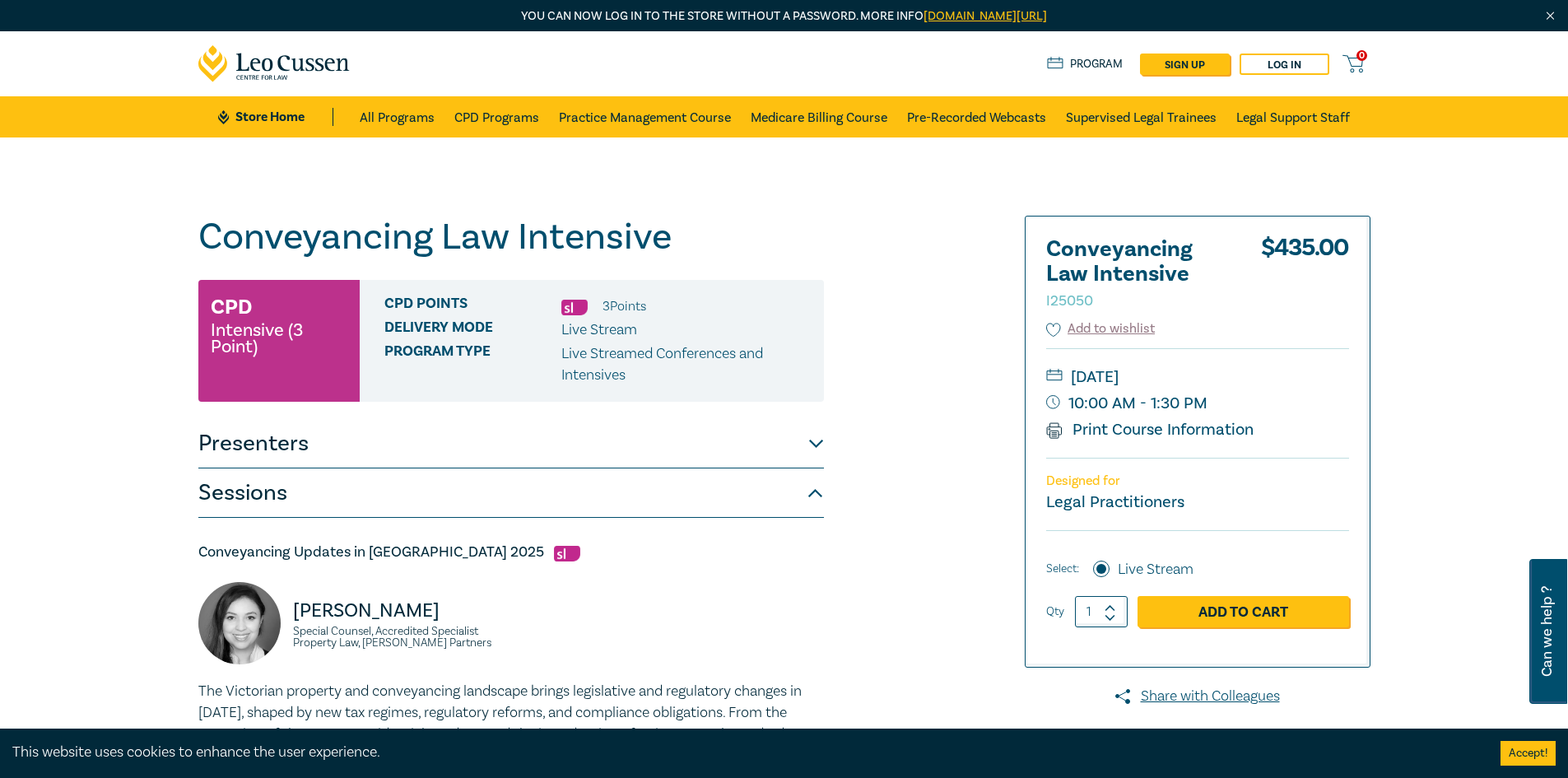
click at [491, 474] on button "Sessions" at bounding box center [512, 493] width 626 height 49
